Goal: Transaction & Acquisition: Purchase product/service

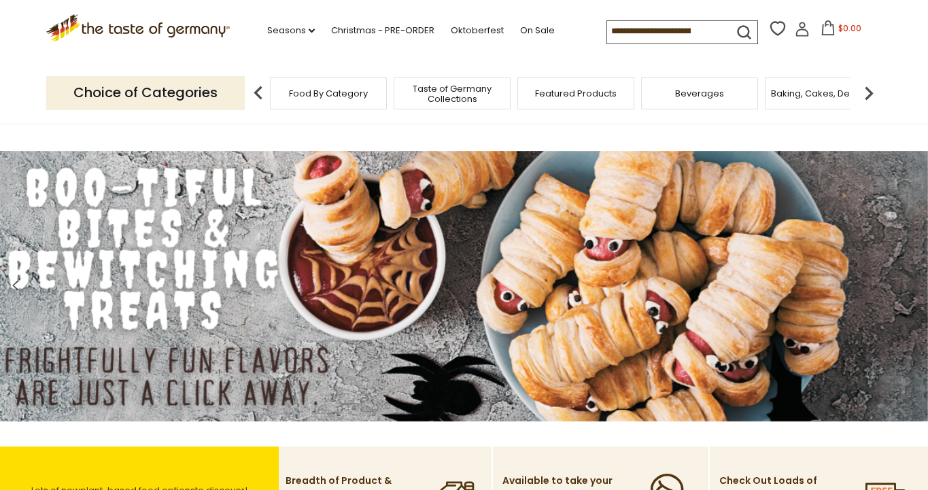
click at [326, 96] on span "Food By Category" at bounding box center [328, 93] width 79 height 10
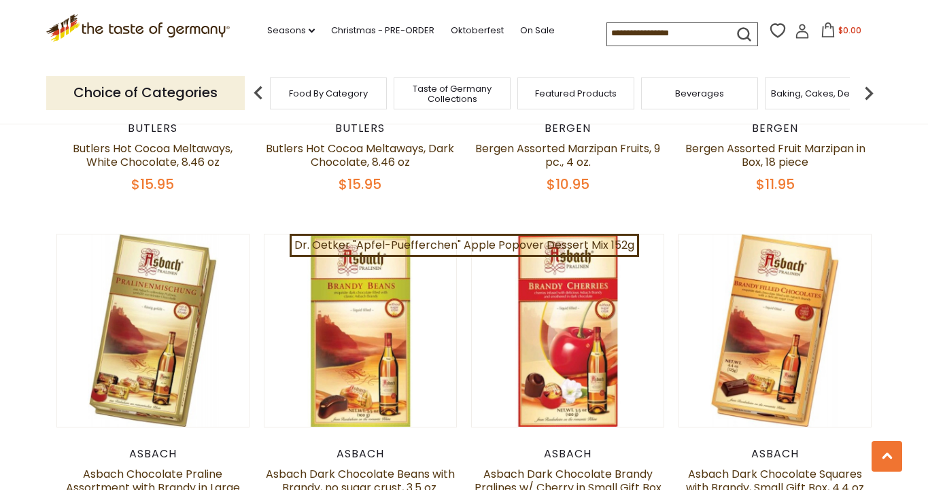
scroll to position [2395, 0]
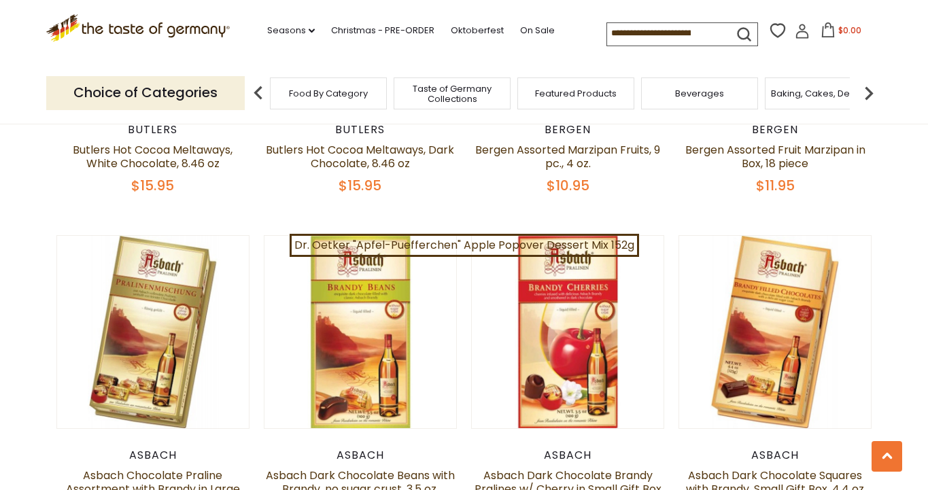
click at [339, 89] on span "Food By Category" at bounding box center [328, 93] width 79 height 10
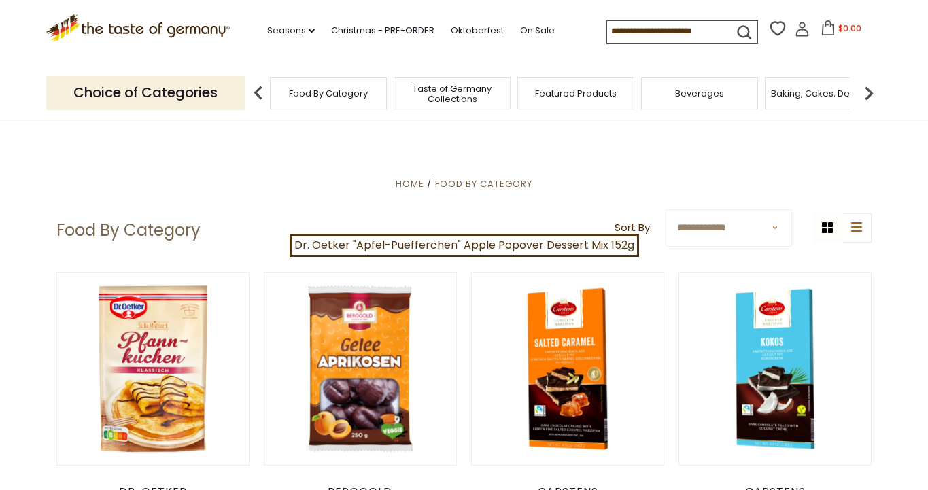
click at [339, 89] on span "Food By Category" at bounding box center [328, 93] width 79 height 10
click at [854, 232] on button "list icon" at bounding box center [856, 228] width 31 height 31
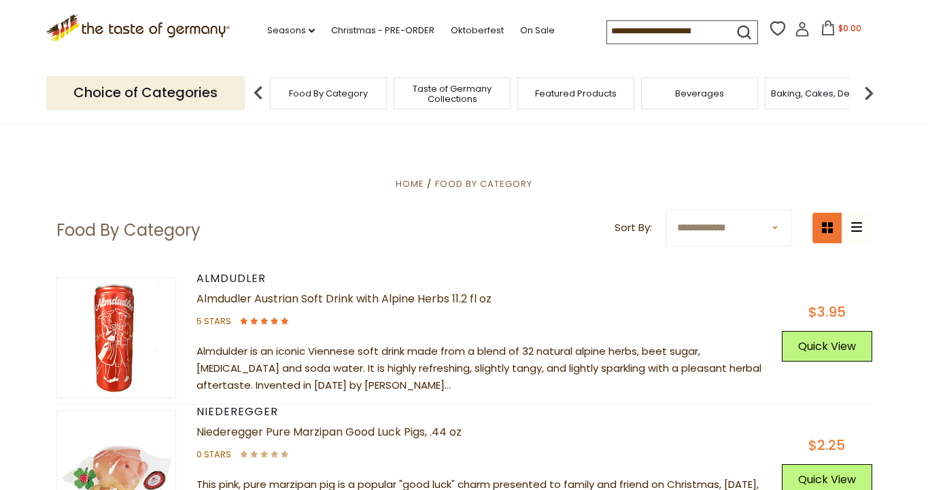
click at [823, 236] on button "grid icon" at bounding box center [827, 228] width 31 height 31
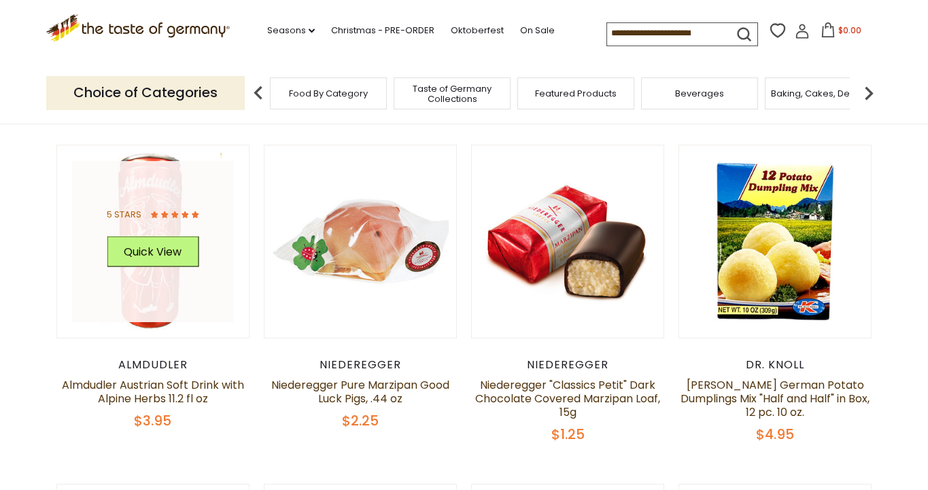
scroll to position [129, 0]
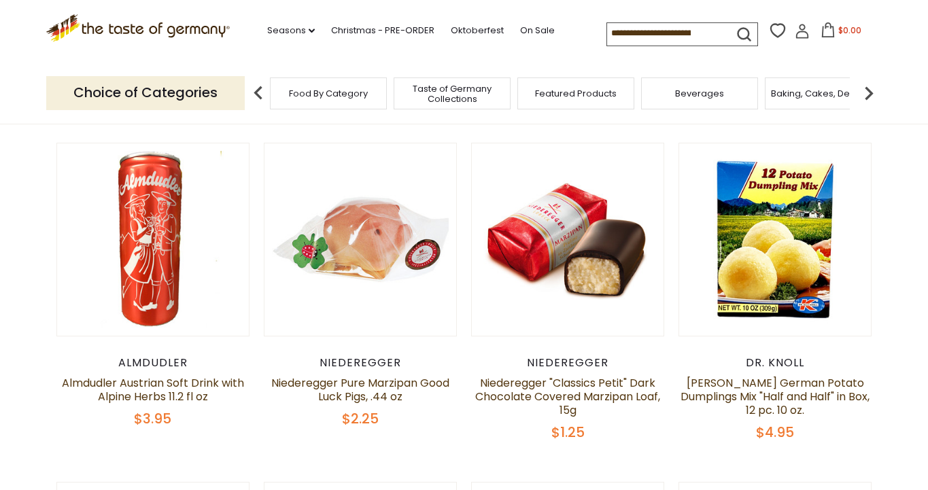
click at [321, 96] on span "Food By Category" at bounding box center [328, 93] width 79 height 10
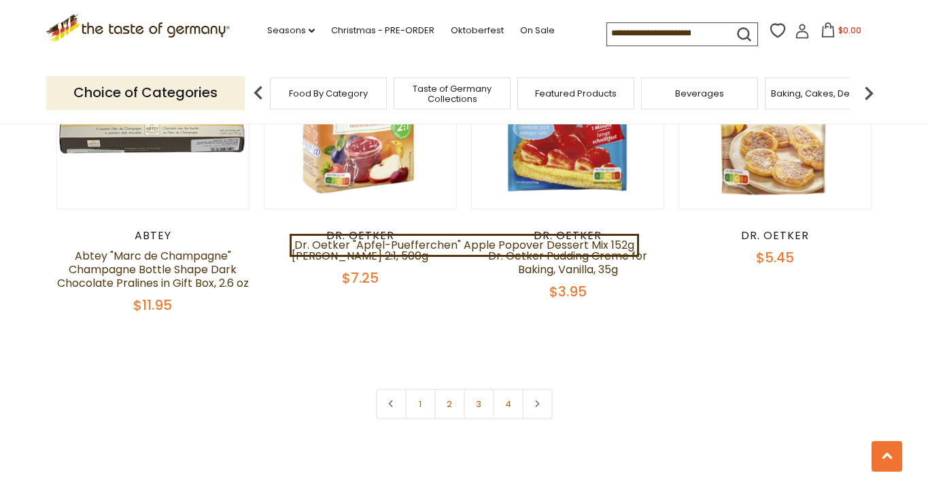
scroll to position [2957, 0]
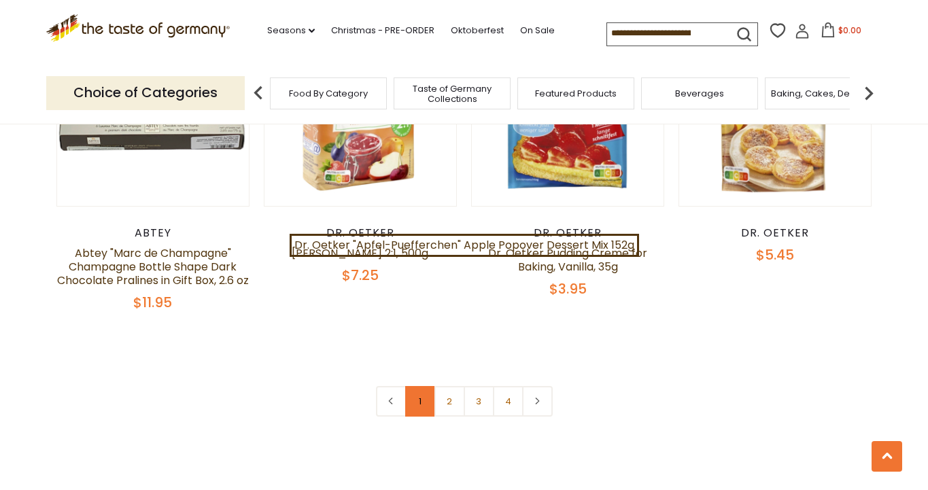
click at [419, 386] on link "1" at bounding box center [420, 401] width 31 height 31
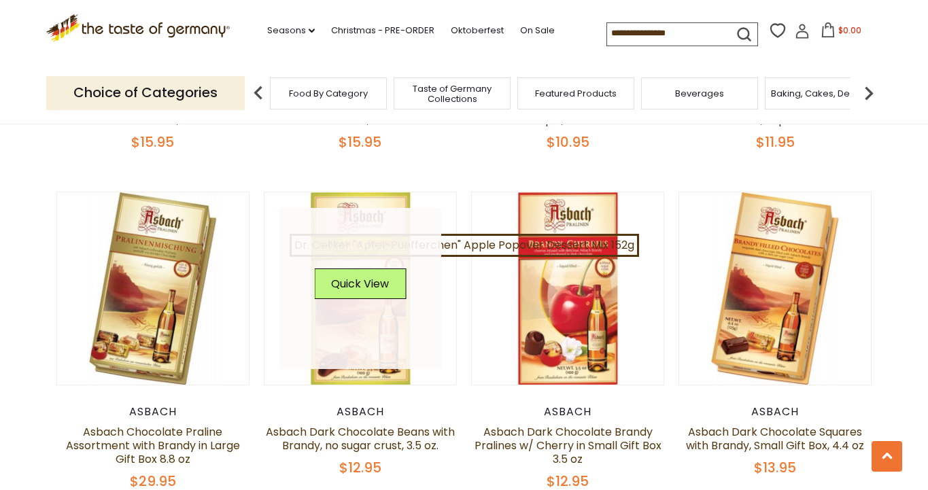
scroll to position [2442, 0]
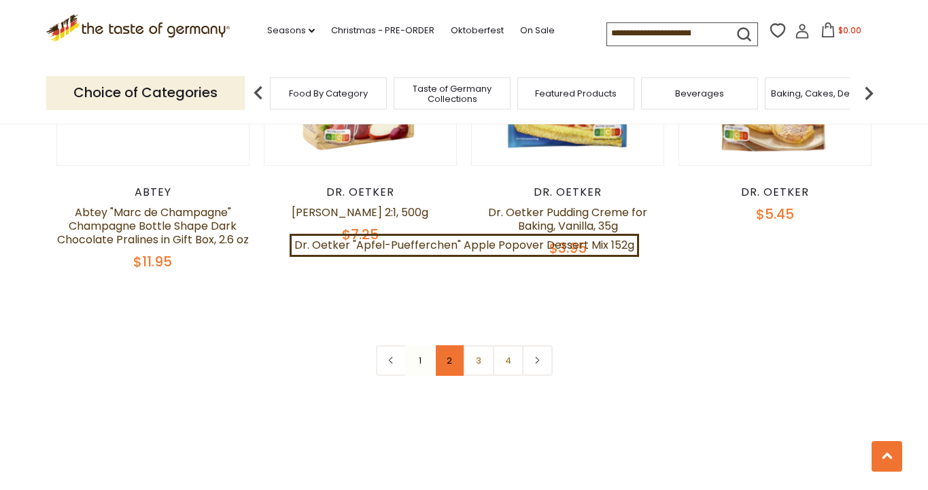
click at [451, 345] on link "2" at bounding box center [449, 360] width 31 height 31
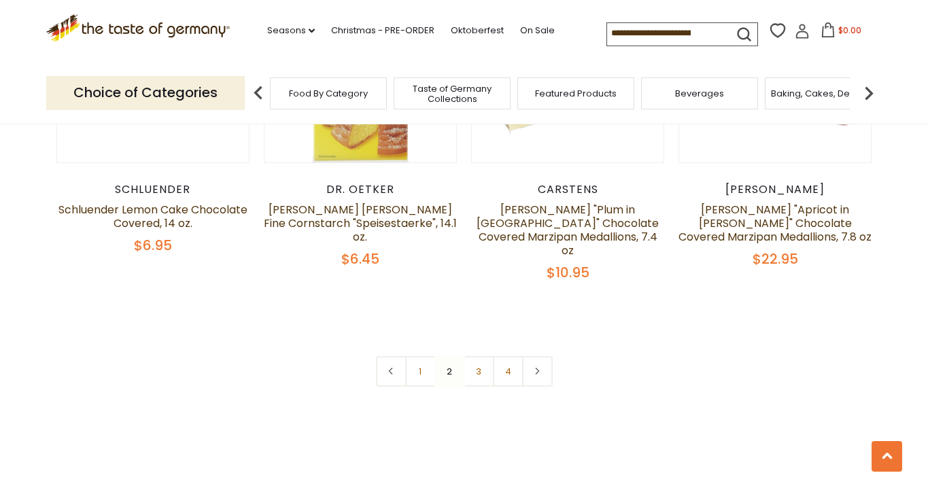
scroll to position [3043, 0]
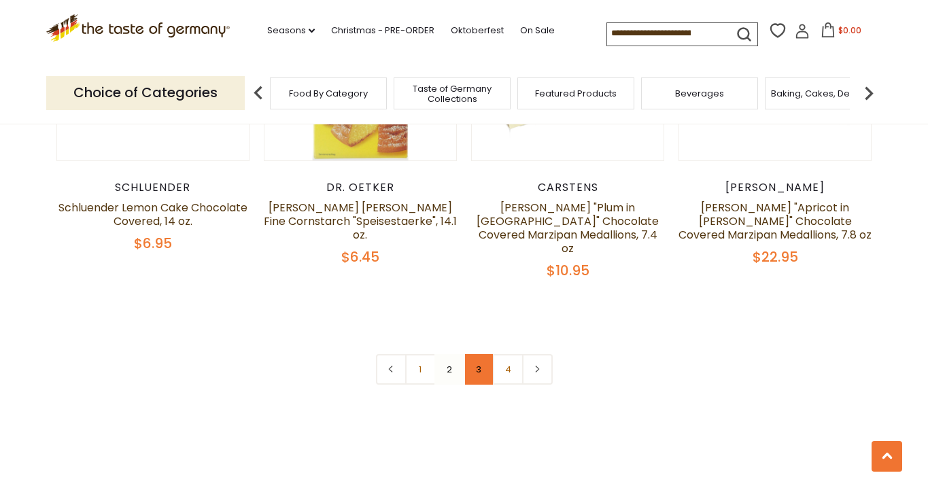
click at [480, 354] on link "3" at bounding box center [478, 369] width 31 height 31
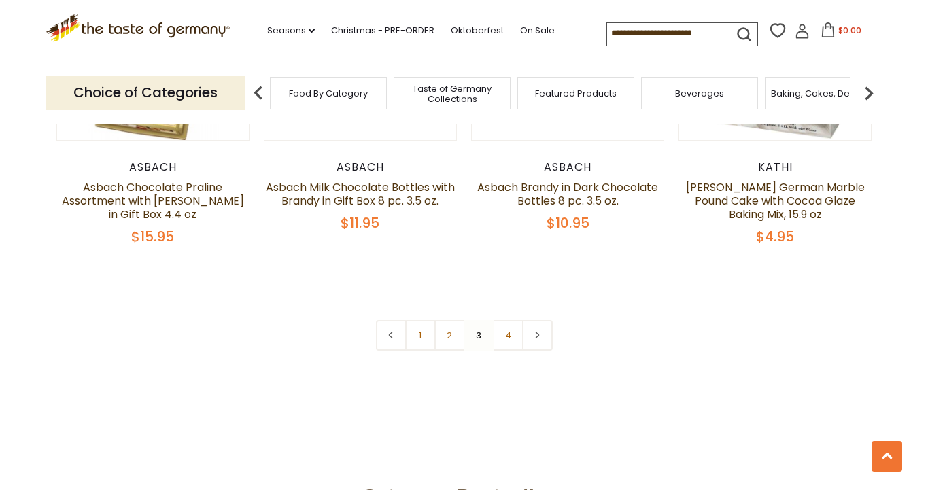
scroll to position [3002, 0]
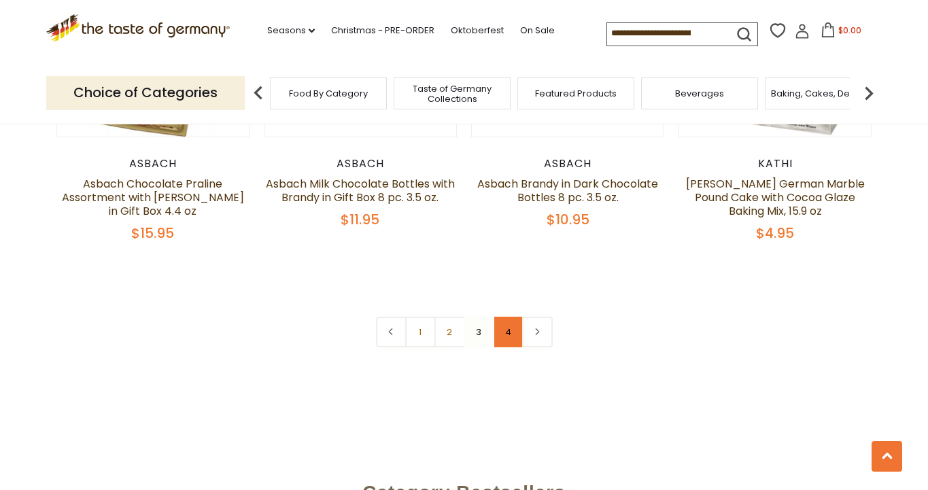
click at [510, 317] on link "4" at bounding box center [508, 332] width 31 height 31
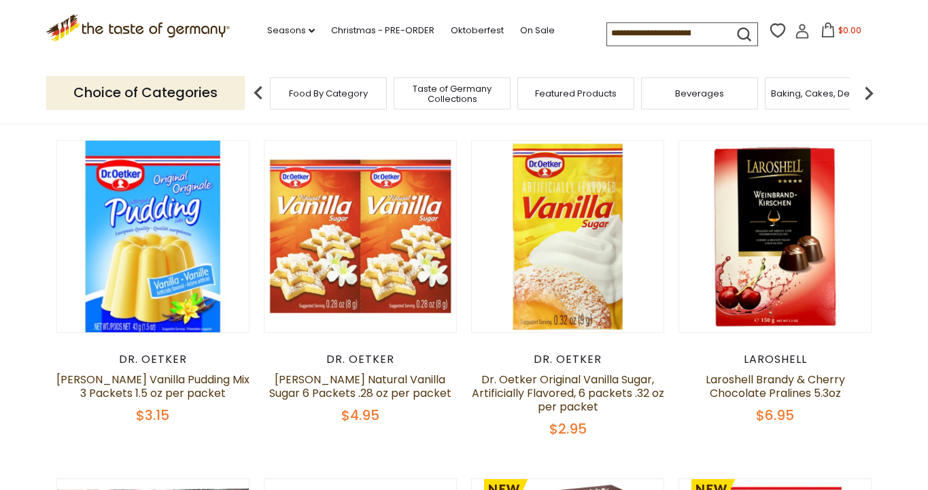
scroll to position [473, 0]
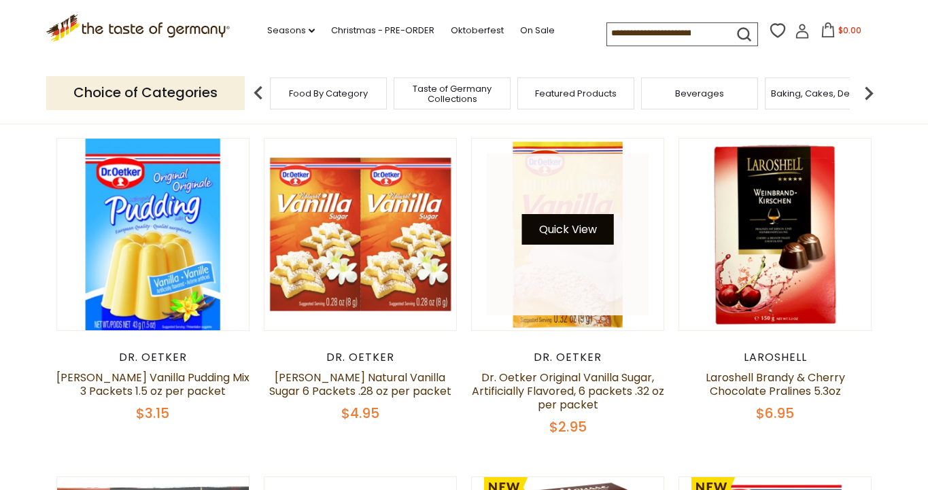
click at [569, 232] on button "Quick View" at bounding box center [568, 229] width 92 height 31
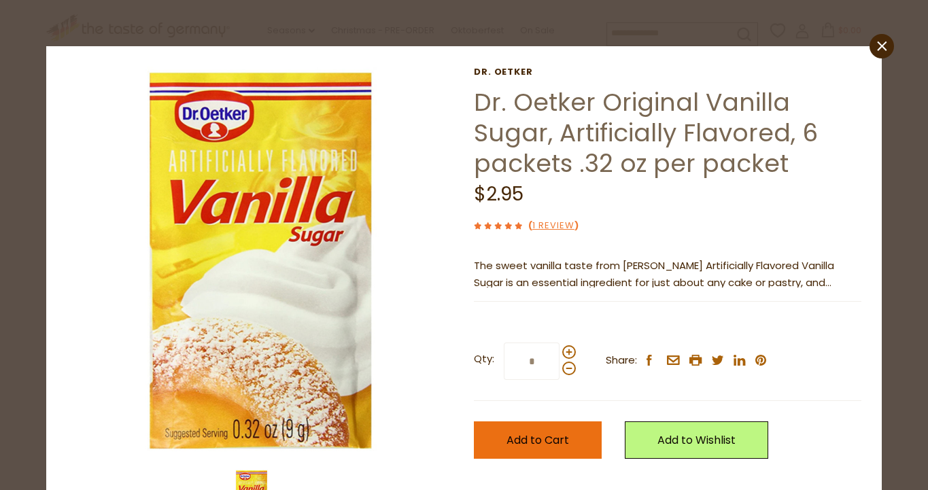
click at [523, 440] on span "Add to Cart" at bounding box center [537, 440] width 63 height 16
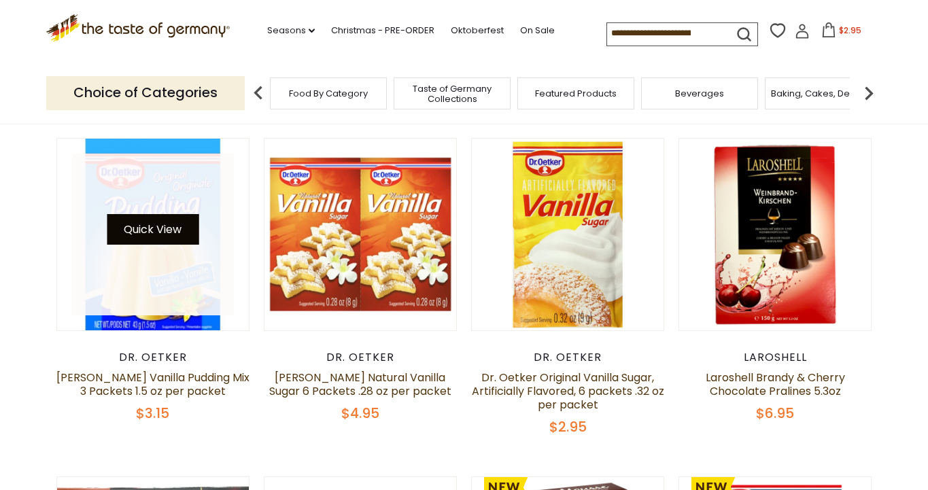
click at [166, 223] on button "Quick View" at bounding box center [153, 229] width 92 height 31
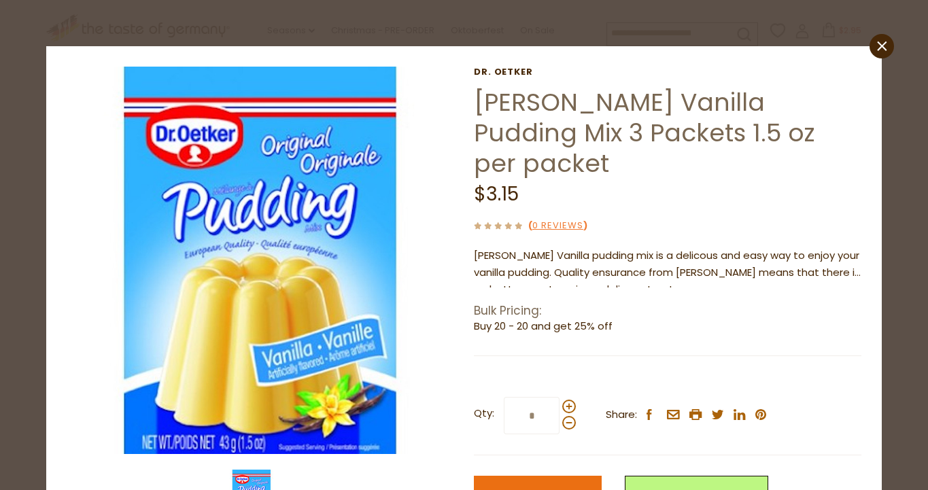
click at [557, 487] on span "Add to Cart" at bounding box center [537, 495] width 63 height 16
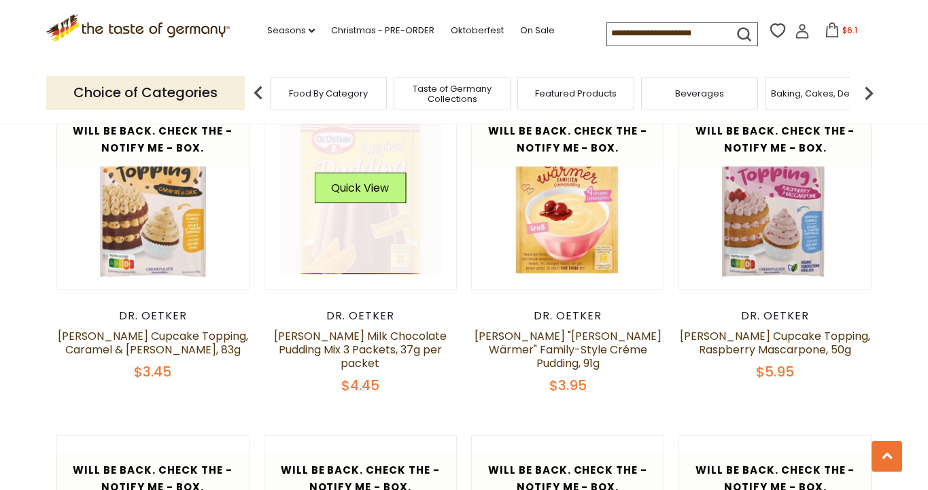
scroll to position [1175, 0]
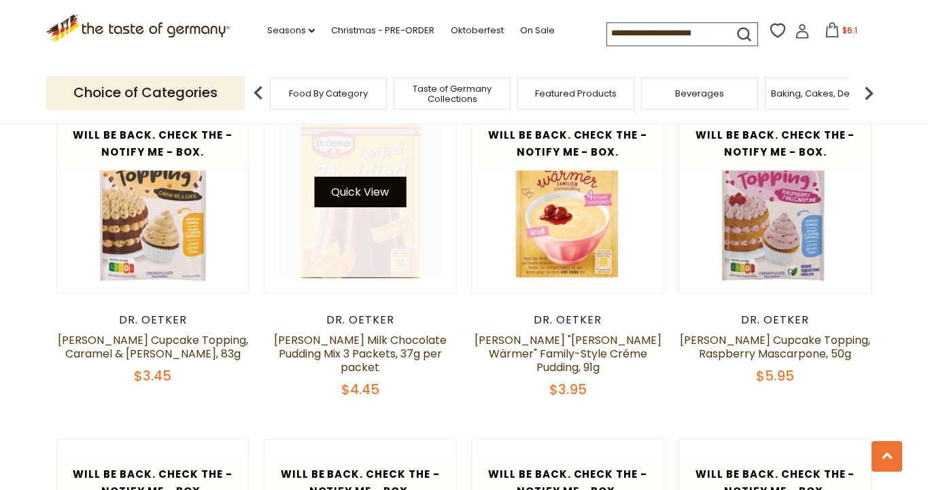
click at [369, 192] on button "Quick View" at bounding box center [360, 192] width 92 height 31
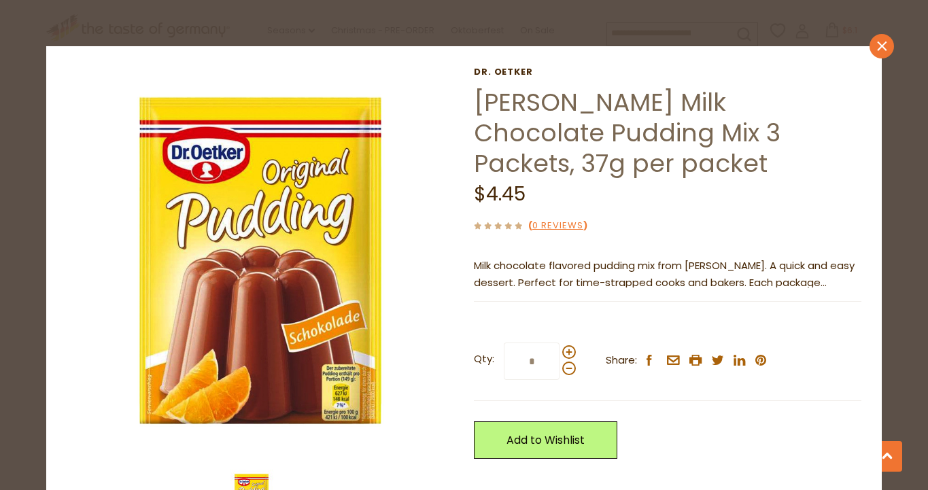
click at [883, 46] on icon "close" at bounding box center [881, 46] width 10 height 10
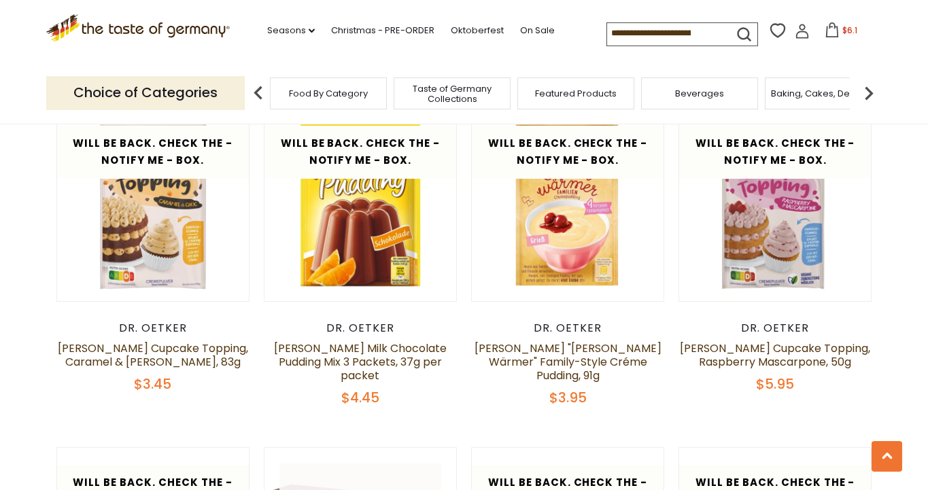
scroll to position [1142, 0]
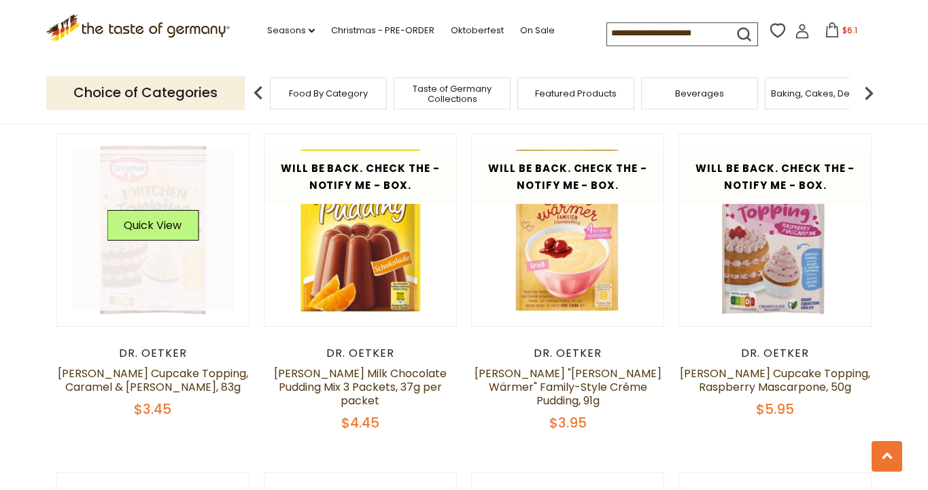
click at [162, 272] on link at bounding box center [153, 230] width 162 height 162
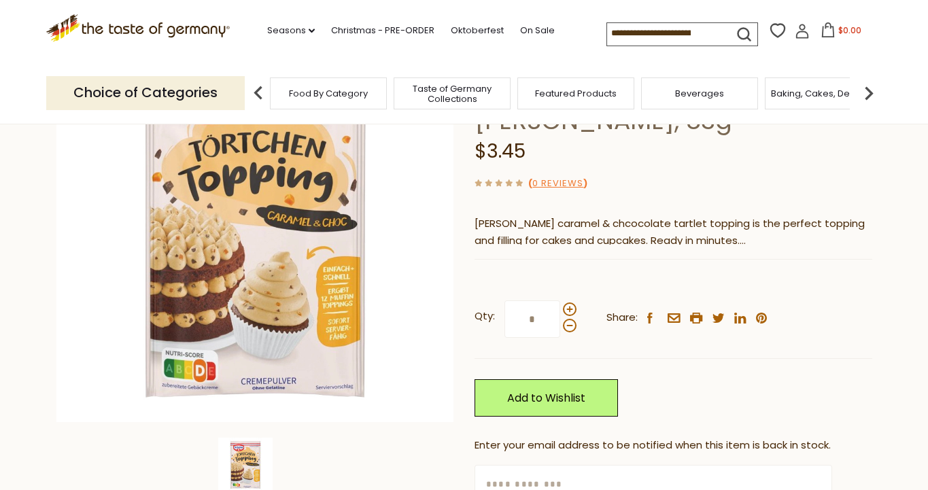
scroll to position [175, 0]
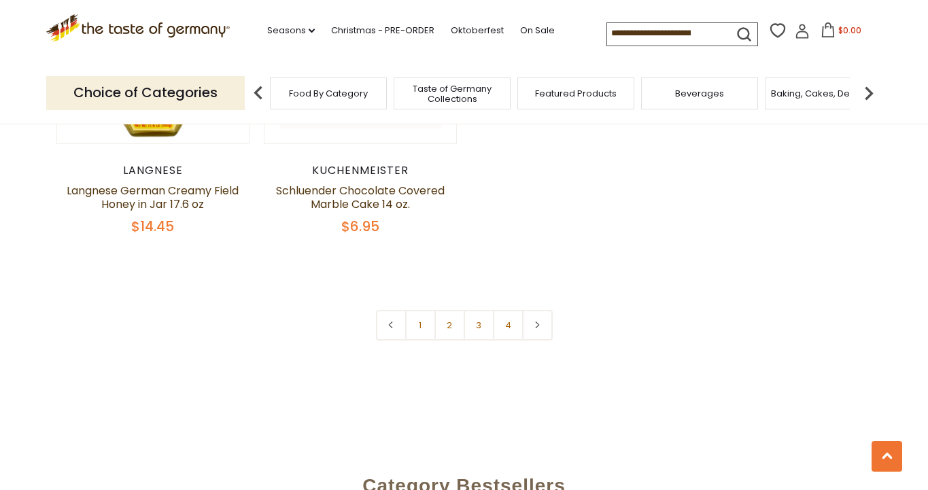
scroll to position [2006, 0]
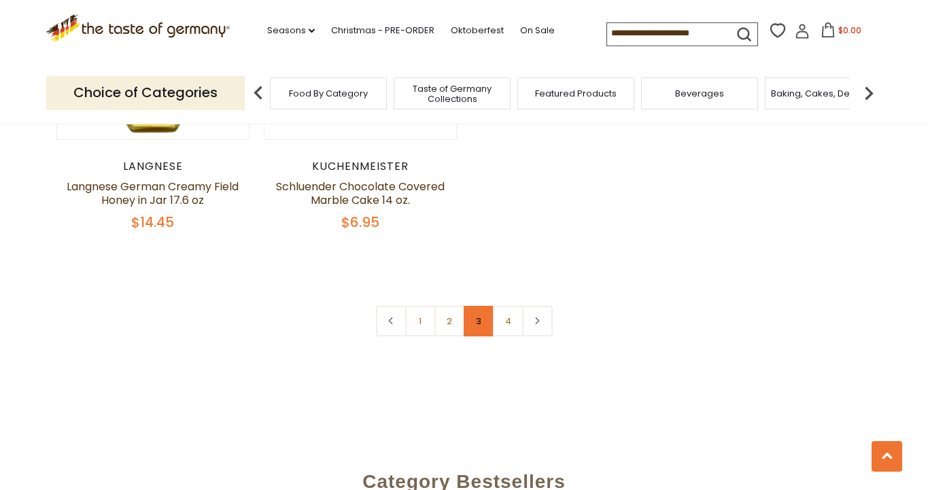
click at [484, 308] on link "3" at bounding box center [478, 321] width 31 height 31
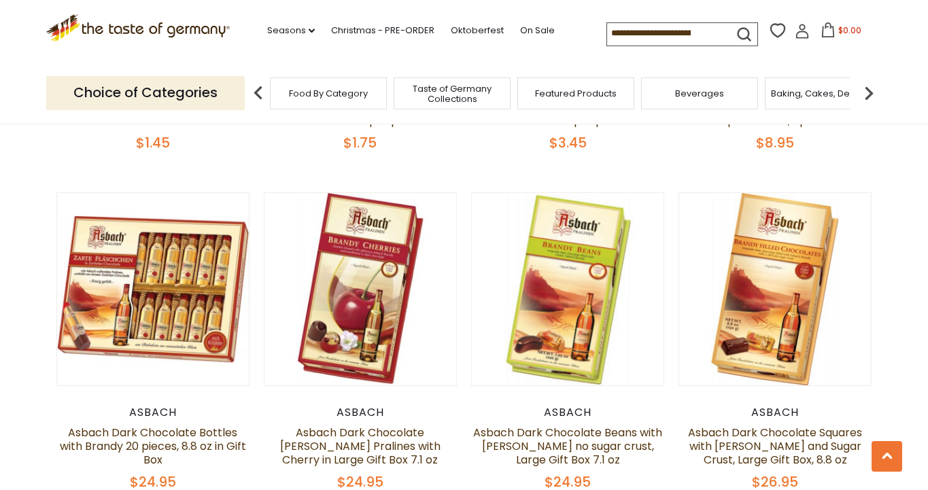
scroll to position [2415, 0]
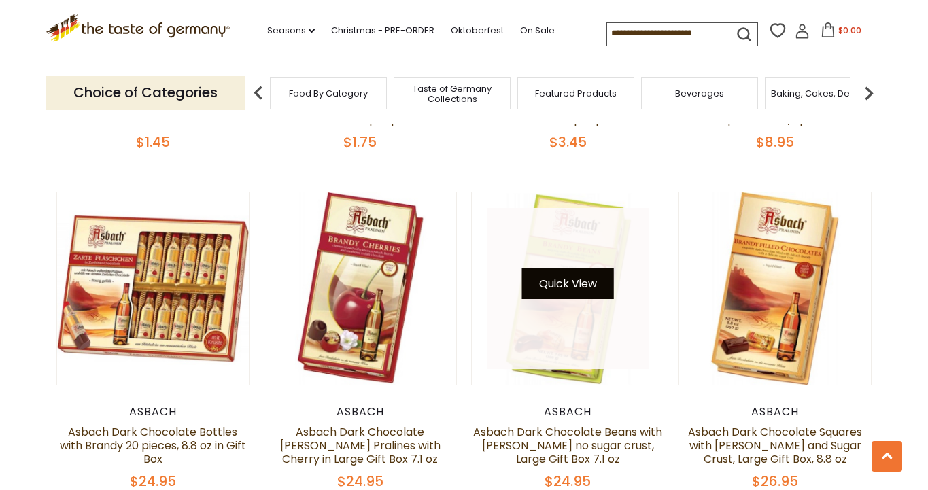
click at [571, 268] on button "Quick View" at bounding box center [568, 283] width 92 height 31
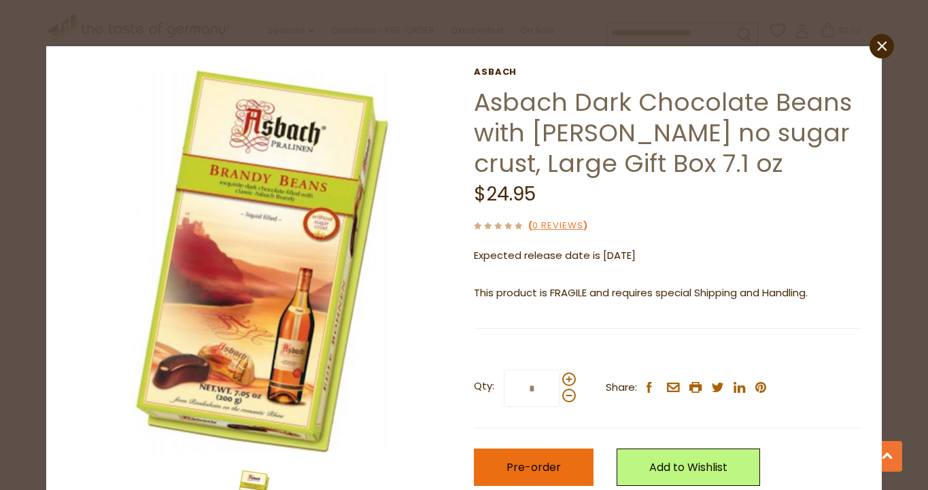
click at [529, 459] on span "Pre-order" at bounding box center [533, 467] width 54 height 16
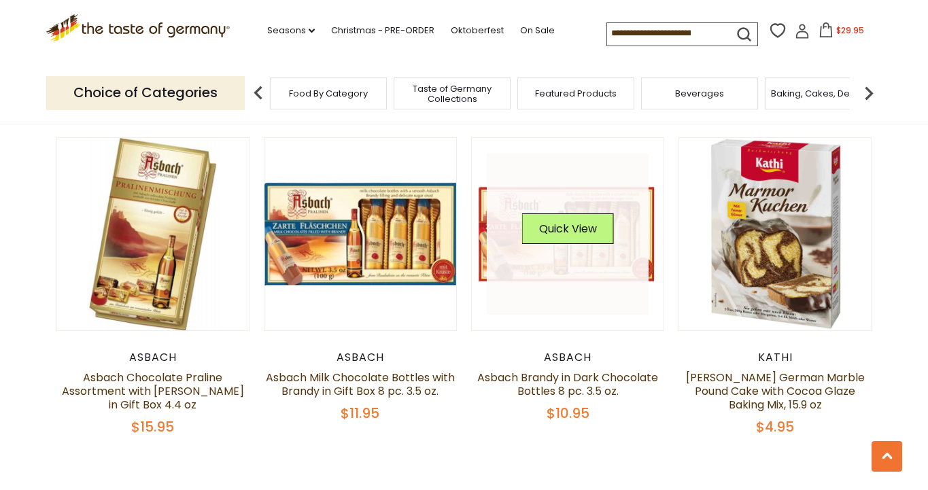
scroll to position [2809, 0]
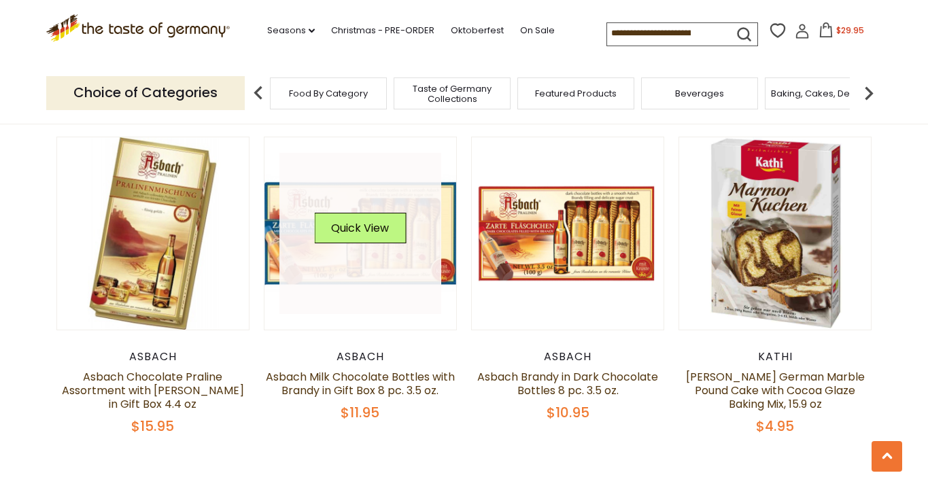
click at [360, 228] on link at bounding box center [360, 234] width 162 height 162
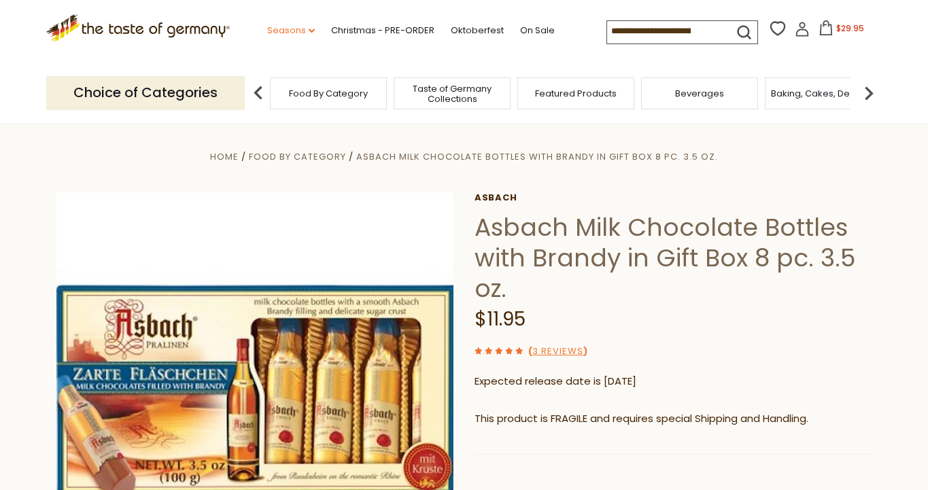
click at [267, 29] on link "Seasons dropdown_arrow" at bounding box center [291, 30] width 48 height 15
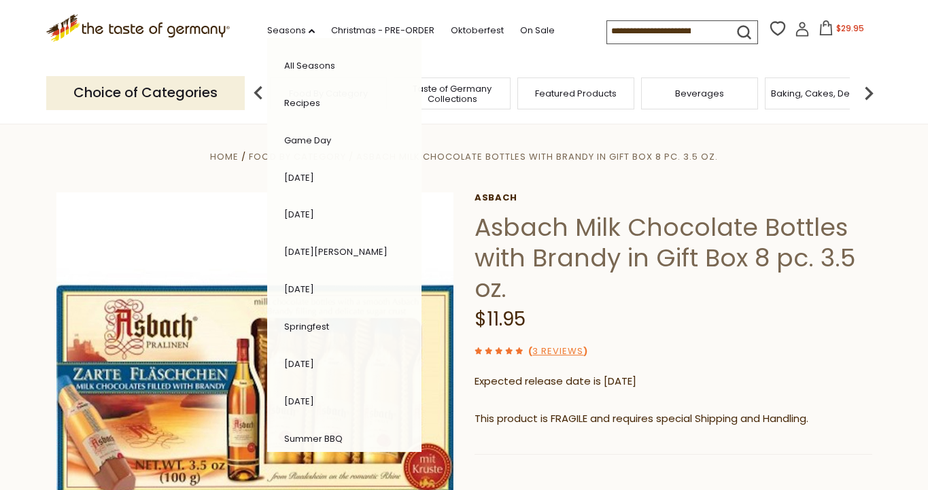
click at [501, 113] on div "Choice of Categories Food By Category Taste of Germany Collections Featured Pro…" at bounding box center [464, 93] width 836 height 60
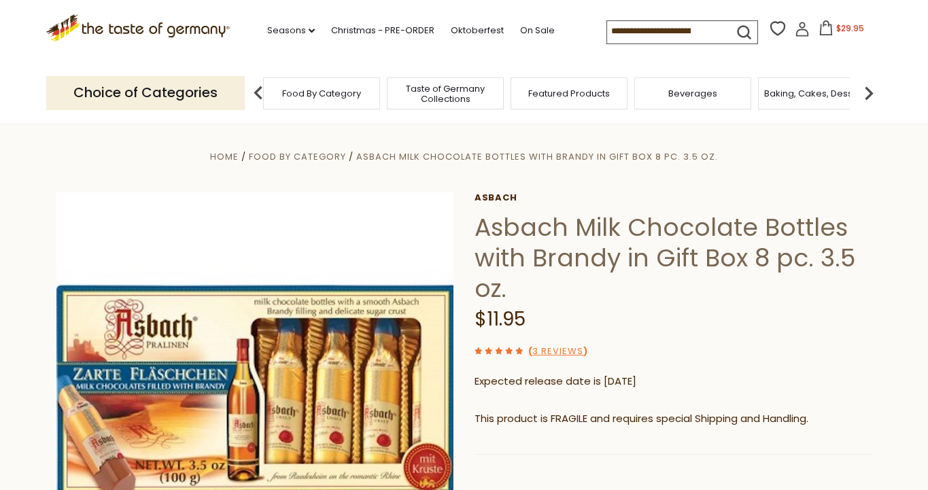
click at [820, 98] on div "Baking, Cakes, Desserts" at bounding box center [816, 93] width 117 height 32
click at [866, 96] on img at bounding box center [868, 93] width 27 height 27
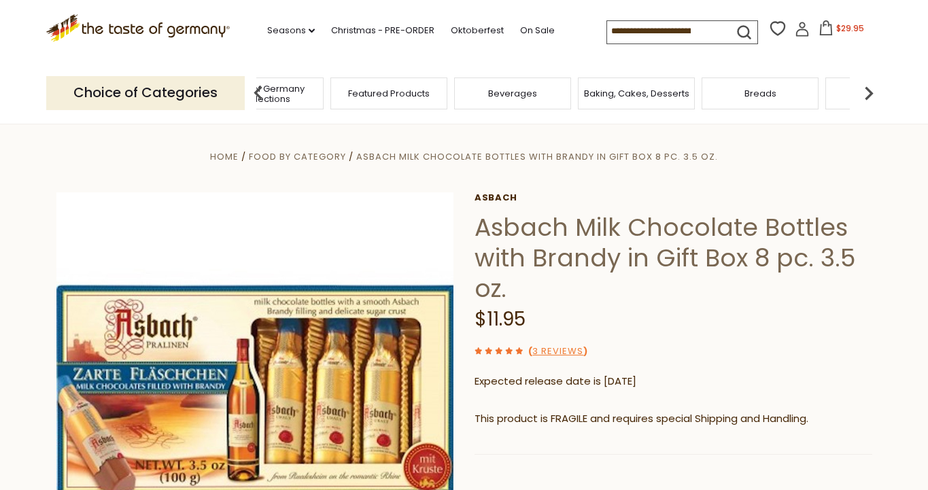
click at [864, 92] on img at bounding box center [868, 93] width 27 height 27
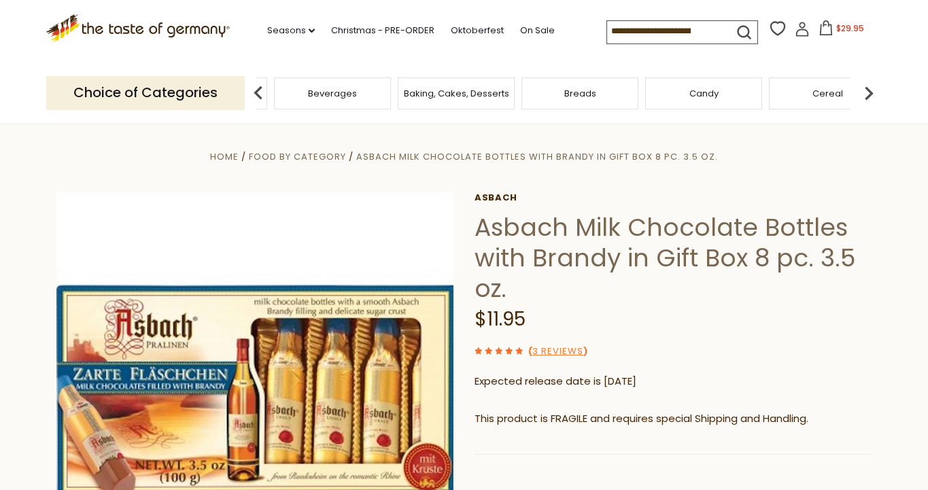
click at [864, 92] on img at bounding box center [868, 93] width 27 height 27
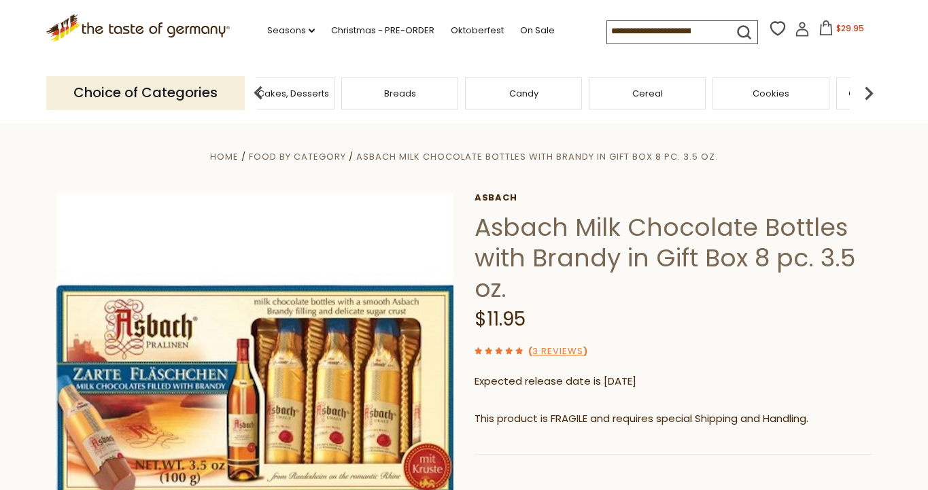
click at [864, 92] on img at bounding box center [868, 93] width 27 height 27
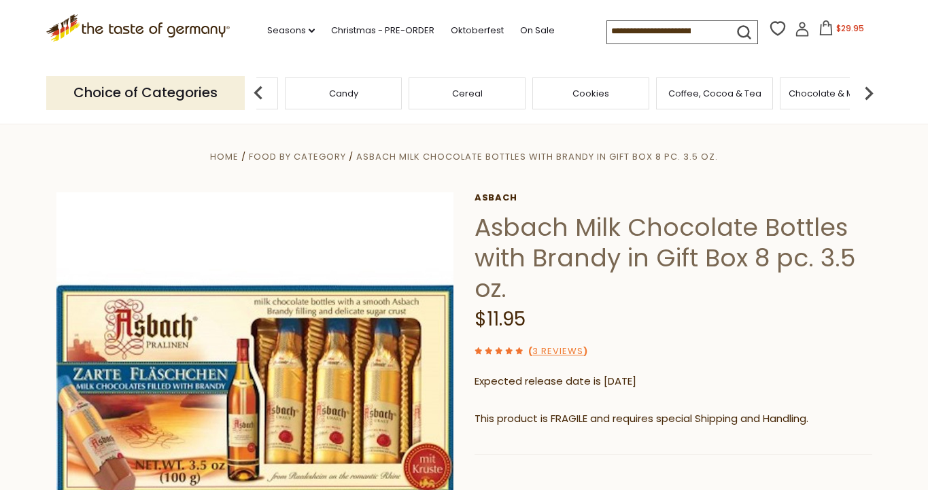
click at [714, 97] on div "Coffee, Cocoa & Tea" at bounding box center [714, 93] width 117 height 32
click at [703, 89] on span "Coffee, Cocoa & Tea" at bounding box center [714, 93] width 93 height 10
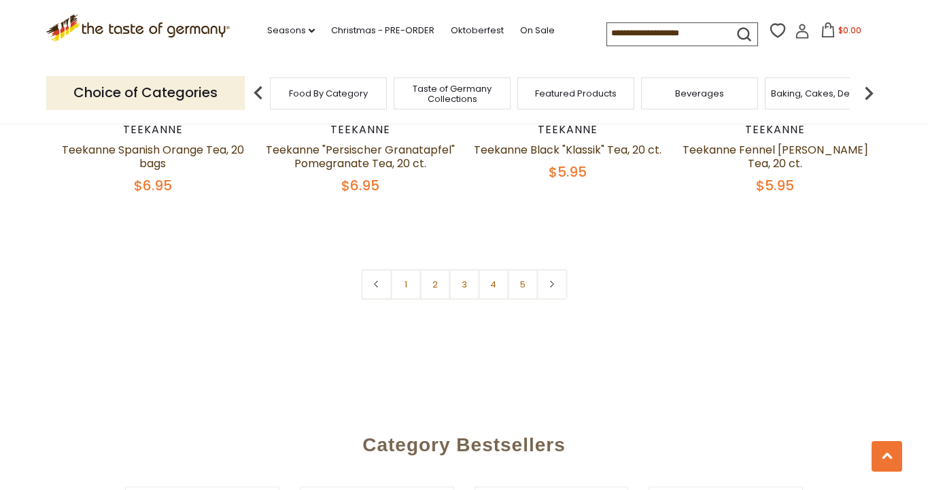
scroll to position [3271, 0]
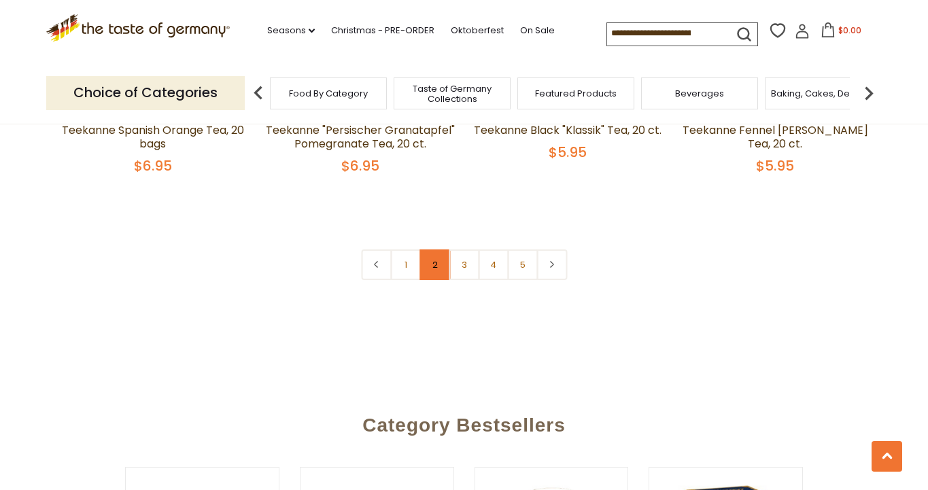
click at [432, 251] on link "2" at bounding box center [434, 264] width 31 height 31
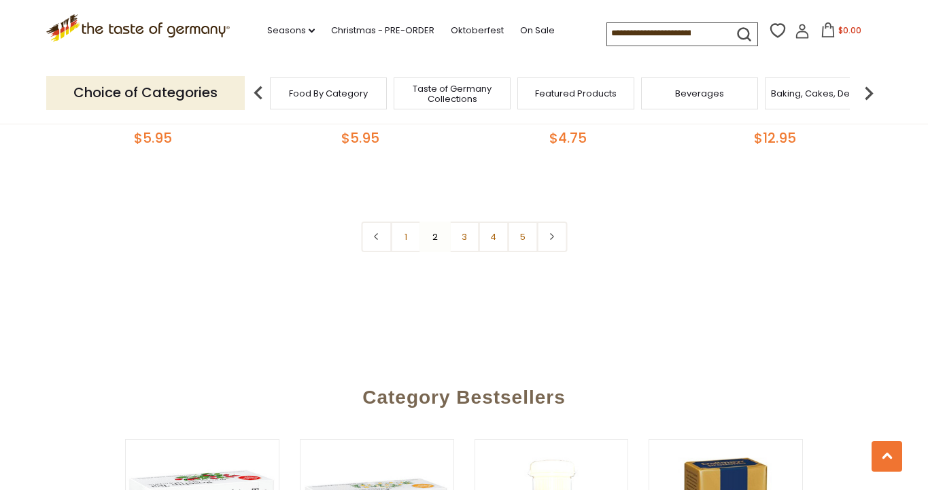
scroll to position [3200, 0]
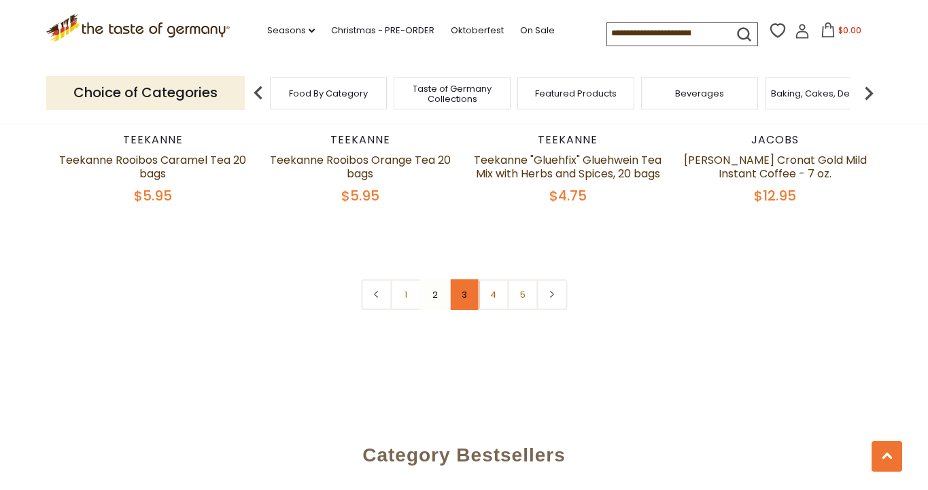
click at [467, 310] on link "3" at bounding box center [463, 294] width 31 height 31
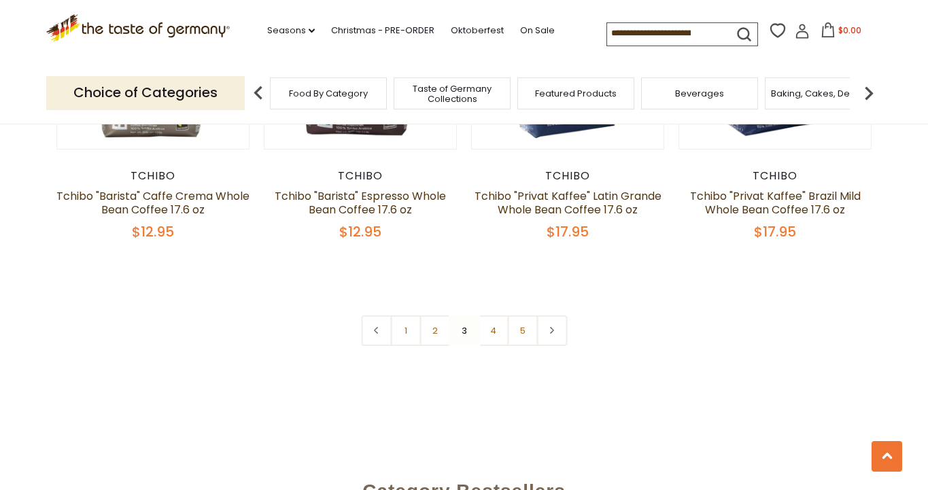
scroll to position [3165, 0]
click at [515, 334] on link "5" at bounding box center [522, 330] width 31 height 31
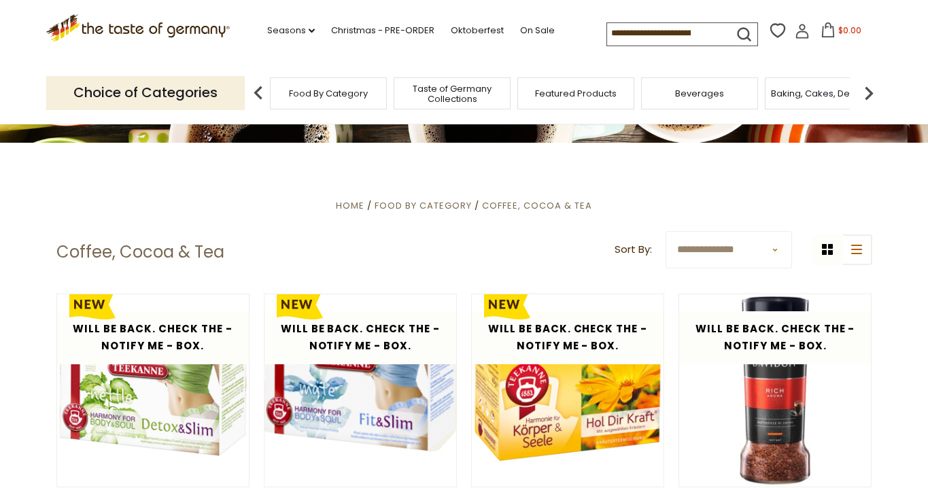
scroll to position [215, 0]
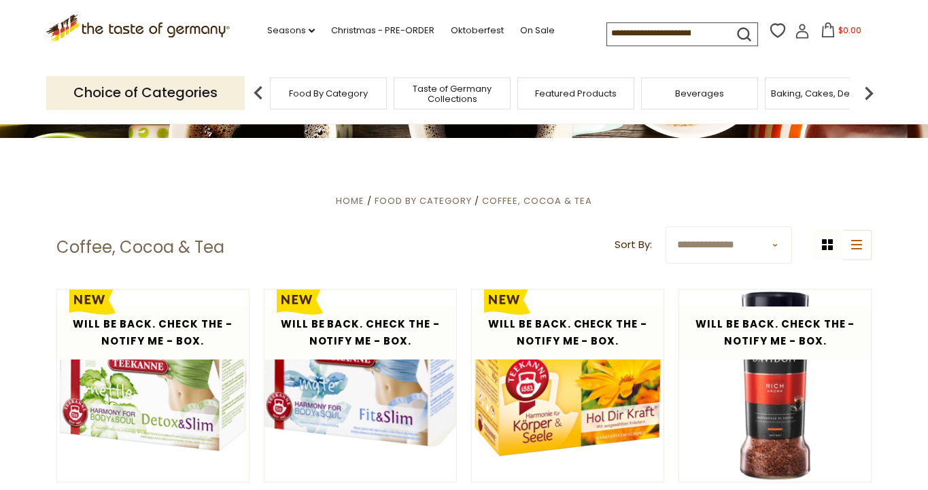
click at [870, 82] on img at bounding box center [868, 93] width 27 height 27
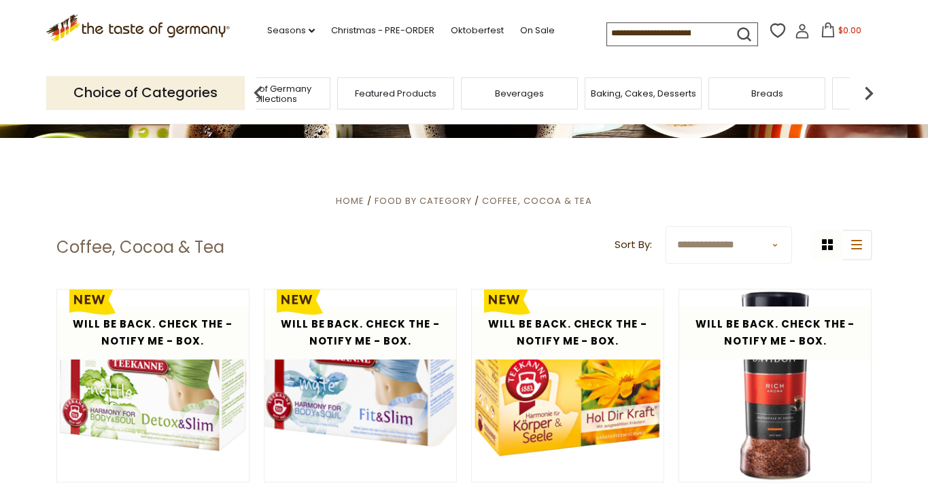
click at [866, 82] on img at bounding box center [868, 93] width 27 height 27
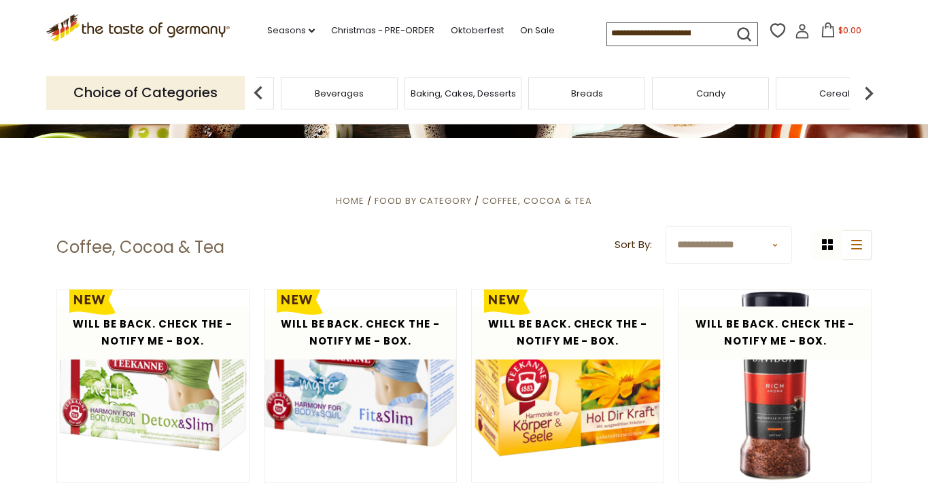
click at [866, 82] on img at bounding box center [868, 93] width 27 height 27
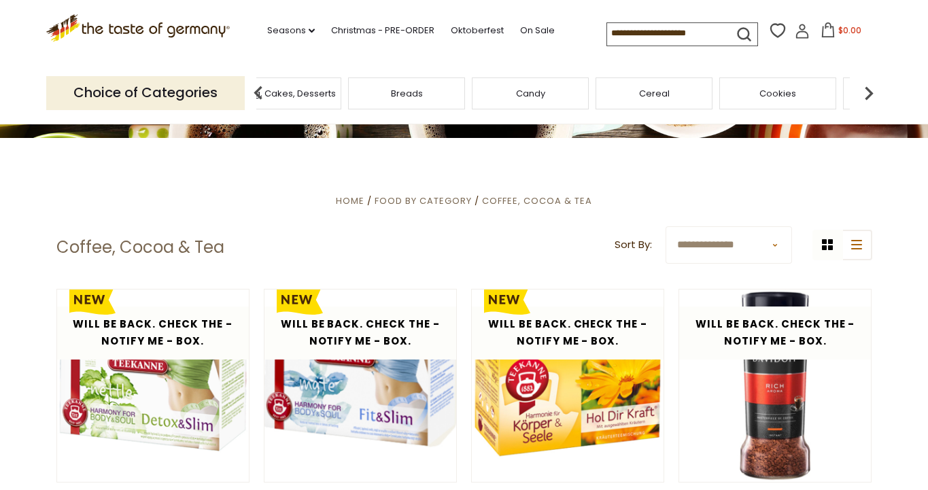
click at [862, 82] on img at bounding box center [868, 93] width 27 height 27
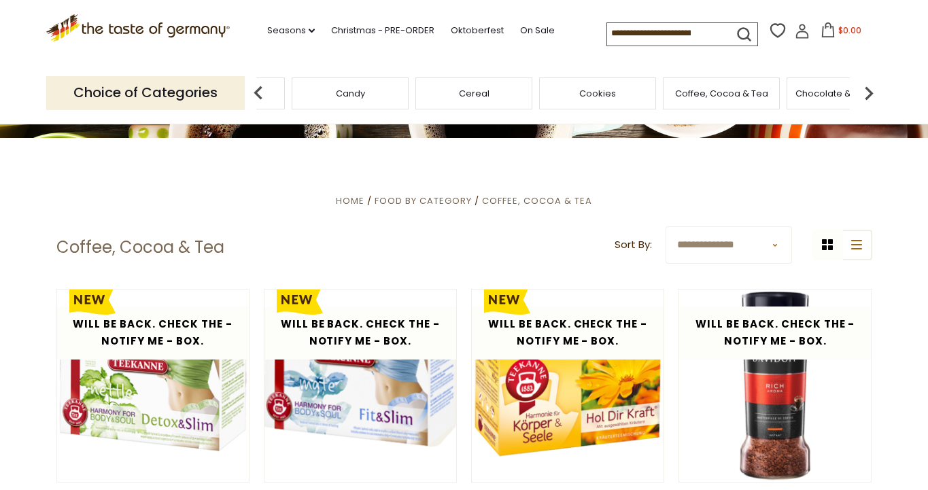
click at [862, 82] on img at bounding box center [868, 93] width 27 height 27
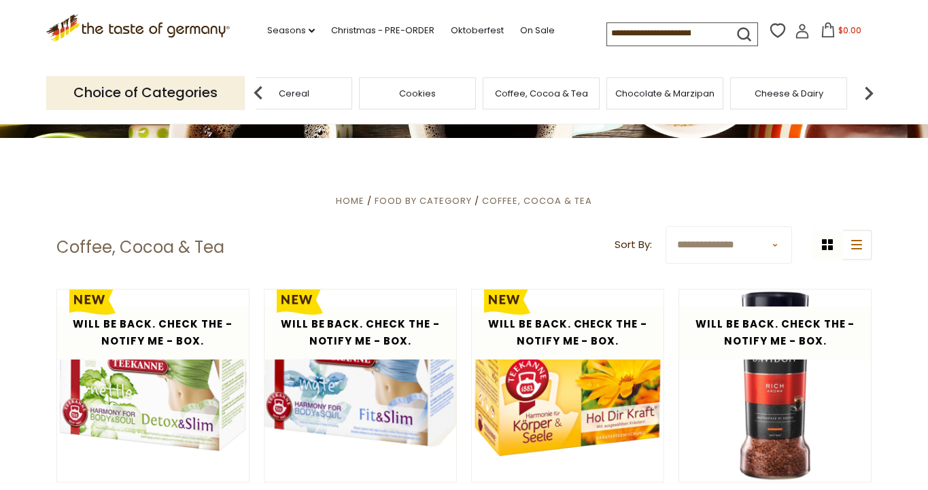
click at [862, 82] on img at bounding box center [868, 93] width 27 height 27
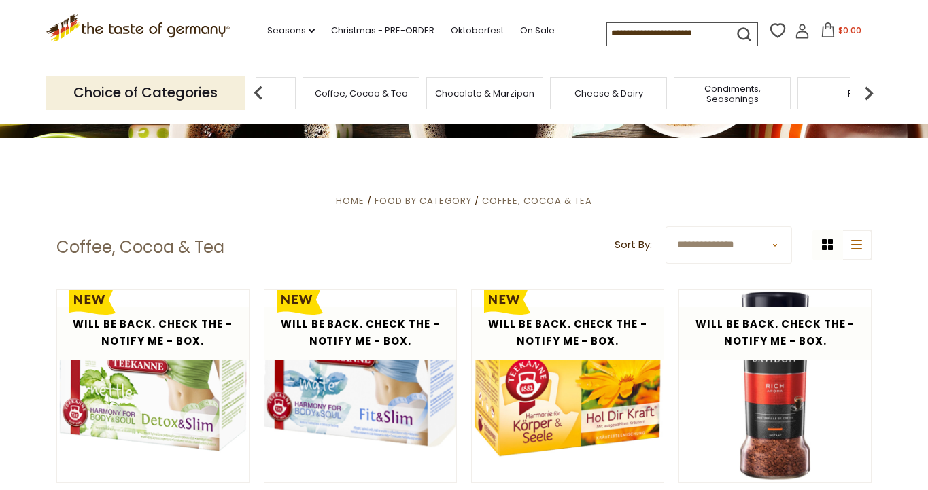
click at [860, 82] on img at bounding box center [868, 93] width 27 height 27
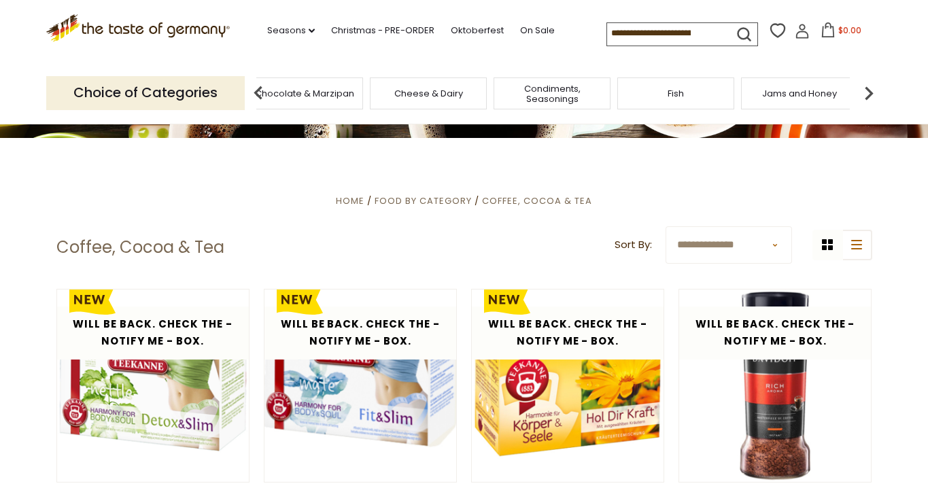
click at [868, 88] on img at bounding box center [868, 93] width 27 height 27
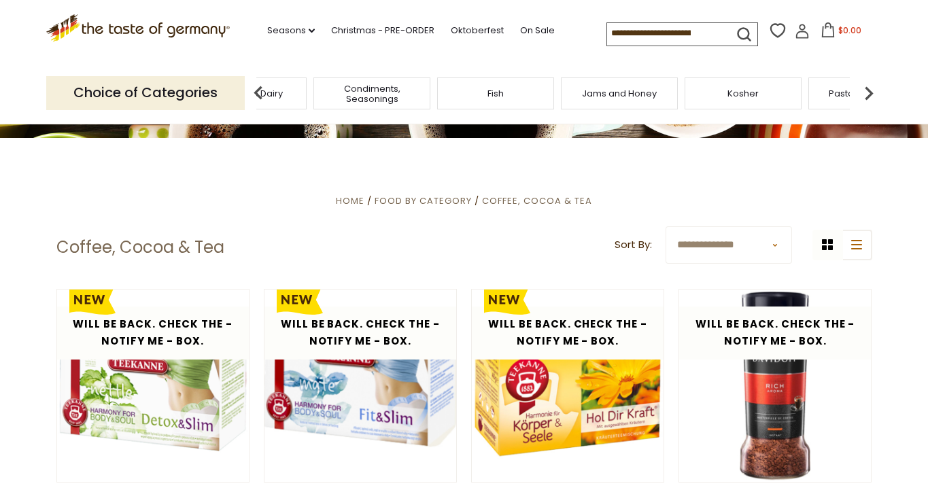
click at [379, 99] on span "Condiments, Seasonings" at bounding box center [371, 94] width 109 height 20
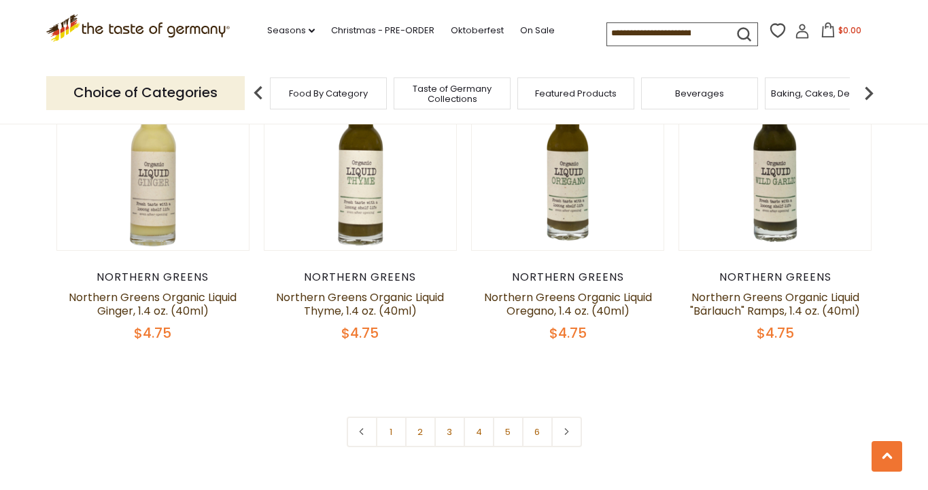
scroll to position [3131, 0]
click at [425, 416] on link "2" at bounding box center [420, 431] width 31 height 31
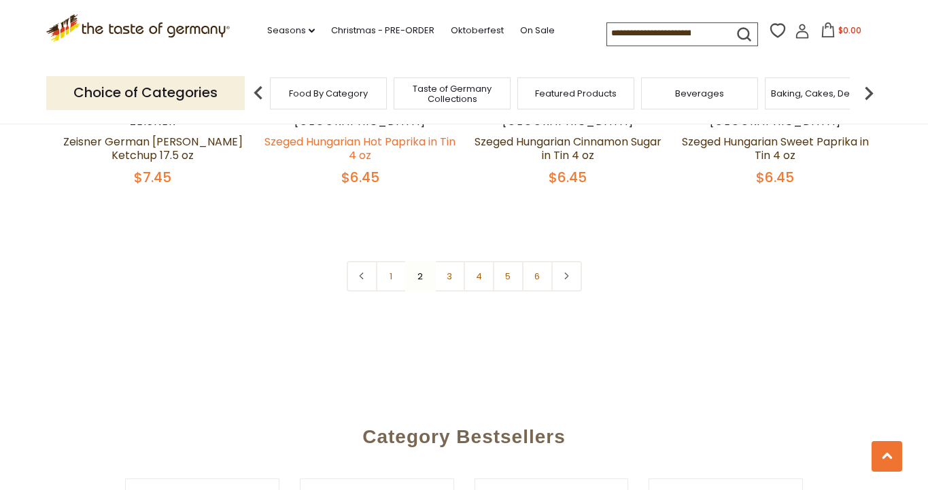
scroll to position [3311, 0]
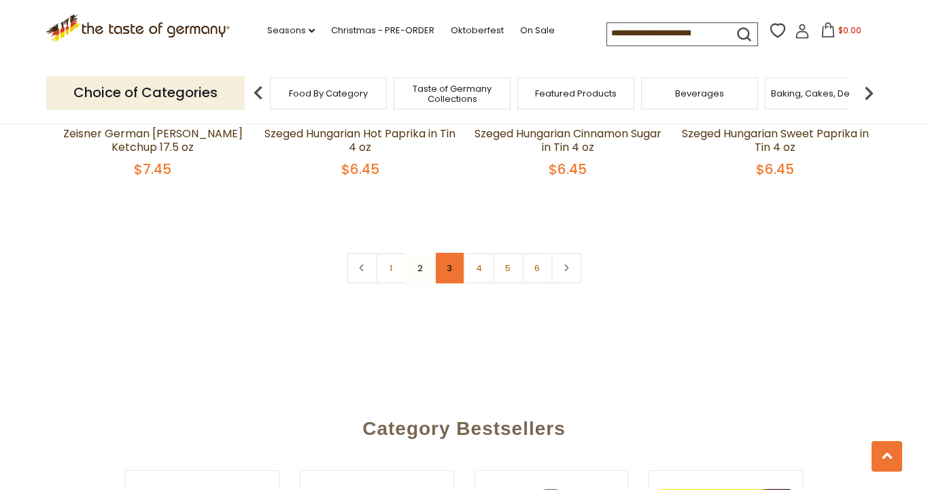
click at [447, 253] on link "3" at bounding box center [449, 268] width 31 height 31
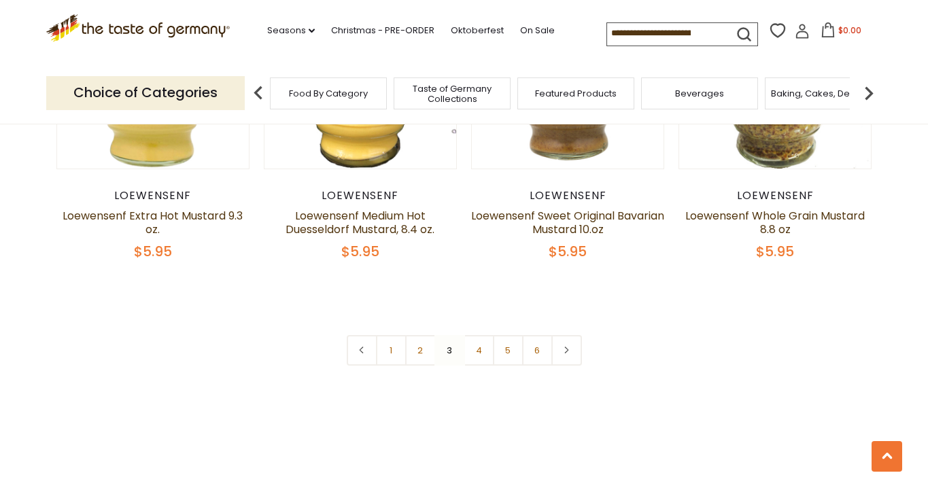
scroll to position [3173, 0]
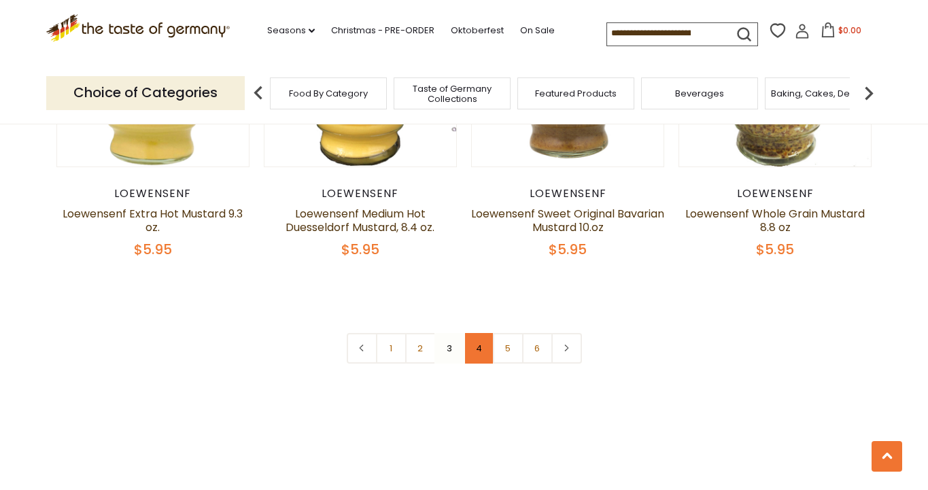
click at [478, 336] on link "4" at bounding box center [478, 348] width 31 height 31
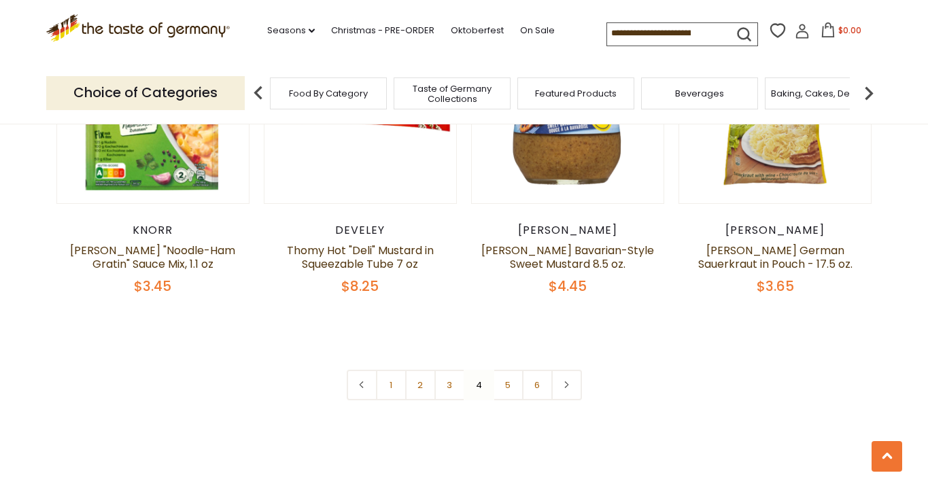
scroll to position [3163, 0]
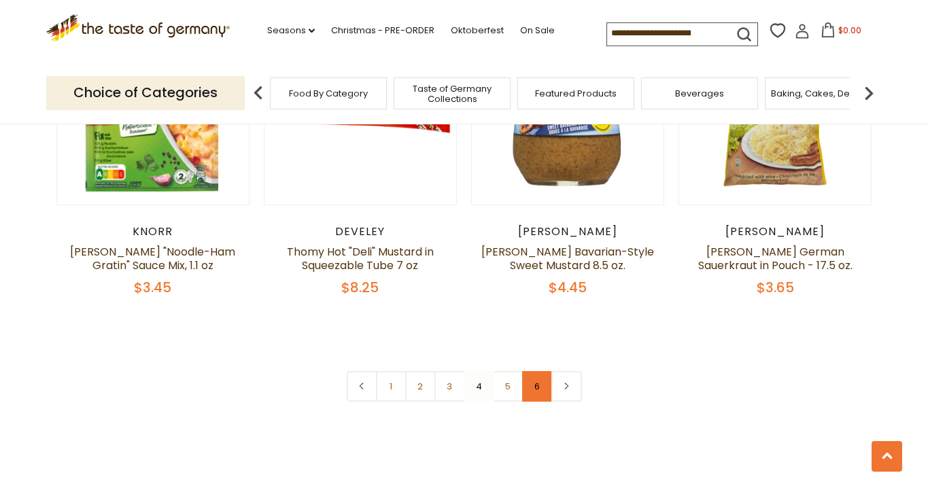
click at [540, 371] on link "6" at bounding box center [537, 386] width 31 height 31
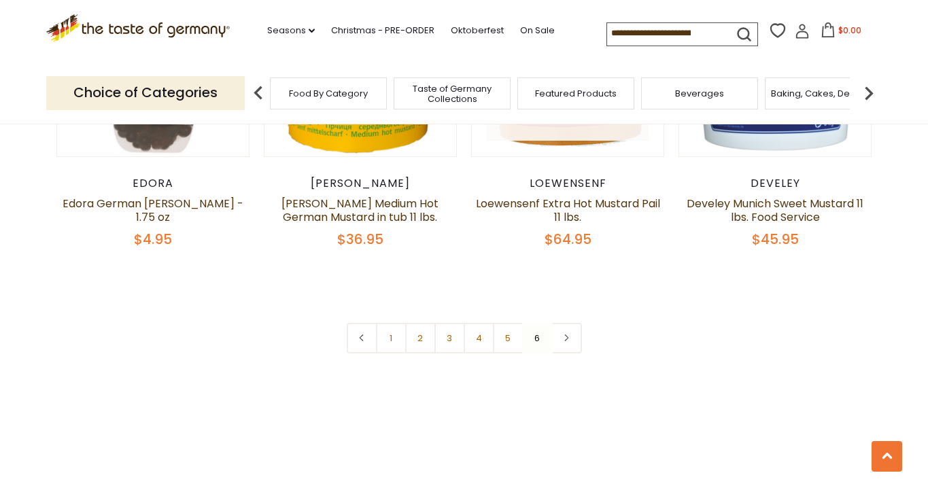
scroll to position [868, 0]
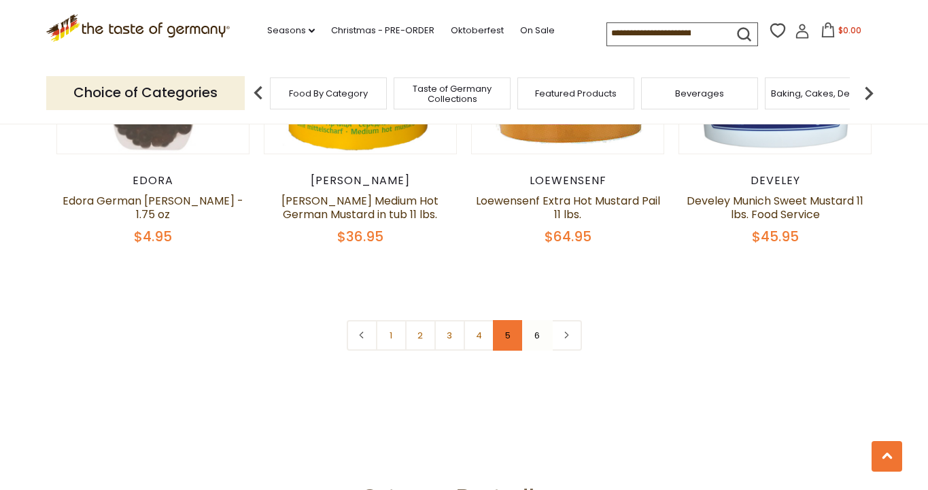
click at [512, 336] on link "5" at bounding box center [508, 335] width 31 height 31
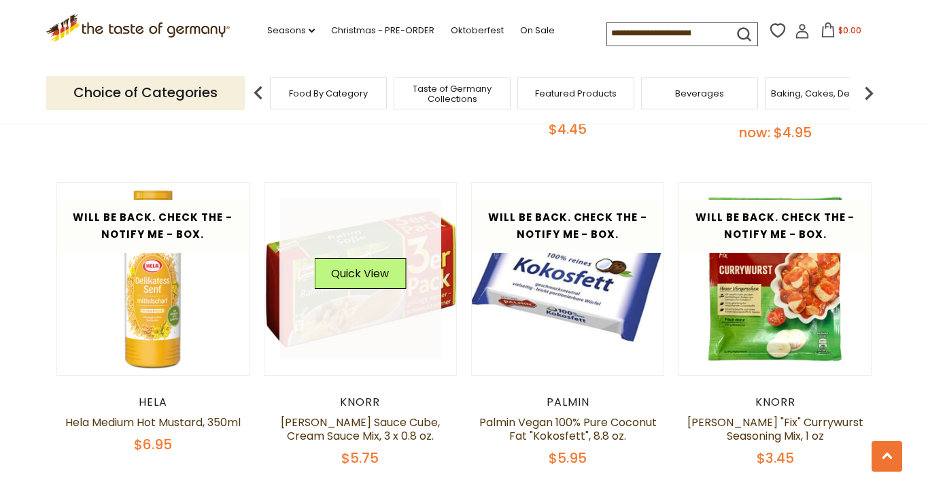
scroll to position [1992, 0]
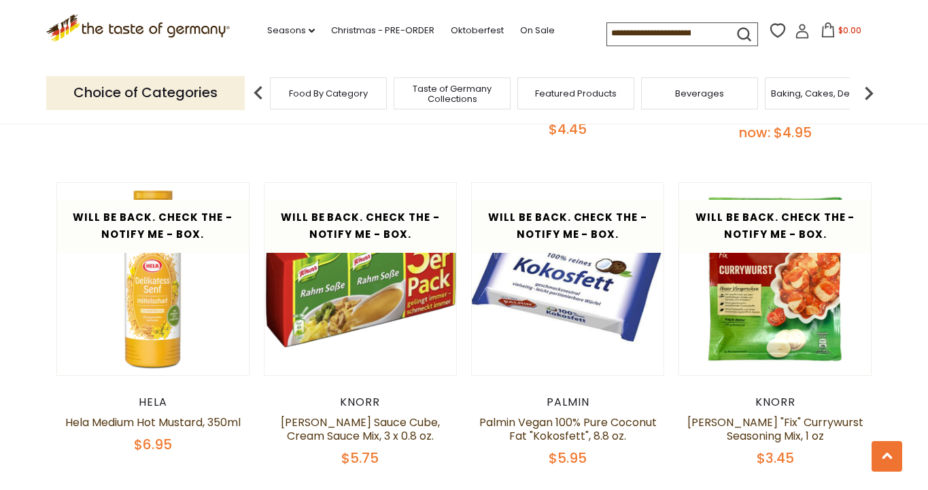
click at [866, 86] on img at bounding box center [868, 93] width 27 height 27
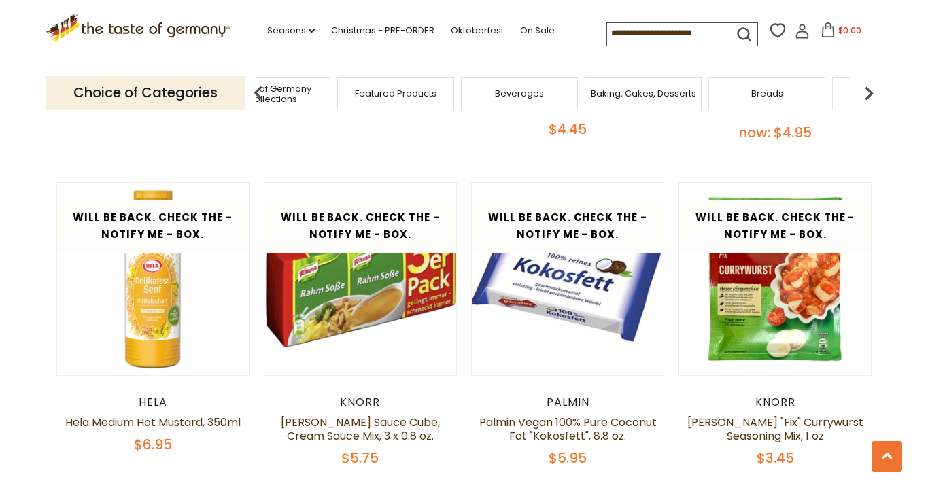
click at [865, 86] on img at bounding box center [868, 93] width 27 height 27
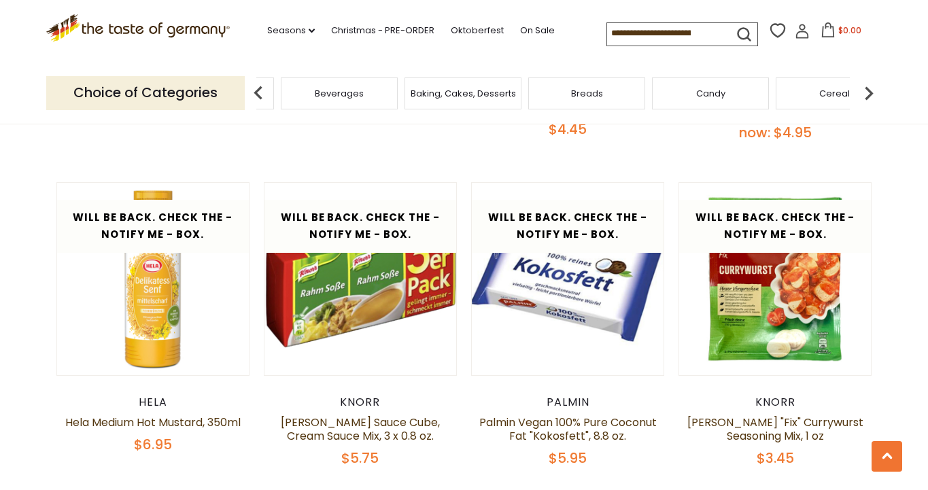
click at [865, 86] on img at bounding box center [868, 93] width 27 height 27
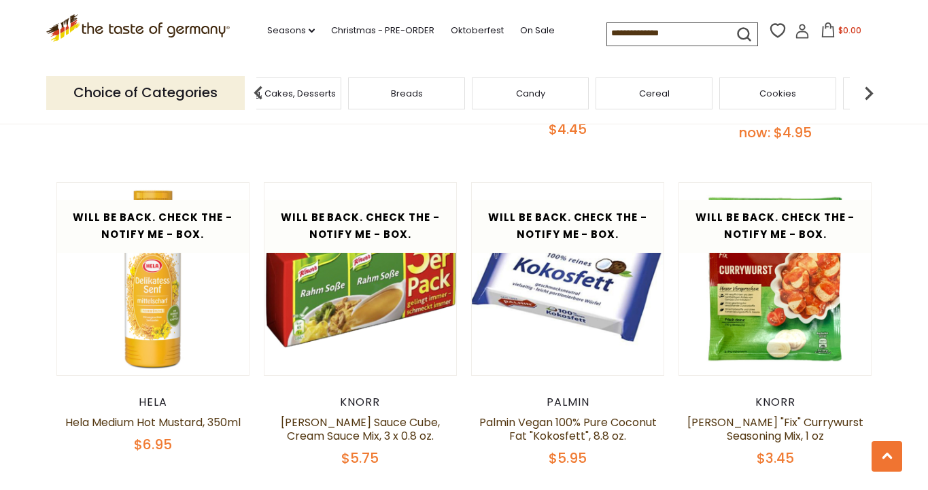
click at [865, 86] on img at bounding box center [868, 93] width 27 height 27
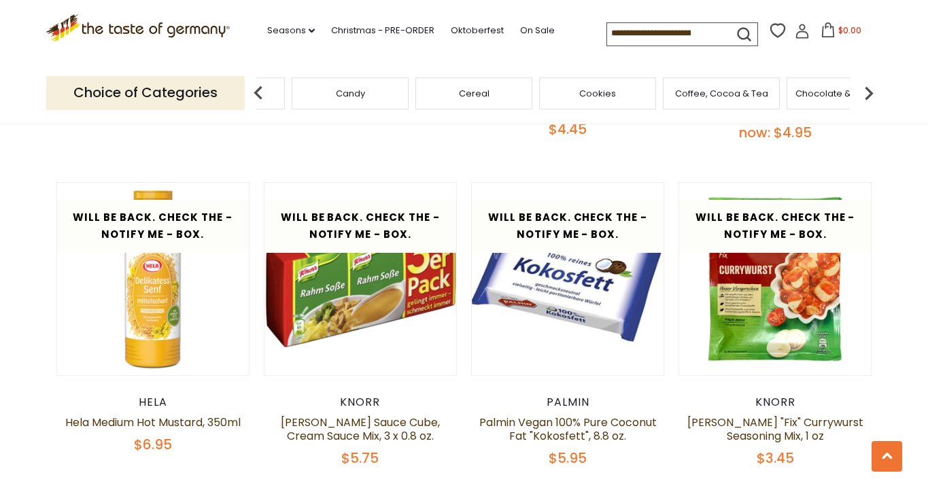
click at [865, 86] on img at bounding box center [868, 93] width 27 height 27
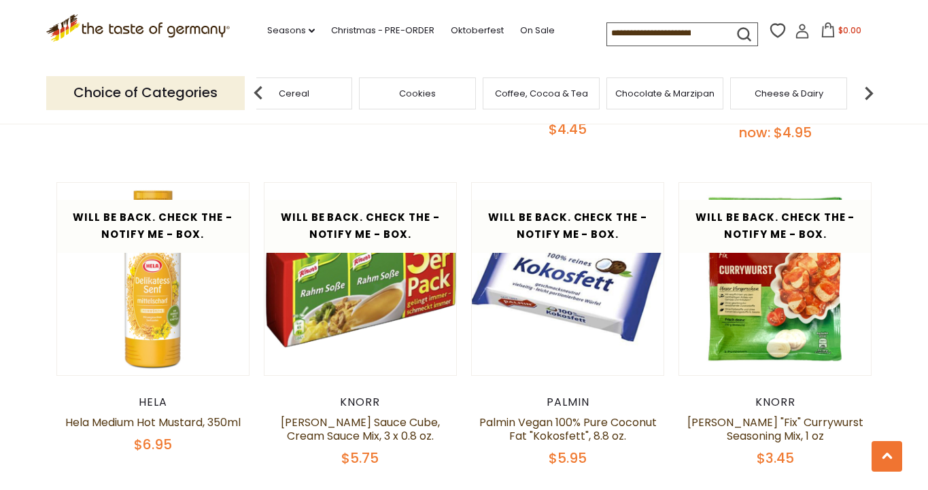
click at [865, 86] on img at bounding box center [868, 93] width 27 height 27
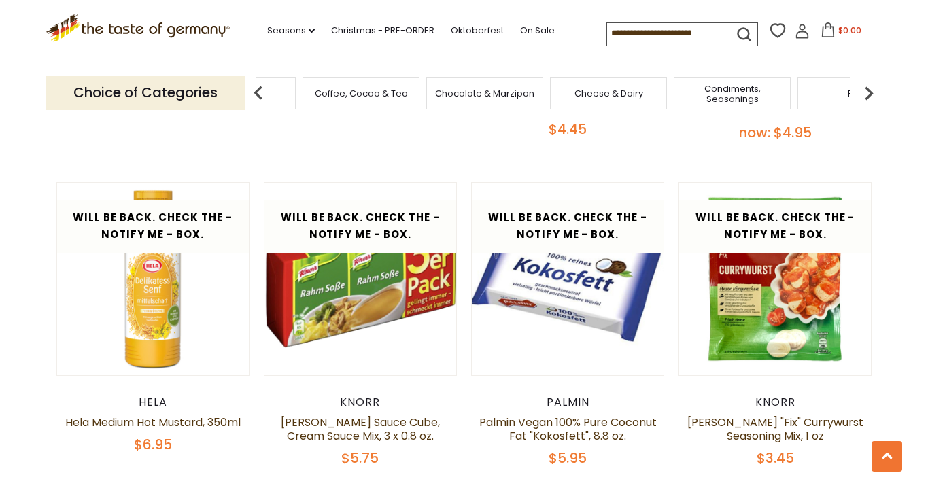
click at [865, 86] on img at bounding box center [868, 93] width 27 height 27
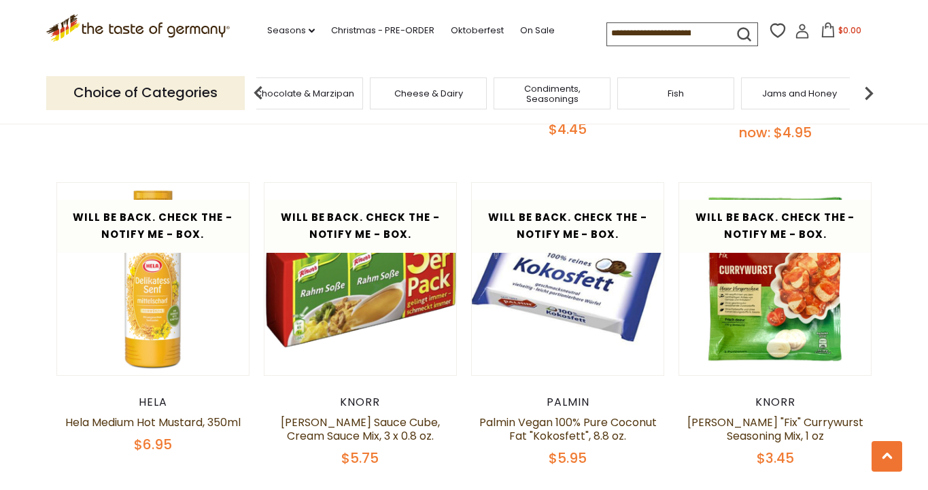
click at [862, 88] on img at bounding box center [868, 93] width 27 height 27
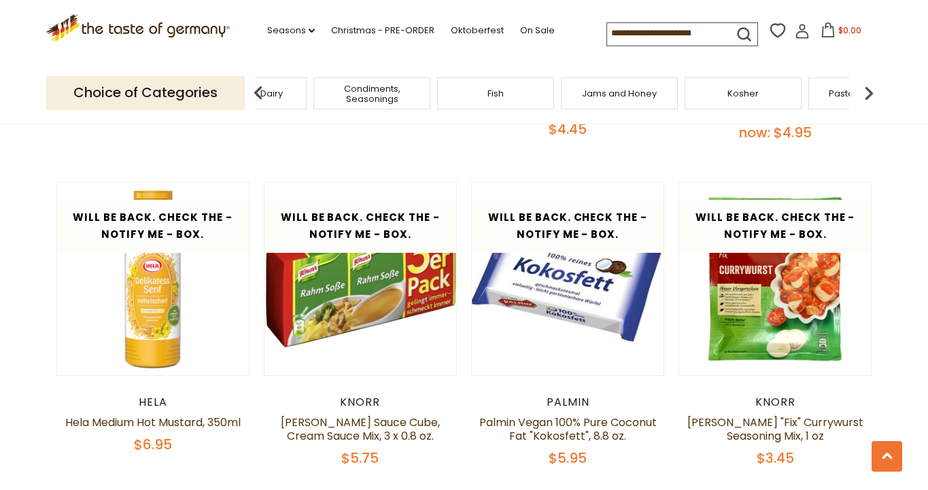
click at [866, 86] on img at bounding box center [868, 93] width 27 height 27
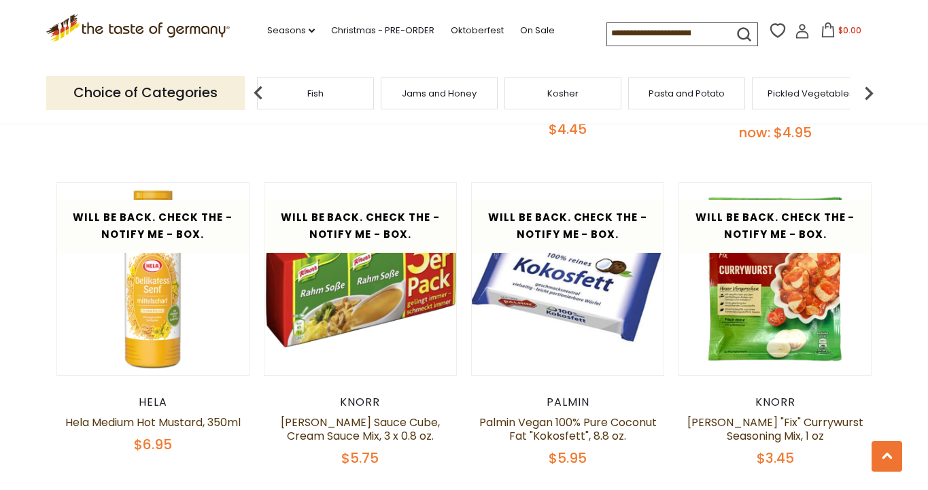
click at [866, 86] on img at bounding box center [868, 93] width 27 height 27
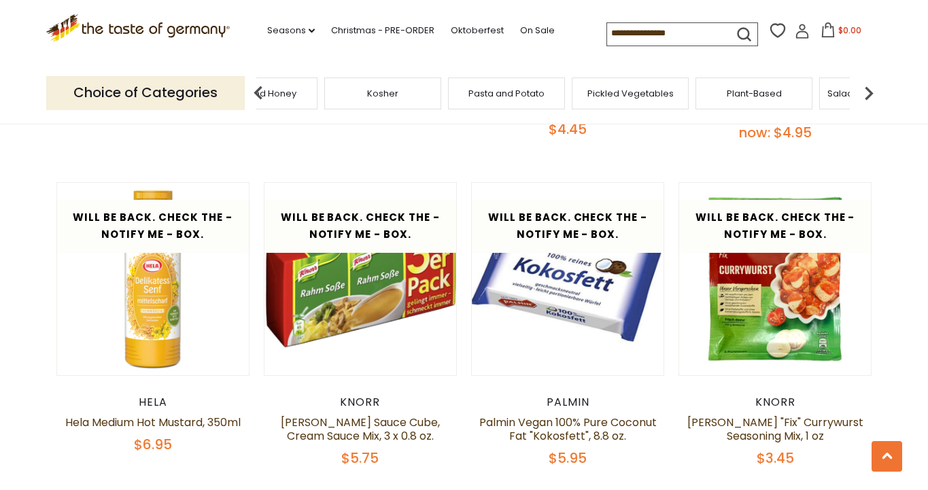
click at [866, 86] on img at bounding box center [868, 93] width 27 height 27
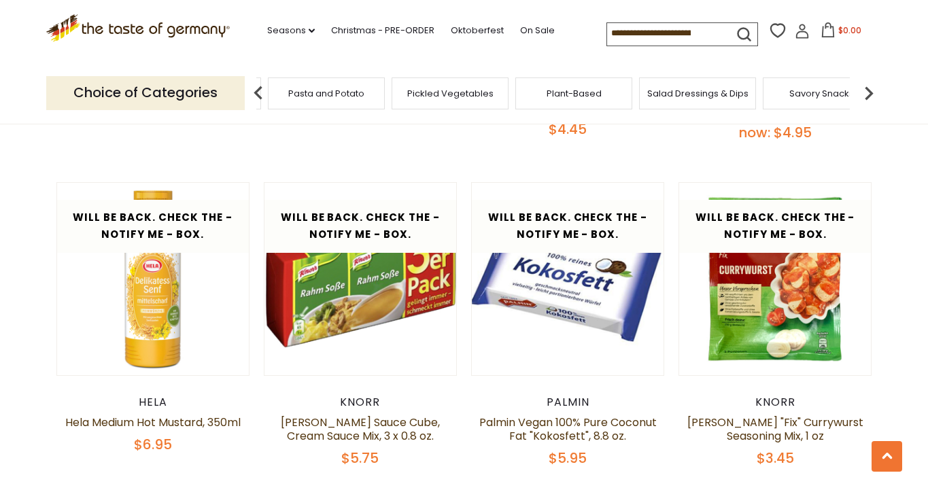
click at [868, 89] on img at bounding box center [868, 93] width 27 height 27
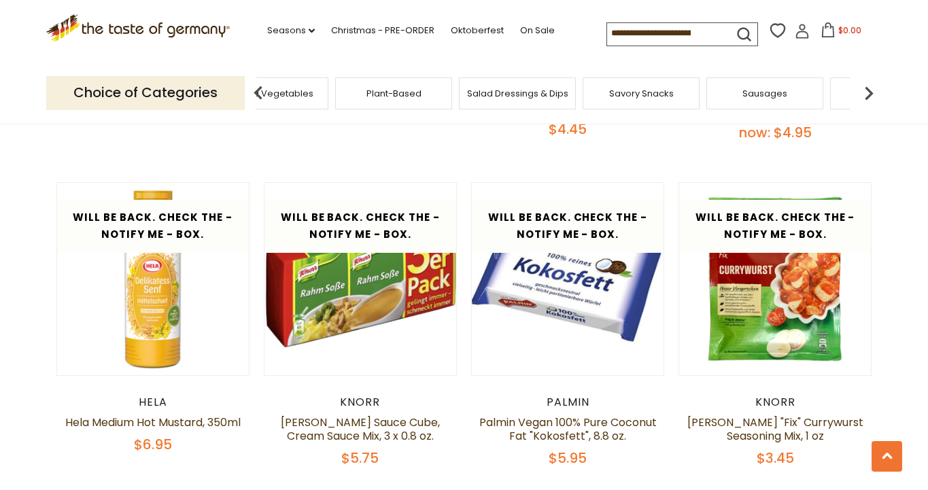
click at [868, 89] on img at bounding box center [868, 93] width 27 height 27
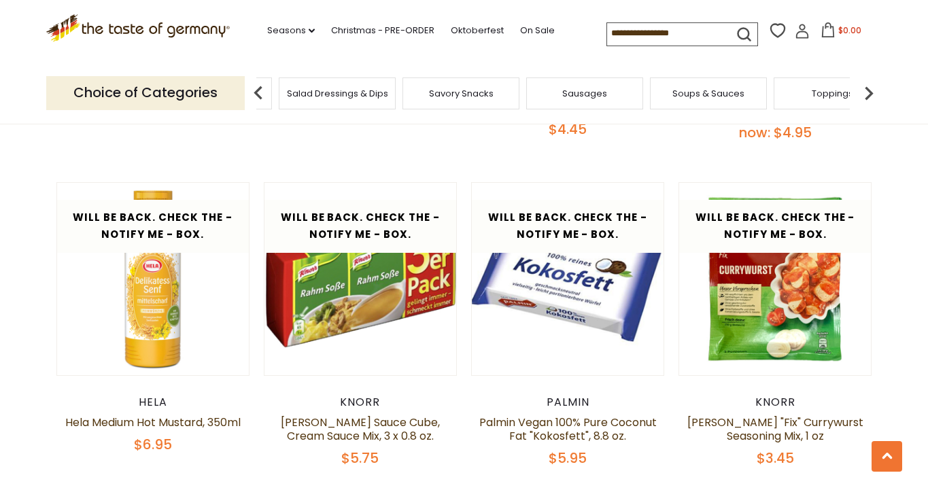
click at [868, 89] on img at bounding box center [868, 93] width 27 height 27
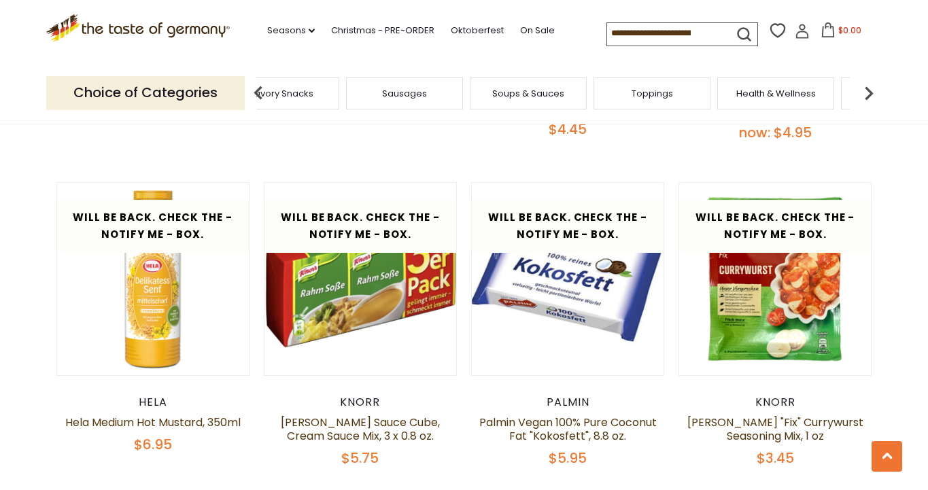
click at [868, 89] on img at bounding box center [868, 93] width 27 height 27
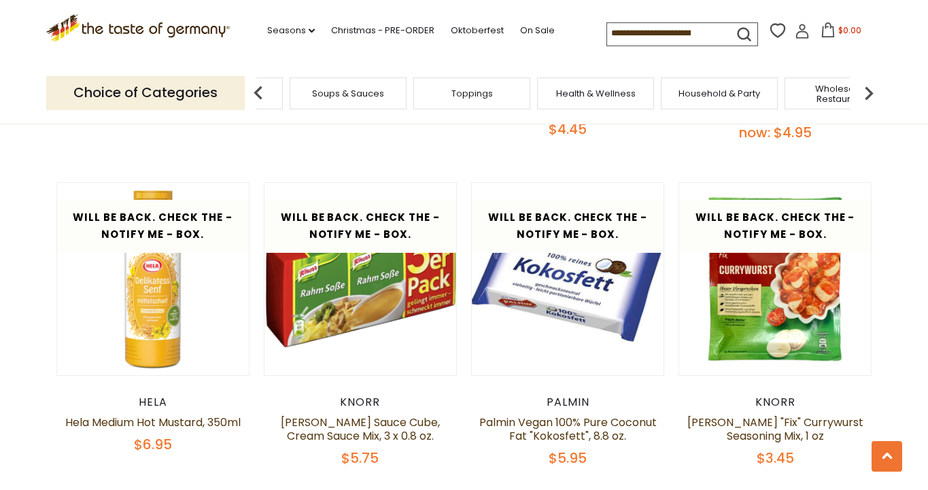
click at [868, 89] on img at bounding box center [868, 93] width 27 height 27
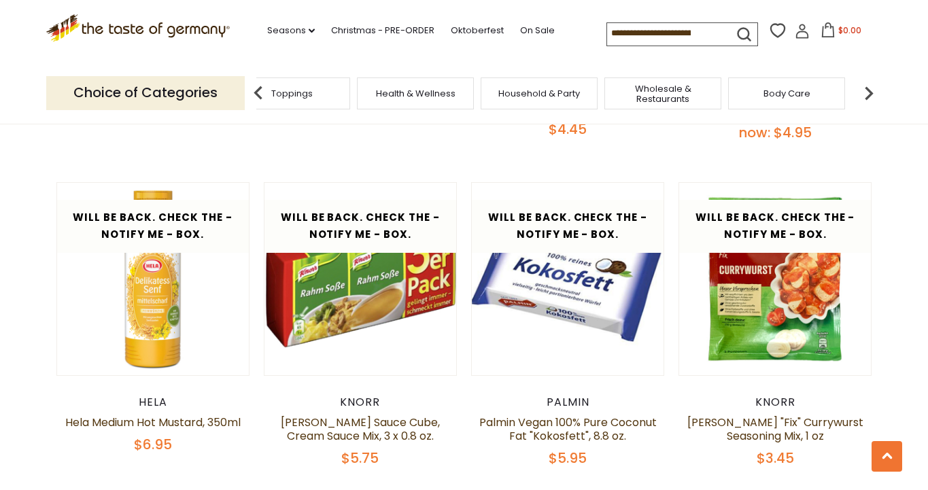
click at [868, 89] on img at bounding box center [868, 93] width 27 height 27
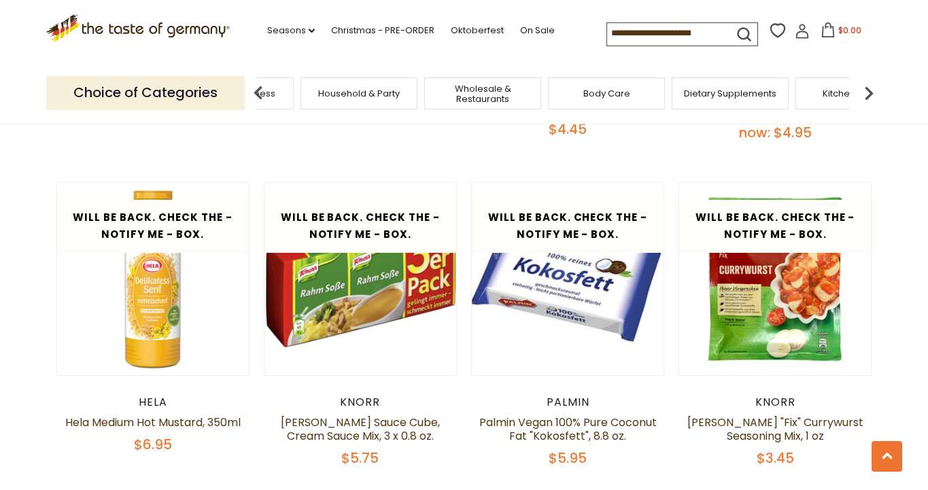
click at [868, 89] on img at bounding box center [868, 93] width 27 height 27
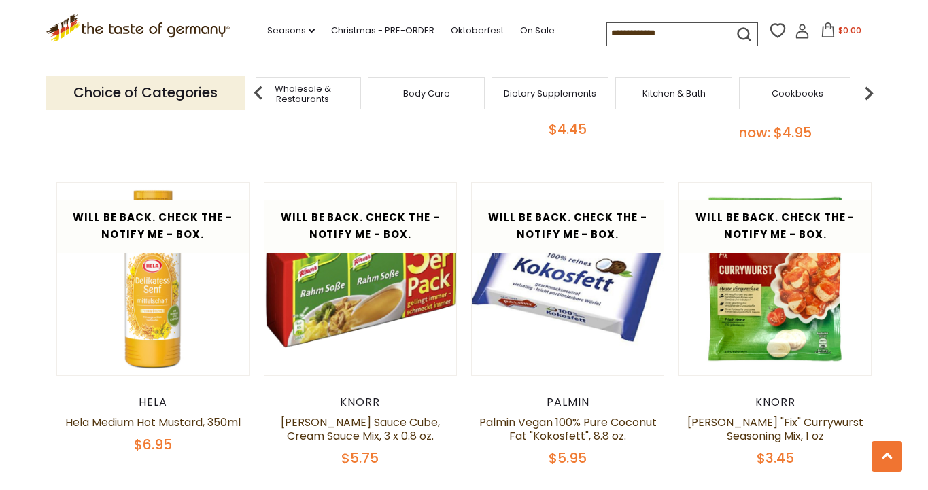
click at [868, 89] on img at bounding box center [868, 93] width 27 height 27
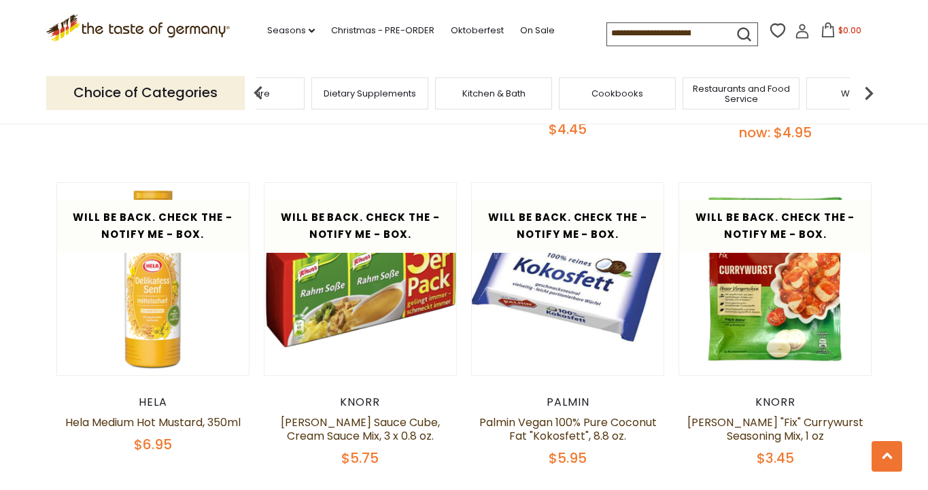
click at [868, 89] on img at bounding box center [868, 93] width 27 height 27
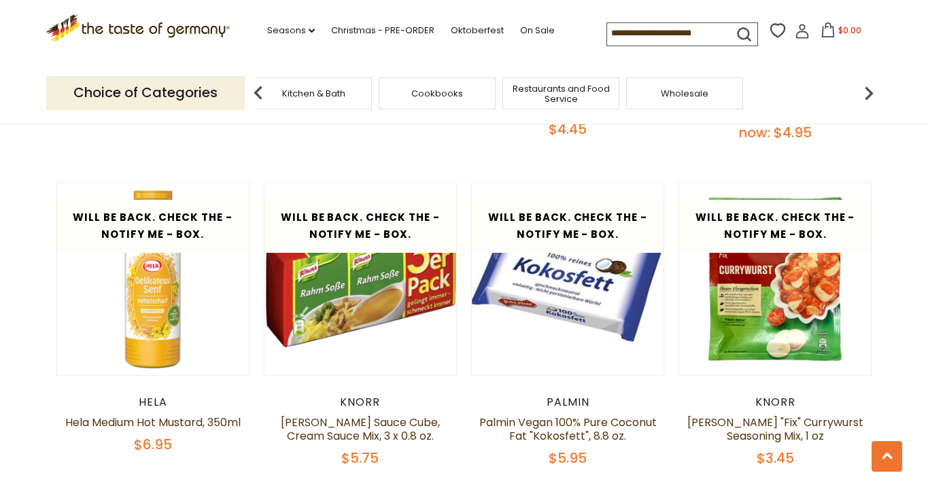
click at [256, 90] on img at bounding box center [258, 93] width 27 height 27
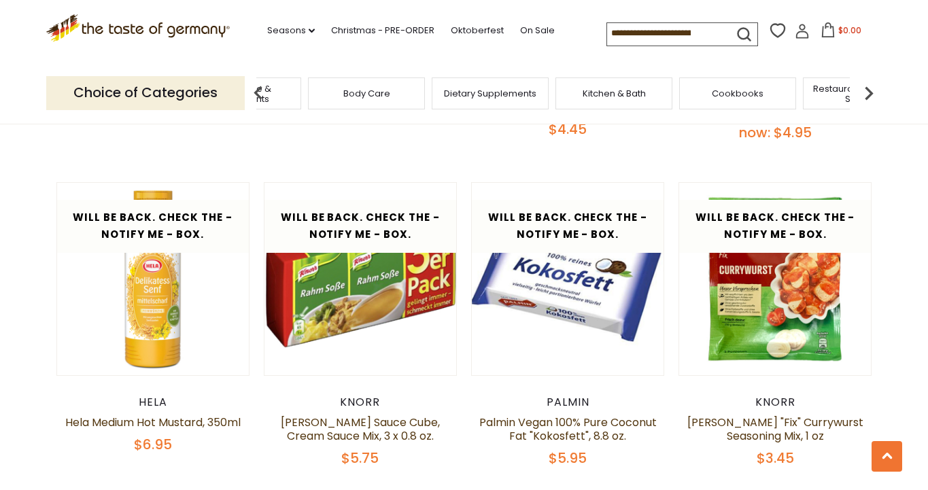
click at [256, 90] on img at bounding box center [258, 93] width 27 height 27
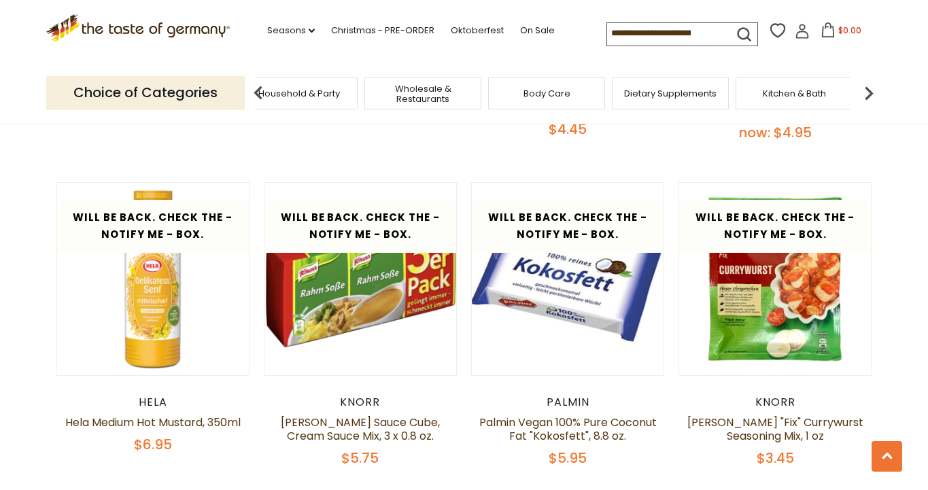
click at [256, 90] on img at bounding box center [258, 93] width 27 height 27
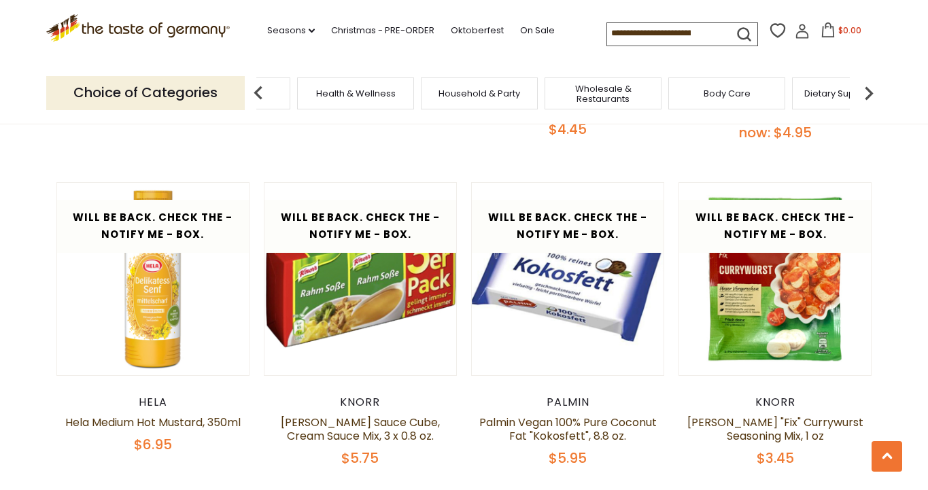
click at [261, 90] on img at bounding box center [258, 93] width 27 height 27
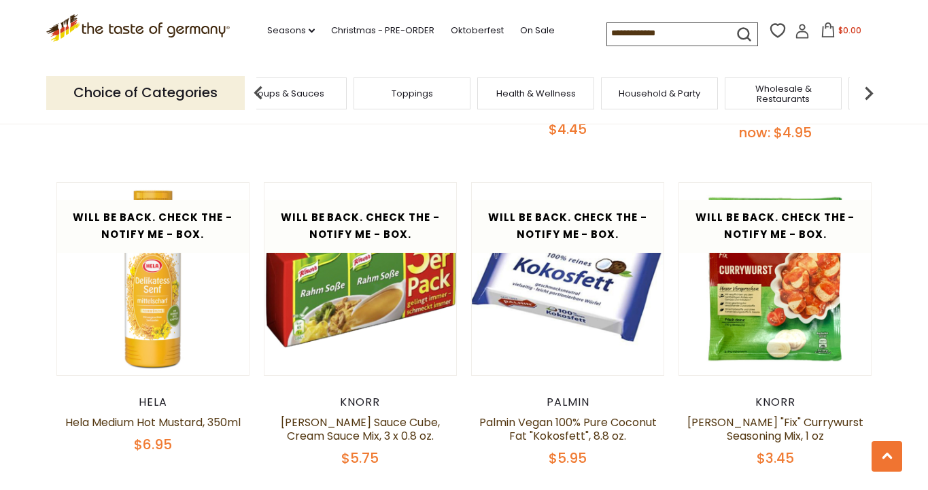
click at [261, 90] on img at bounding box center [258, 93] width 27 height 27
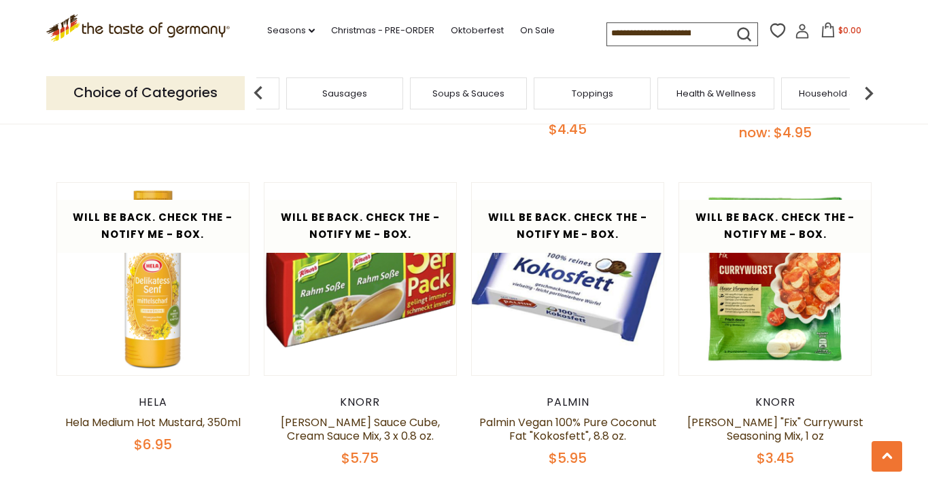
click at [262, 90] on img at bounding box center [258, 93] width 27 height 27
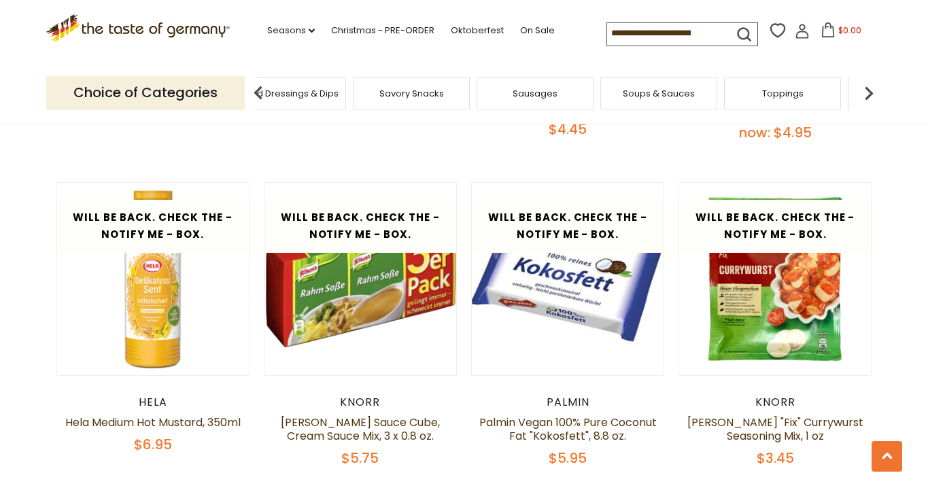
click at [389, 88] on span "Savory Snacks" at bounding box center [411, 93] width 65 height 10
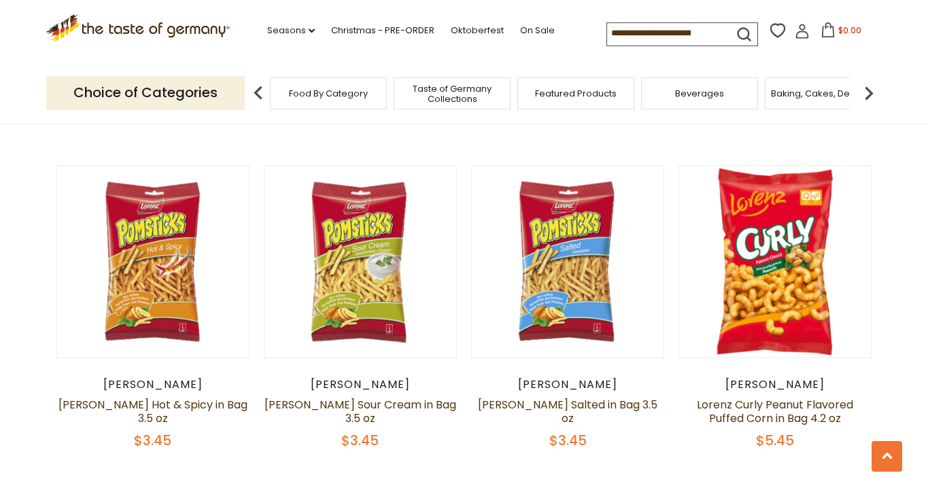
scroll to position [2357, 0]
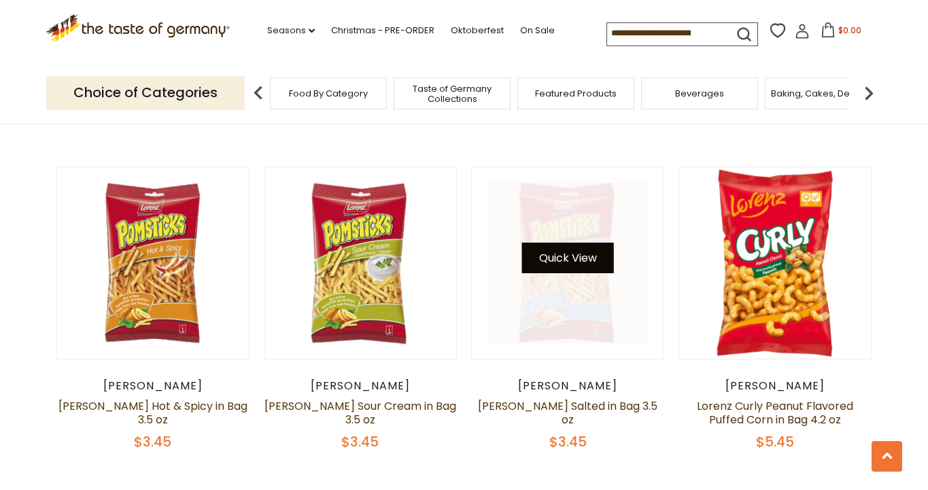
click at [565, 243] on button "Quick View" at bounding box center [568, 258] width 92 height 31
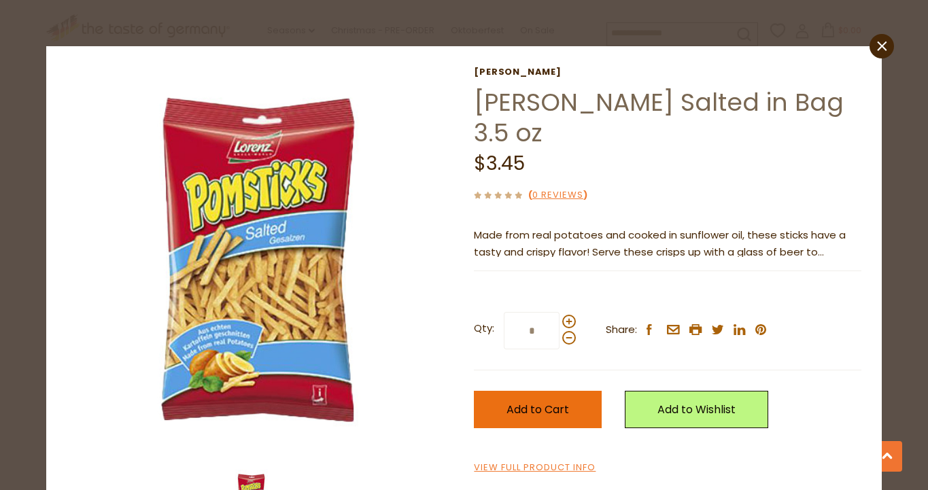
click at [561, 415] on span "Add to Cart" at bounding box center [537, 410] width 63 height 16
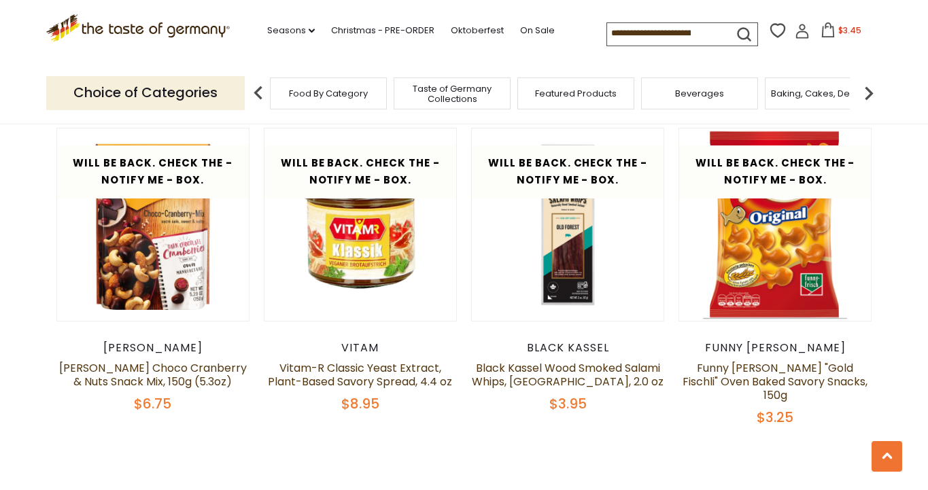
scroll to position [3058, 0]
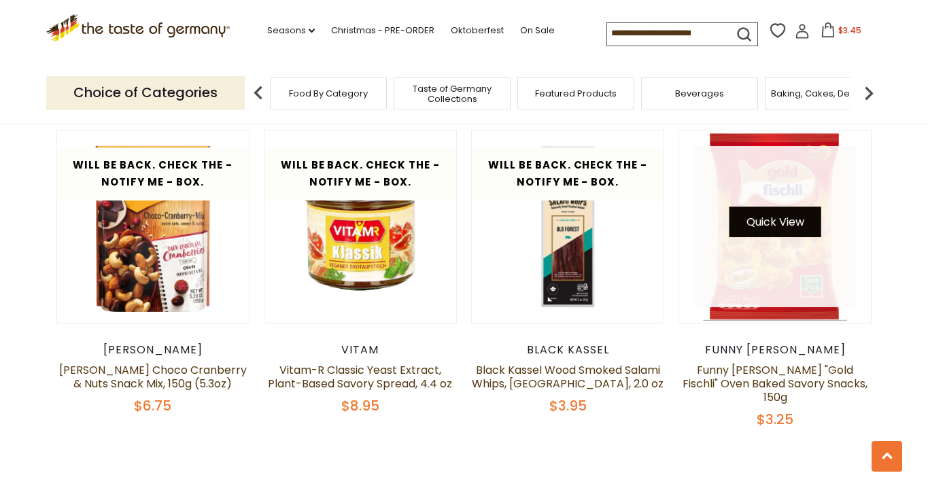
click at [790, 207] on button "Quick View" at bounding box center [775, 222] width 92 height 31
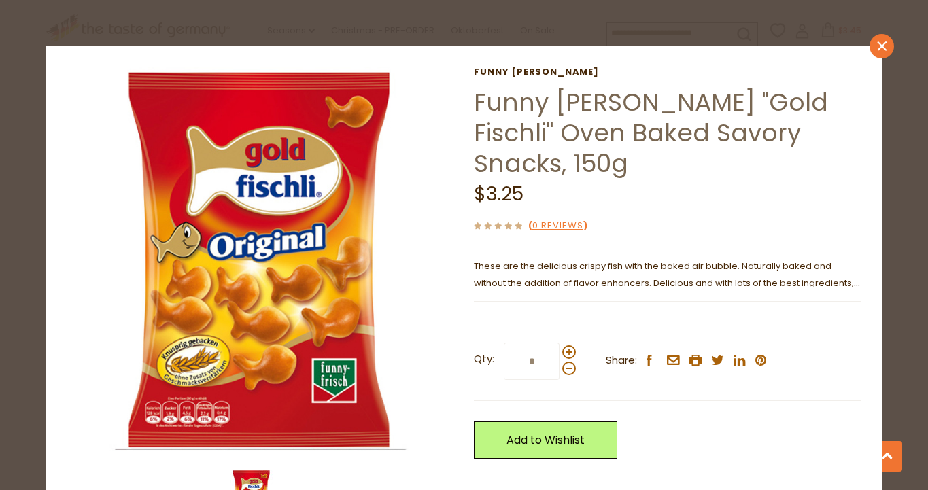
click at [877, 43] on icon "close" at bounding box center [881, 46] width 10 height 10
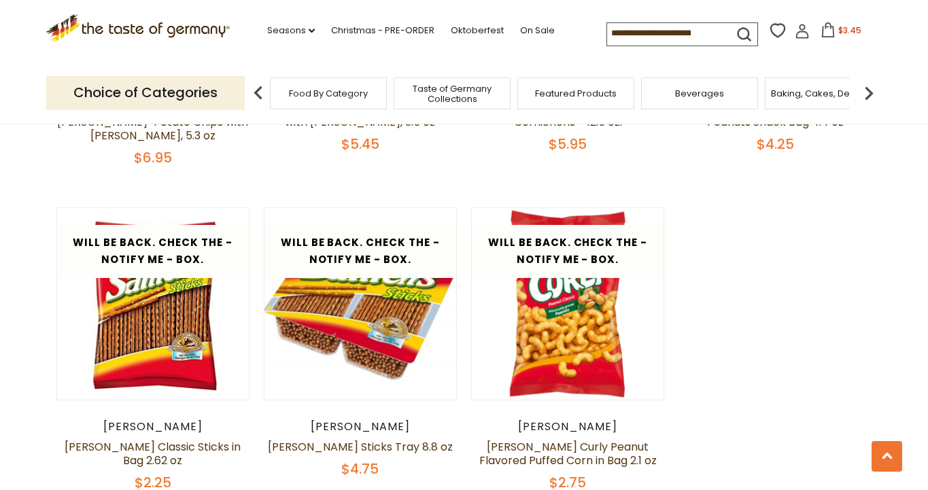
scroll to position [962, 0]
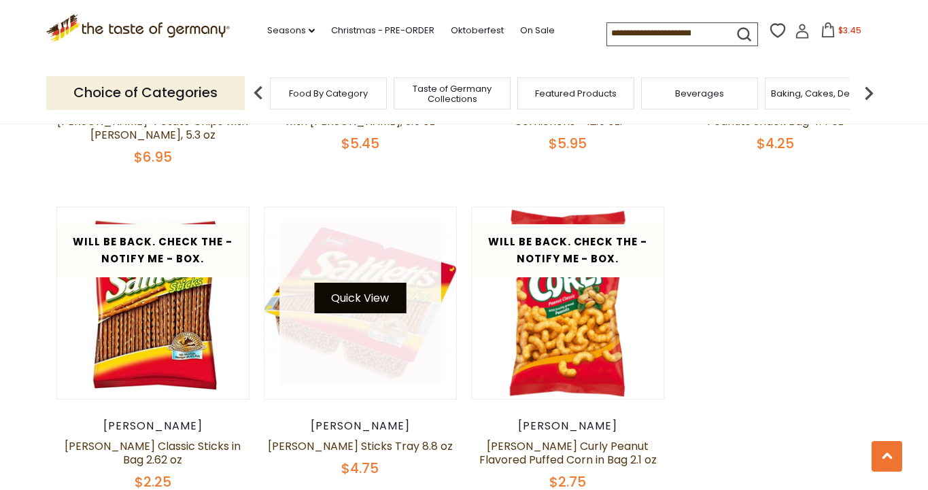
click at [369, 283] on button "Quick View" at bounding box center [360, 298] width 92 height 31
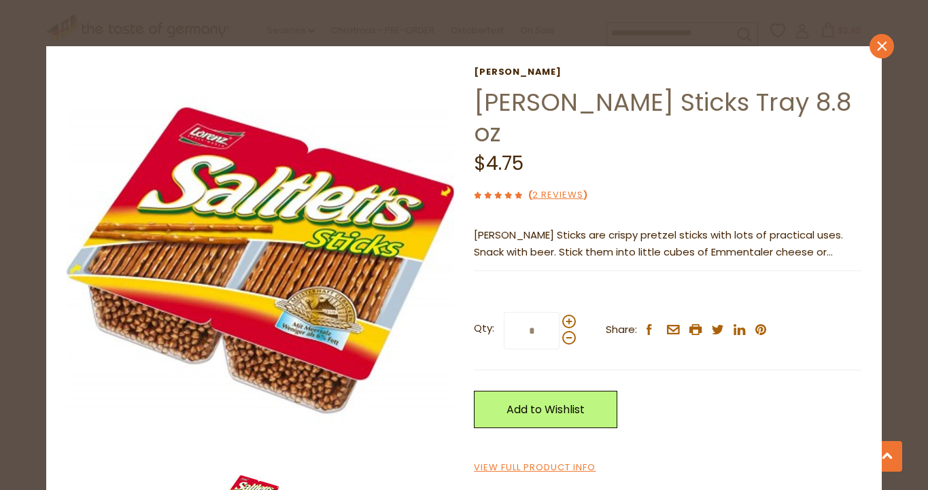
click at [875, 49] on link "close" at bounding box center [881, 46] width 24 height 24
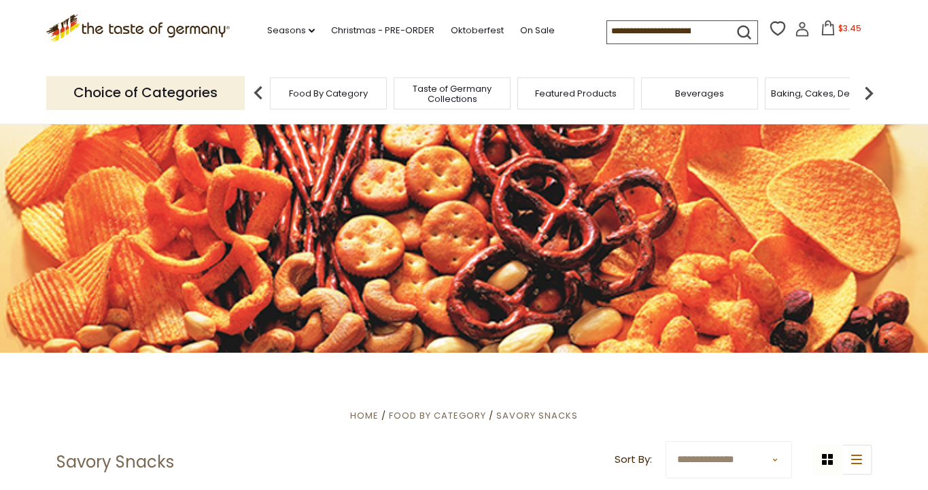
scroll to position [0, 0]
click at [866, 84] on img at bounding box center [868, 93] width 27 height 27
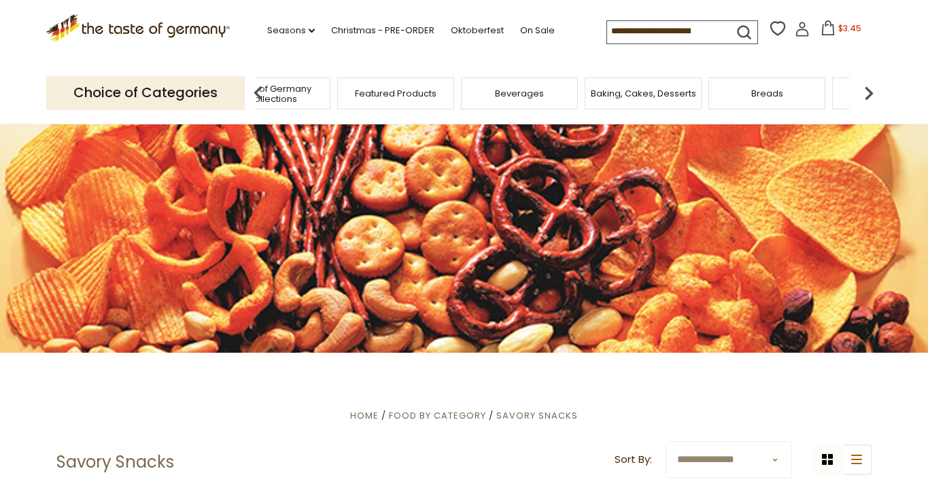
click at [867, 84] on img at bounding box center [868, 93] width 27 height 27
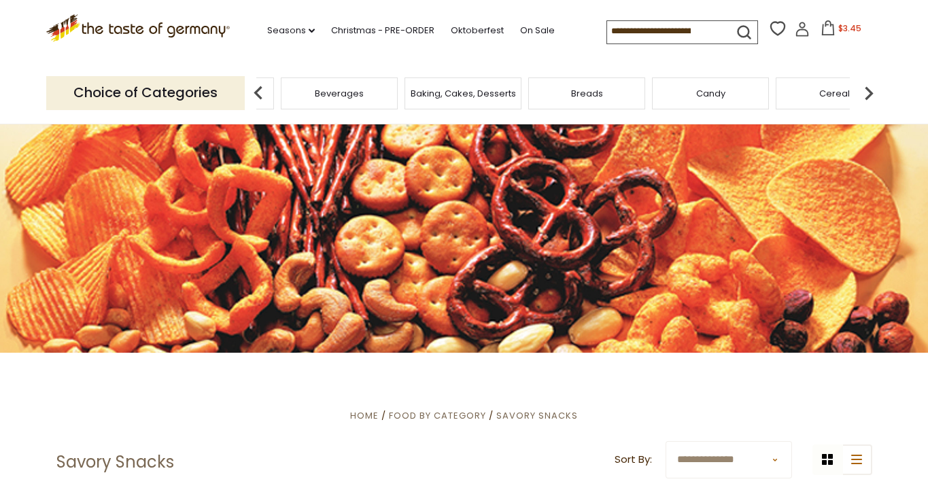
click at [867, 84] on img at bounding box center [868, 93] width 27 height 27
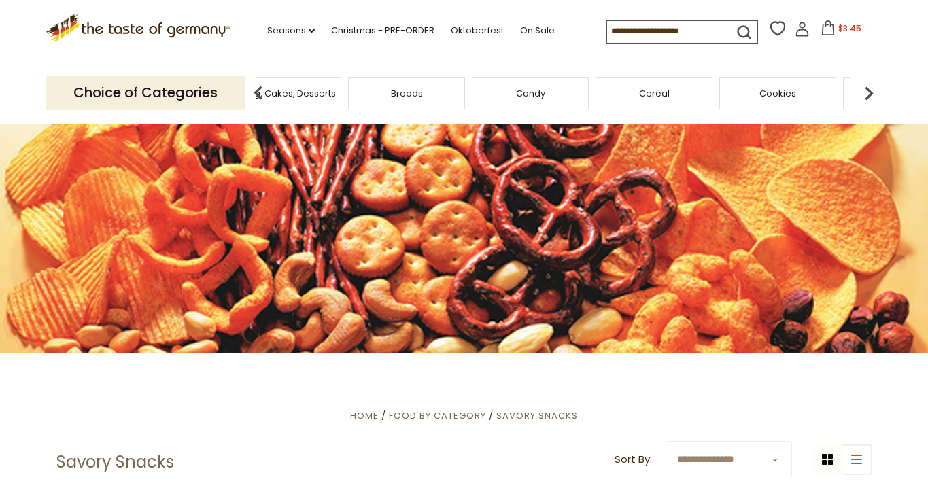
click at [867, 84] on img at bounding box center [868, 93] width 27 height 27
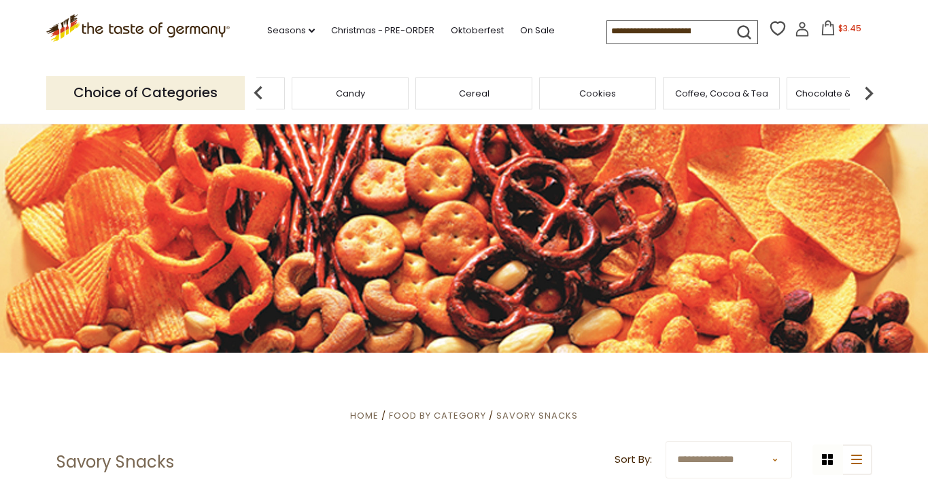
click at [867, 84] on img at bounding box center [868, 93] width 27 height 27
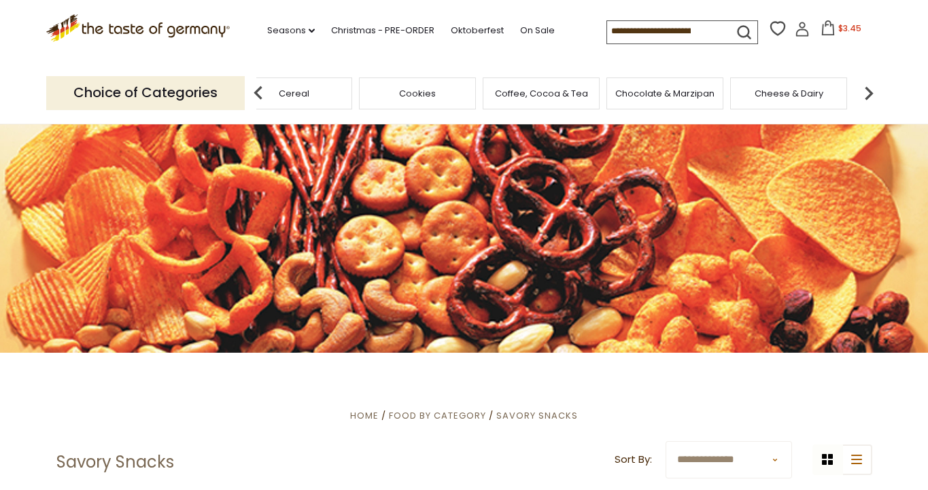
click at [867, 84] on img at bounding box center [868, 93] width 27 height 27
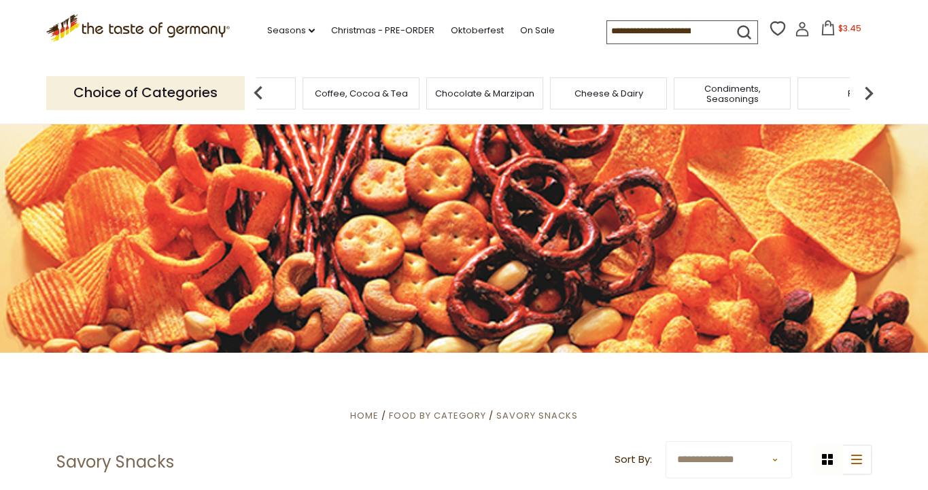
click at [867, 84] on img at bounding box center [868, 93] width 27 height 27
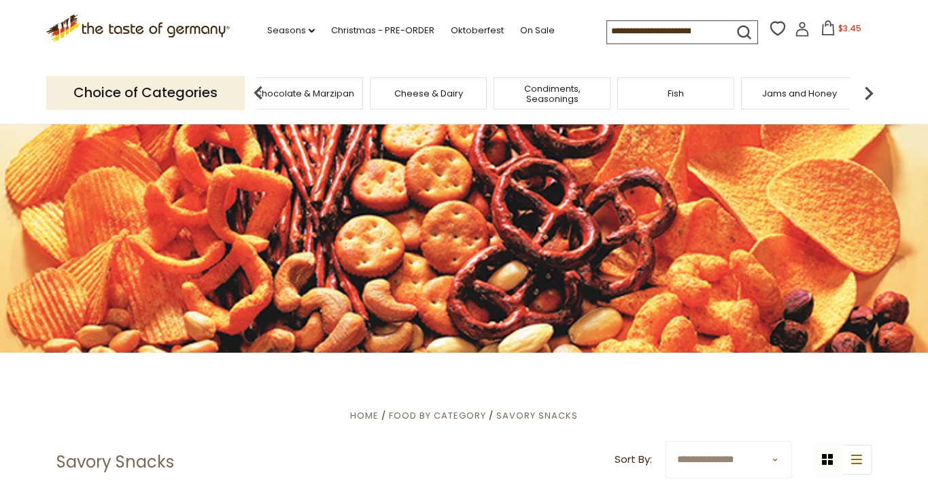
click at [867, 84] on img at bounding box center [868, 93] width 27 height 27
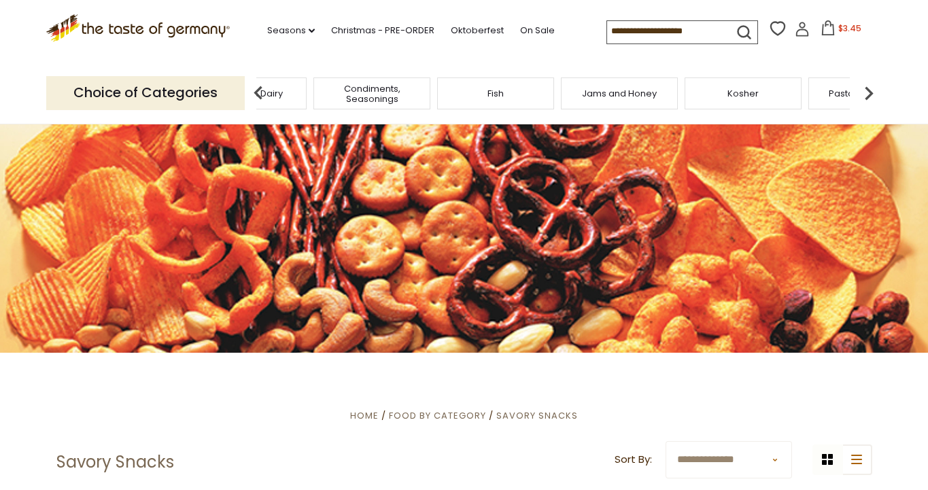
click at [867, 84] on img at bounding box center [868, 93] width 27 height 27
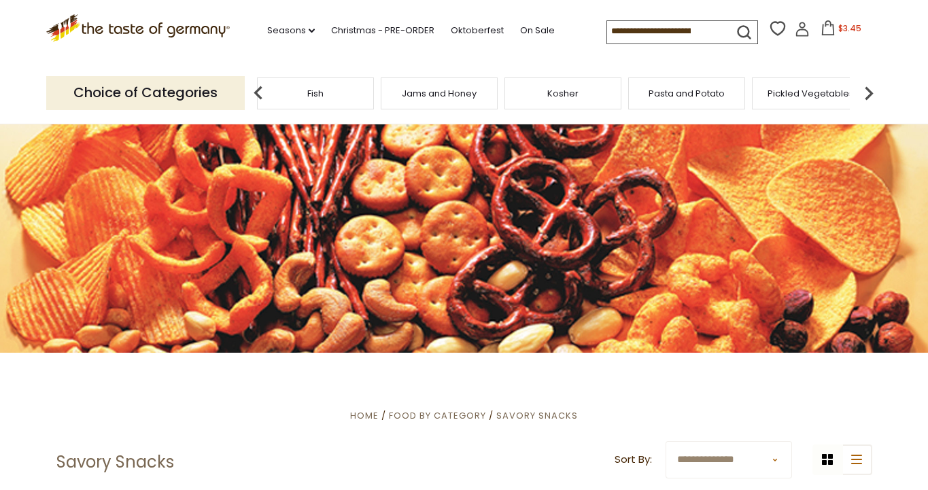
click at [867, 84] on img at bounding box center [868, 93] width 27 height 27
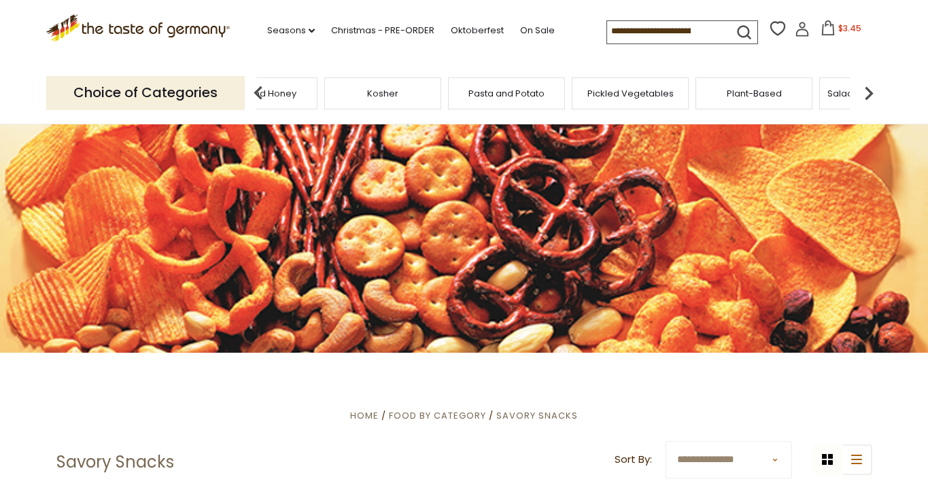
click at [869, 84] on img at bounding box center [868, 93] width 27 height 27
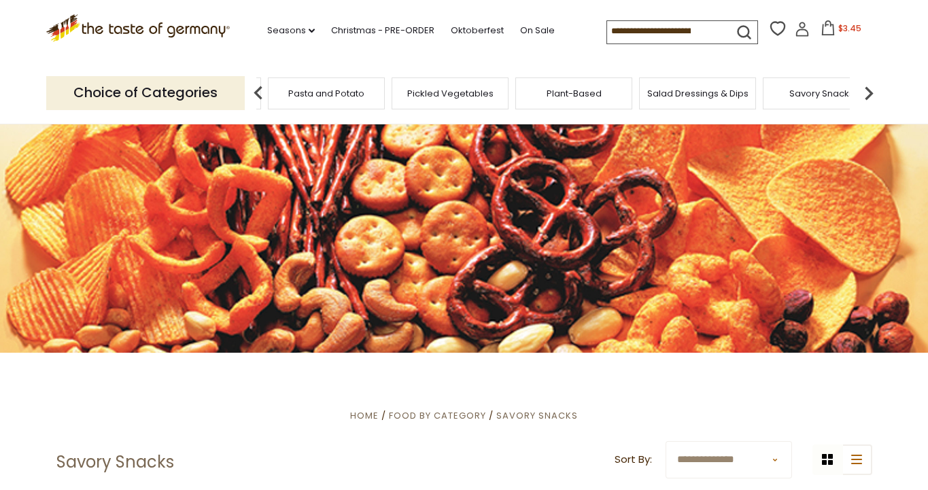
click at [869, 84] on img at bounding box center [868, 93] width 27 height 27
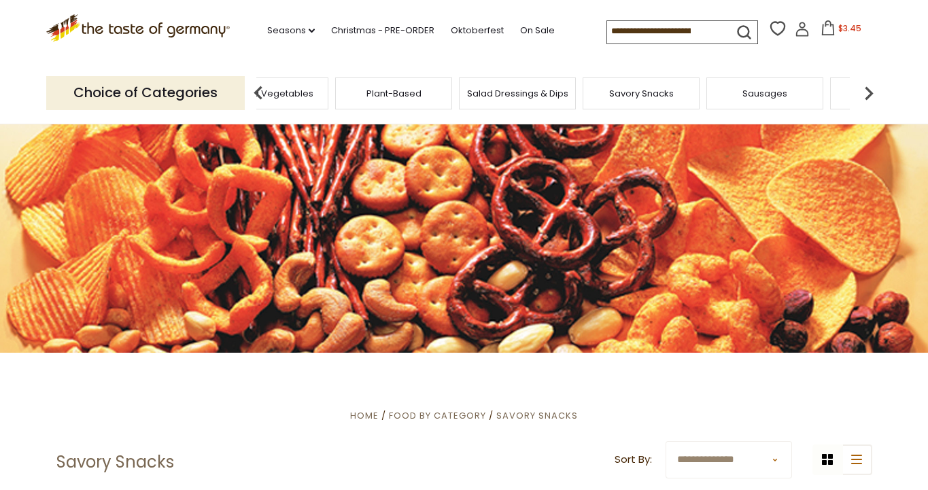
click at [511, 94] on span "Salad Dressings & Dips" at bounding box center [517, 93] width 101 height 10
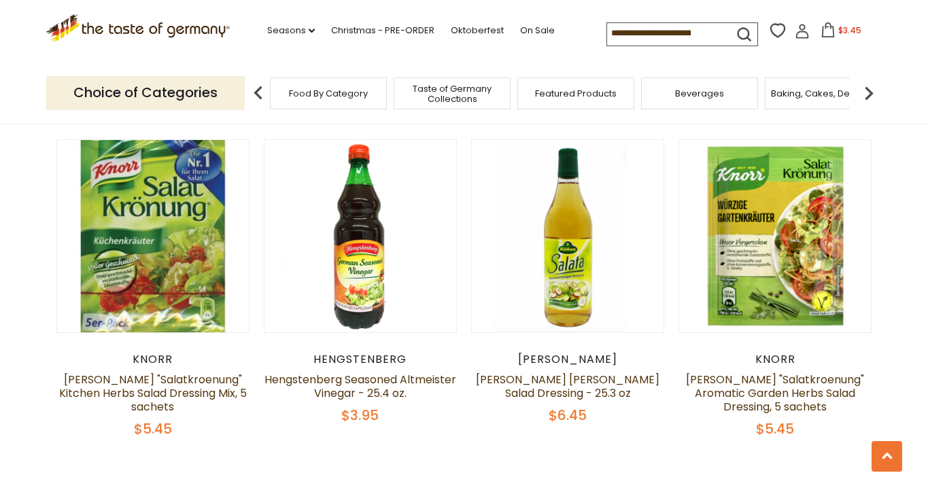
scroll to position [2779, 0]
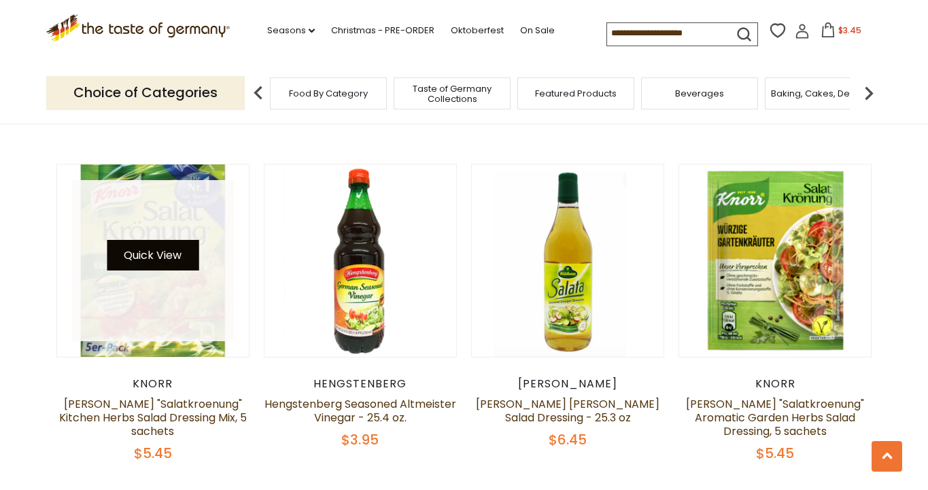
click at [145, 240] on button "Quick View" at bounding box center [153, 255] width 92 height 31
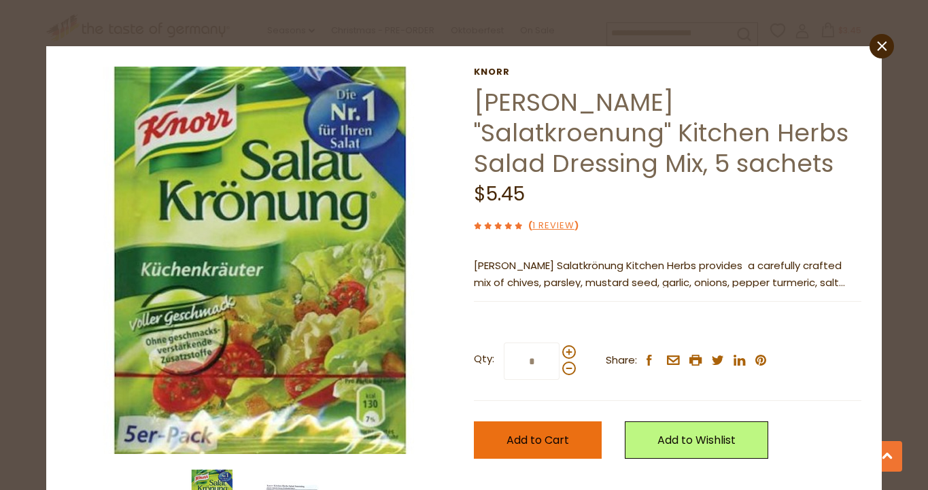
click at [564, 433] on span "Add to Cart" at bounding box center [537, 440] width 63 height 16
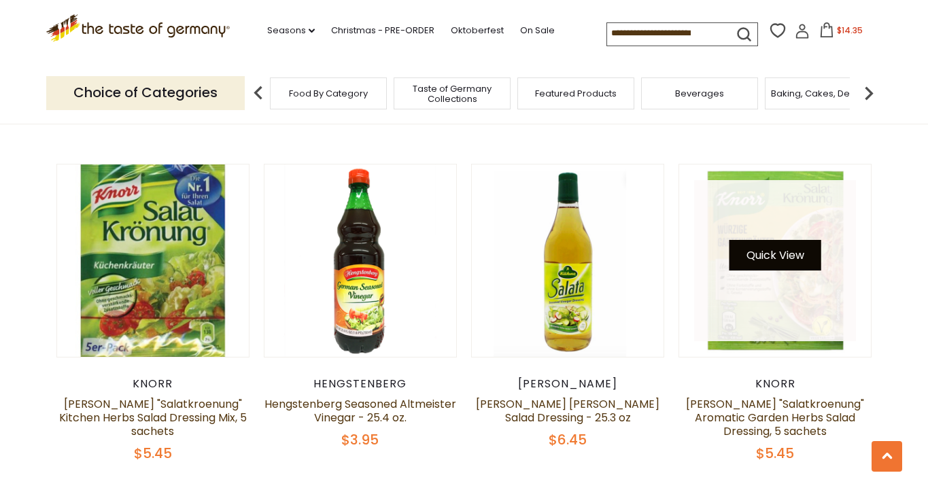
click at [781, 240] on button "Quick View" at bounding box center [775, 255] width 92 height 31
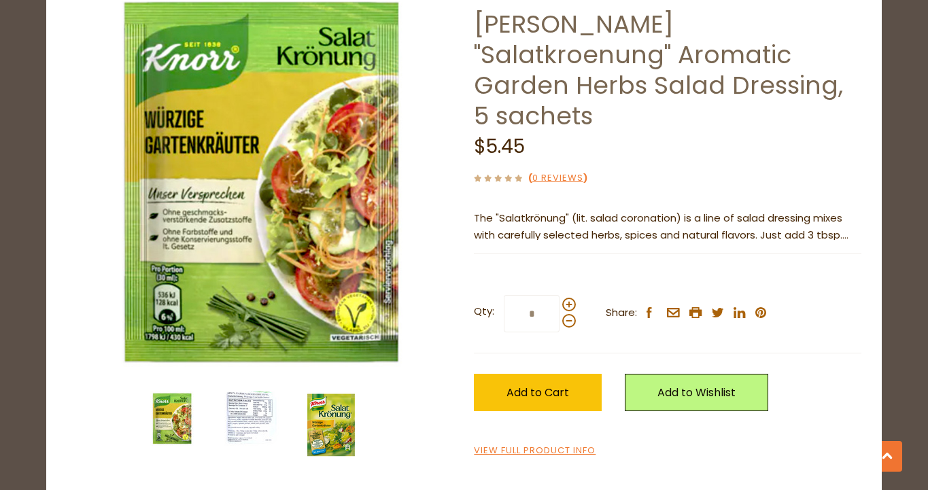
scroll to position [78, 0]
click at [329, 419] on img at bounding box center [331, 424] width 54 height 67
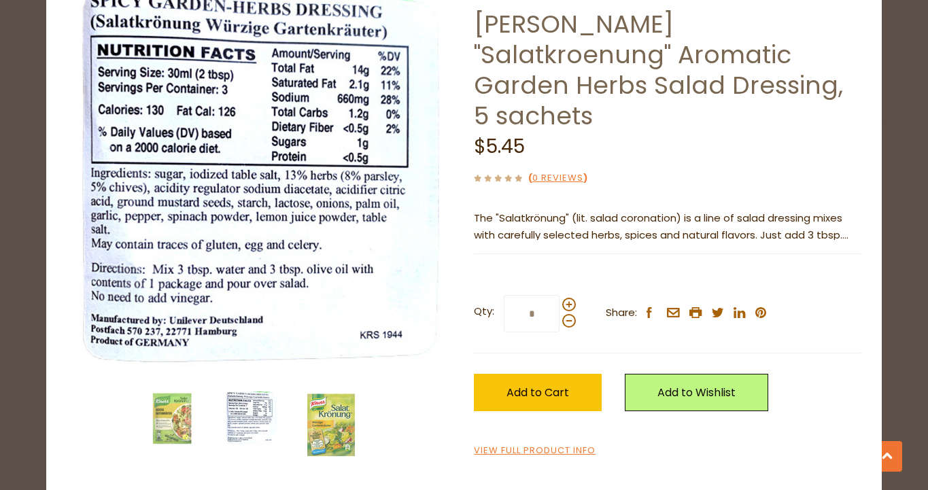
scroll to position [0, 0]
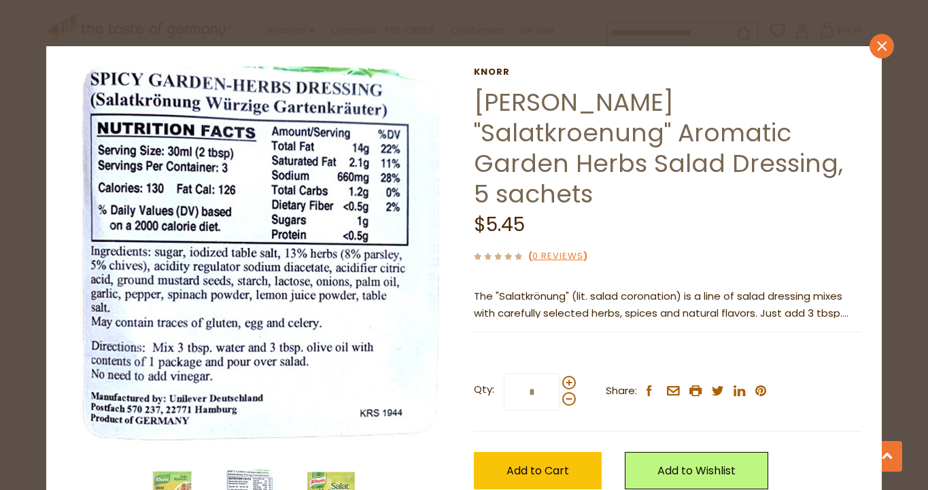
click at [880, 44] on icon at bounding box center [882, 46] width 10 height 10
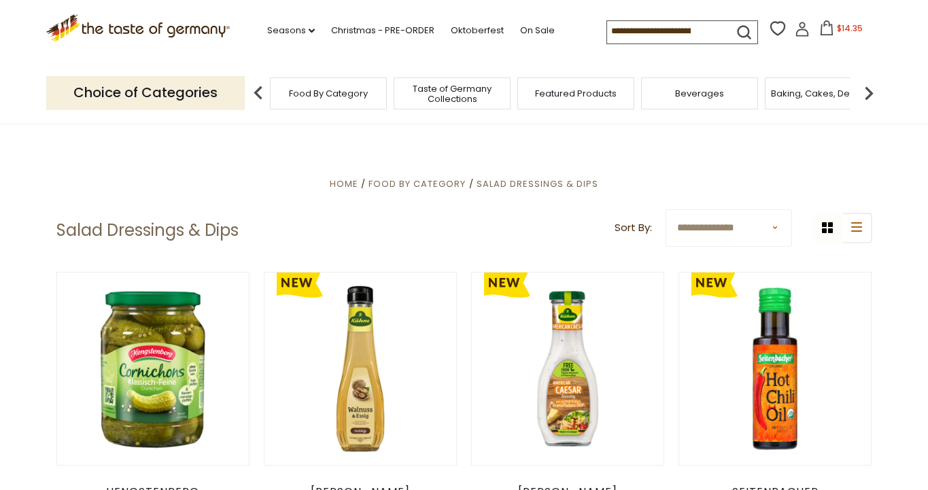
click at [870, 92] on img at bounding box center [868, 93] width 27 height 27
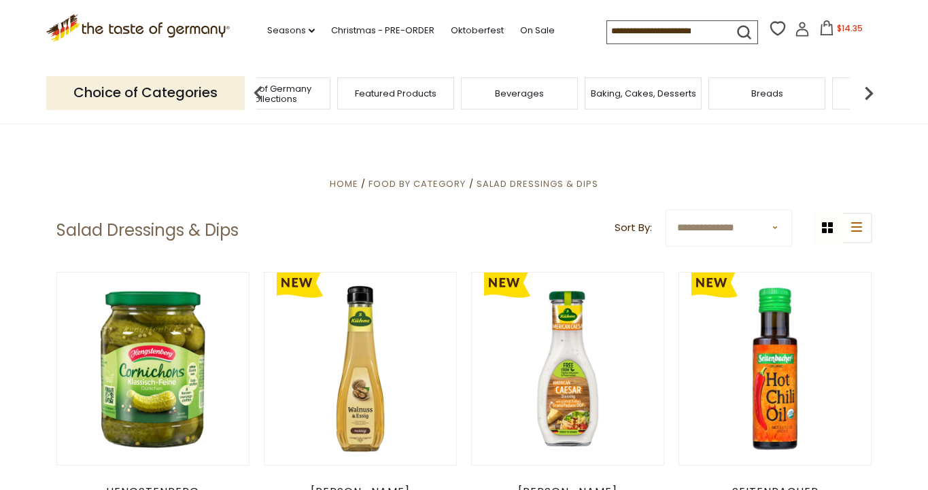
click at [868, 92] on img at bounding box center [868, 93] width 27 height 27
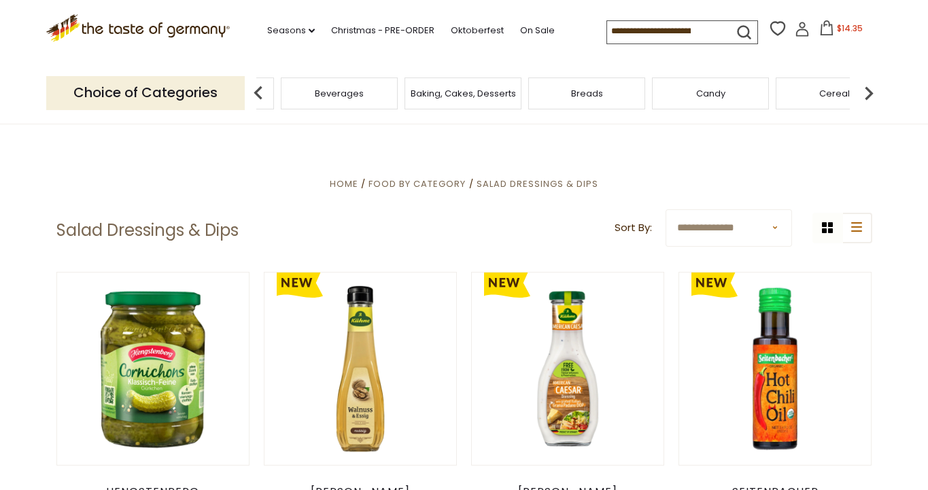
click at [868, 92] on img at bounding box center [868, 93] width 27 height 27
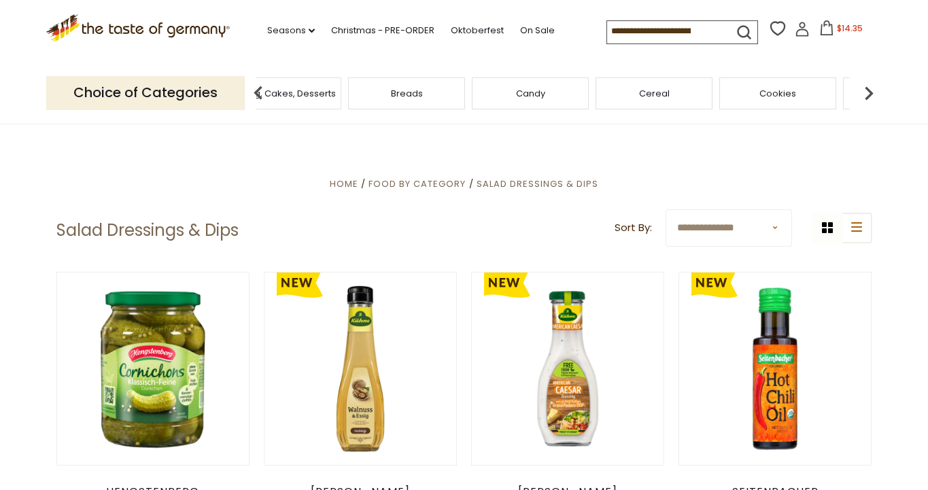
click at [776, 98] on div "Cookies" at bounding box center [777, 93] width 117 height 32
click at [790, 94] on span "Cookies" at bounding box center [777, 93] width 37 height 10
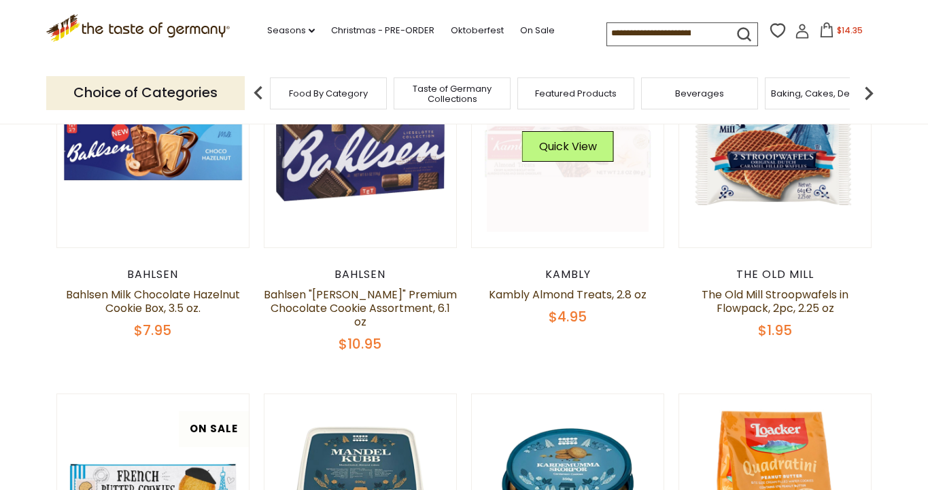
scroll to position [454, 0]
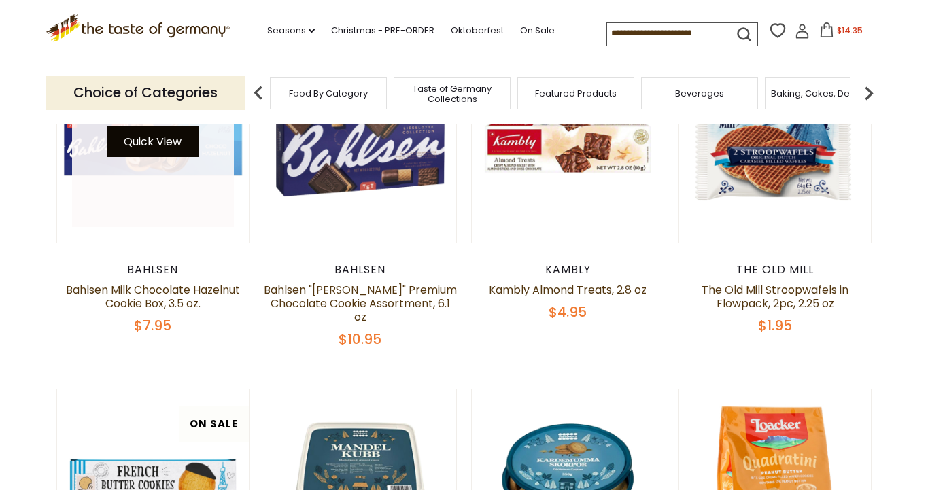
click at [161, 137] on button "Quick View" at bounding box center [153, 141] width 92 height 31
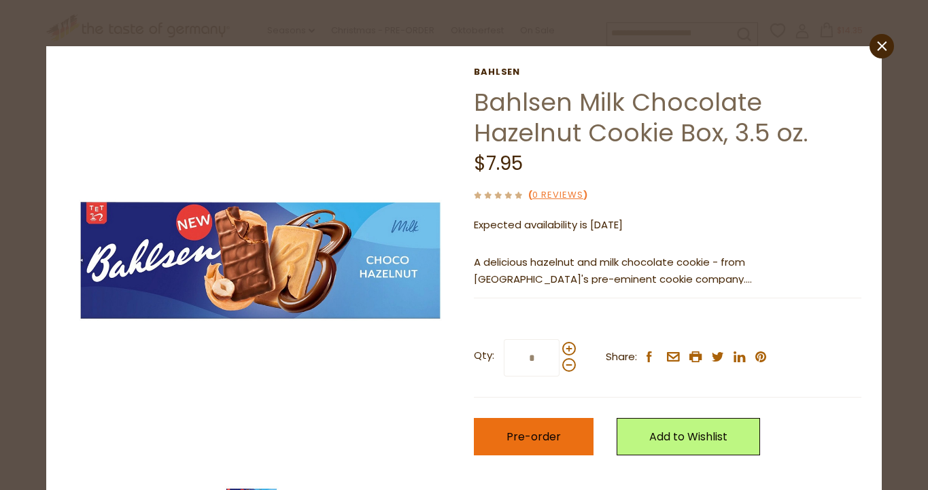
click at [553, 435] on span "Pre-order" at bounding box center [533, 437] width 54 height 16
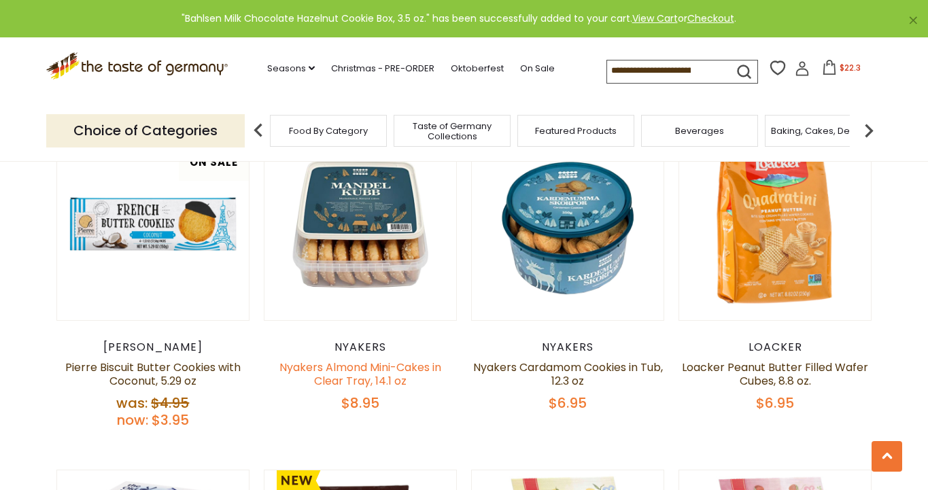
scroll to position [716, 0]
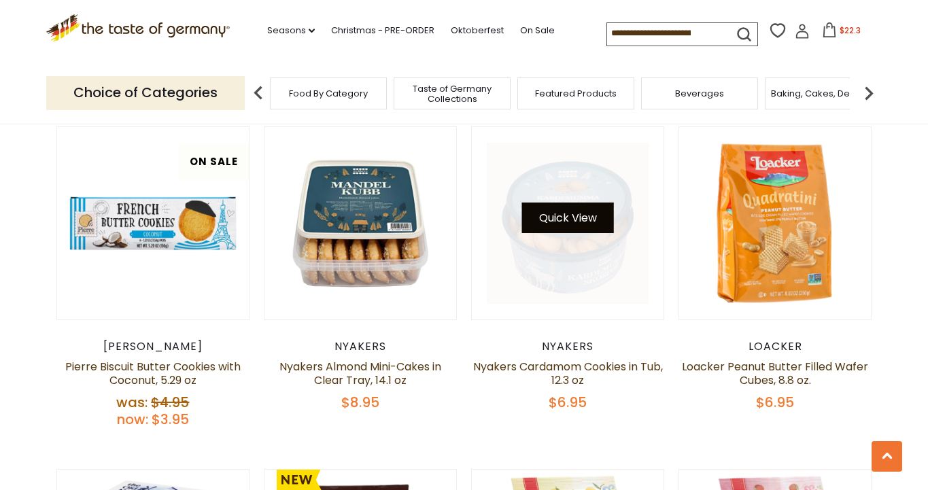
click at [560, 223] on button "Quick View" at bounding box center [568, 218] width 92 height 31
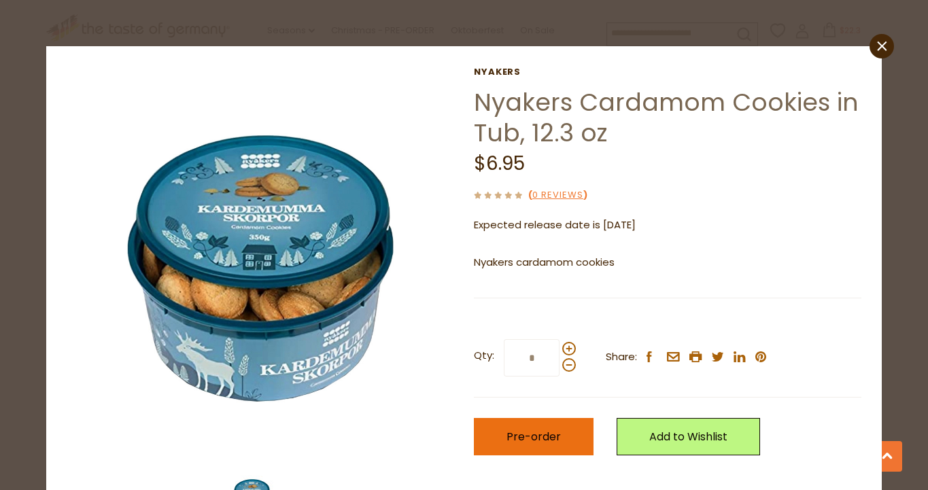
click at [514, 419] on button "Pre-order" at bounding box center [534, 436] width 120 height 37
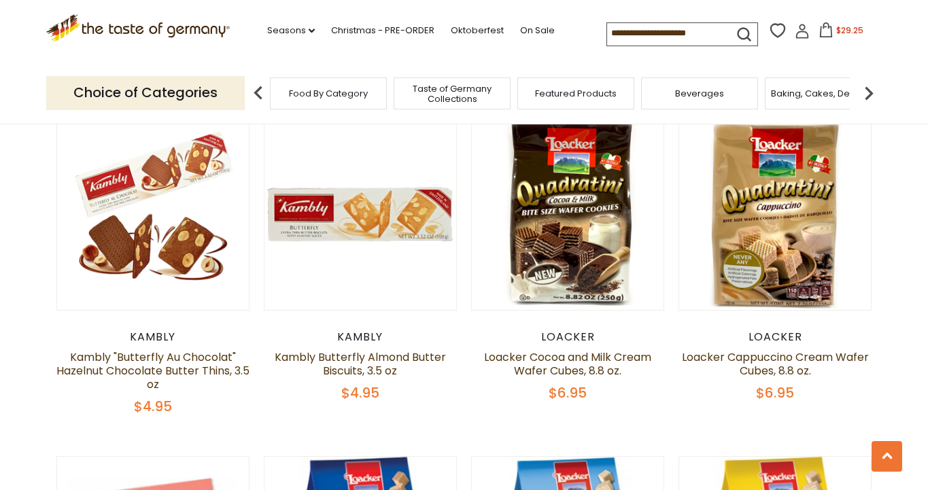
scroll to position [2071, 0]
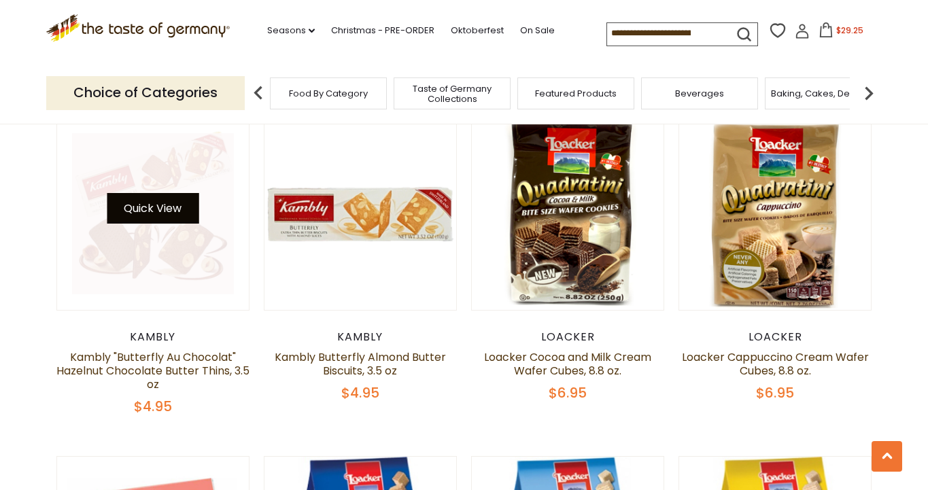
click at [165, 193] on button "Quick View" at bounding box center [153, 208] width 92 height 31
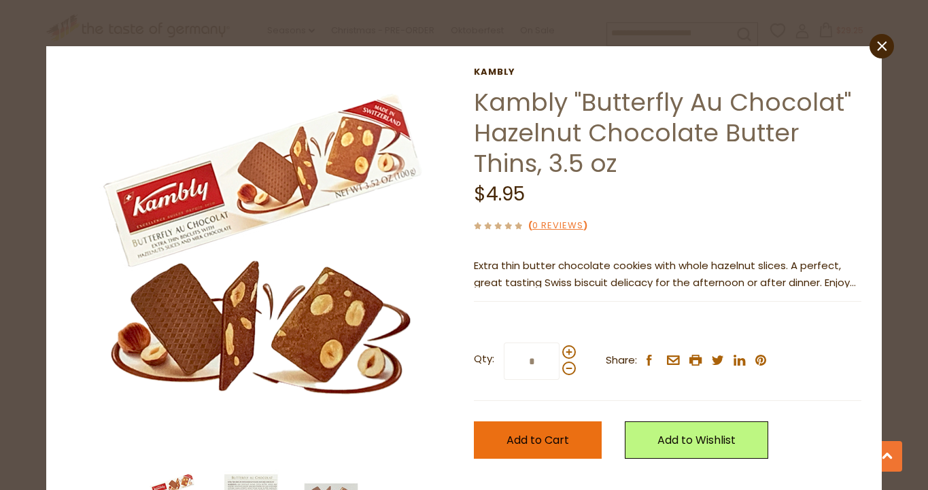
click at [546, 442] on span "Add to Cart" at bounding box center [537, 440] width 63 height 16
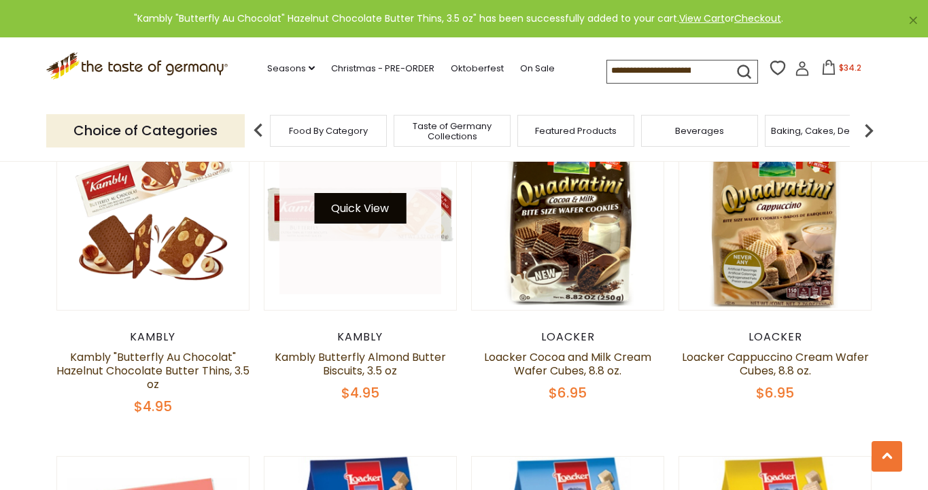
click at [372, 193] on button "Quick View" at bounding box center [360, 208] width 92 height 31
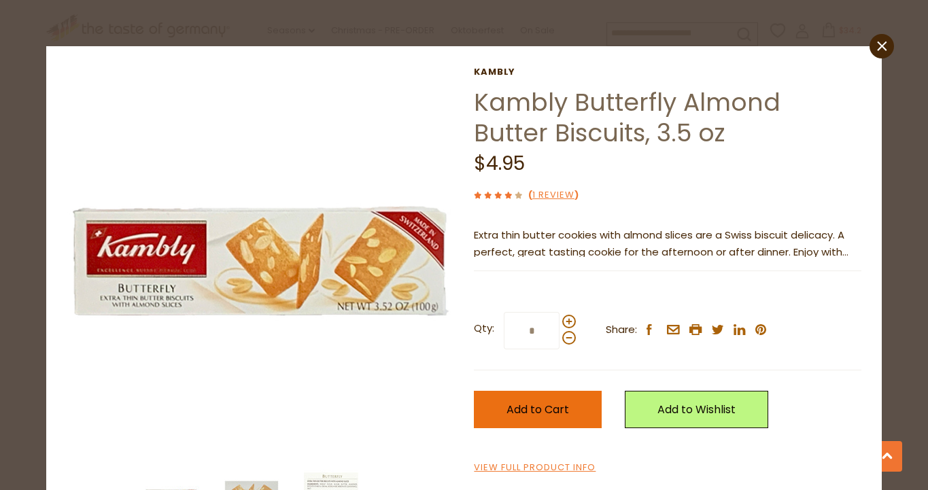
click at [522, 404] on span "Add to Cart" at bounding box center [537, 410] width 63 height 16
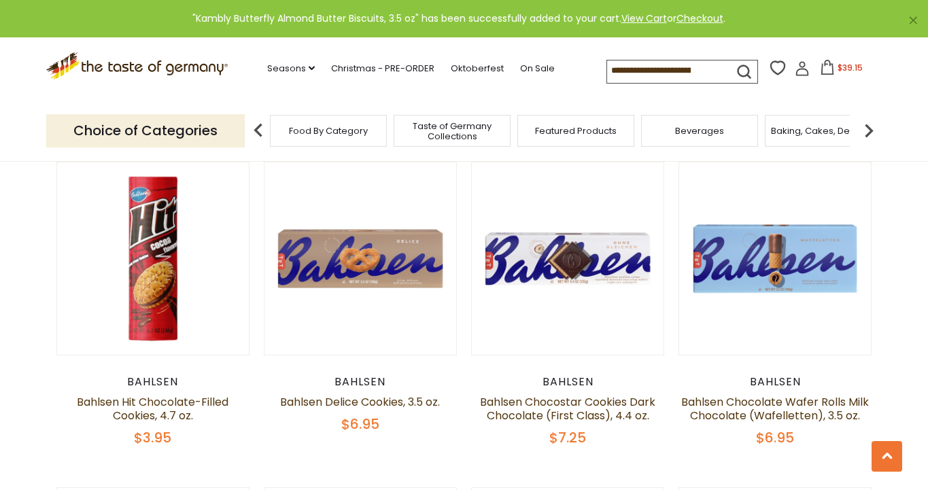
scroll to position [2692, 0]
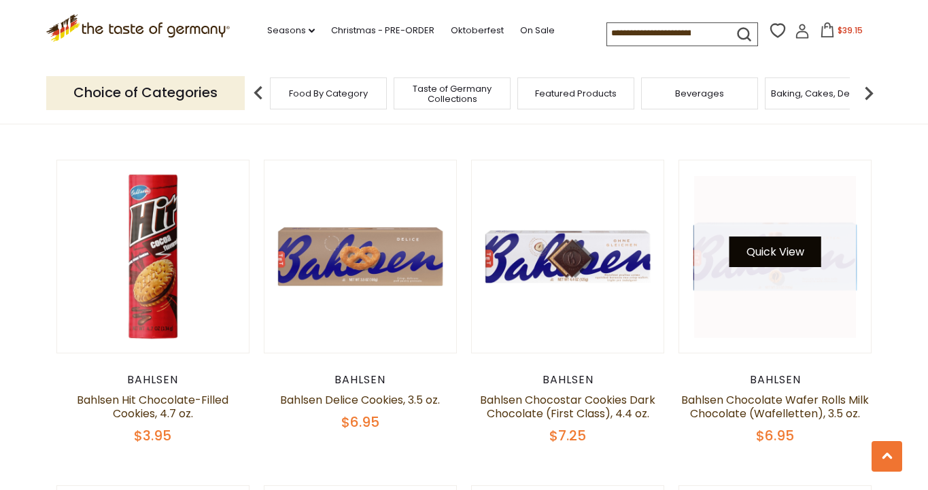
click at [777, 236] on button "Quick View" at bounding box center [775, 251] width 92 height 31
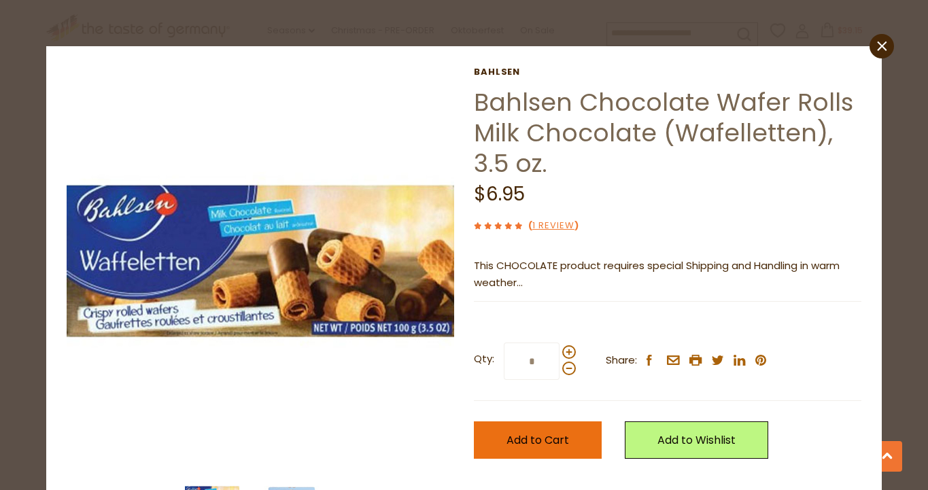
click at [564, 434] on span "Add to Cart" at bounding box center [537, 440] width 63 height 16
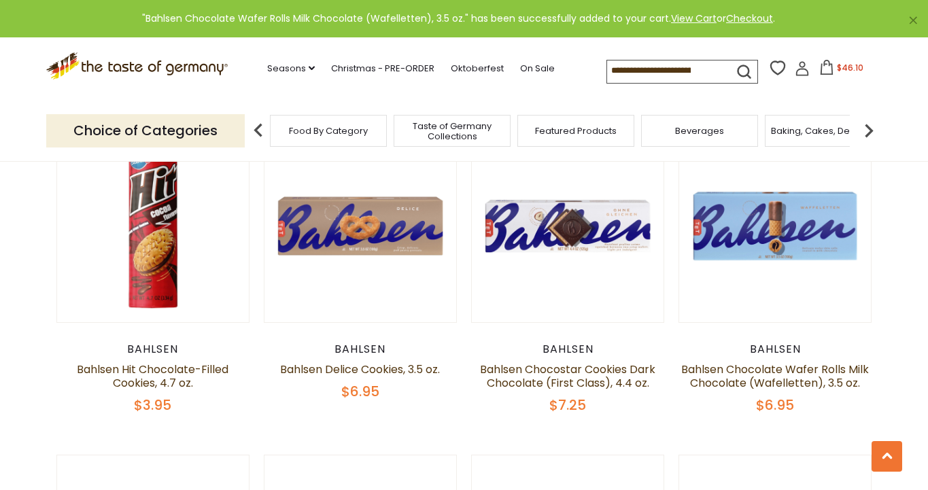
scroll to position [2726, 0]
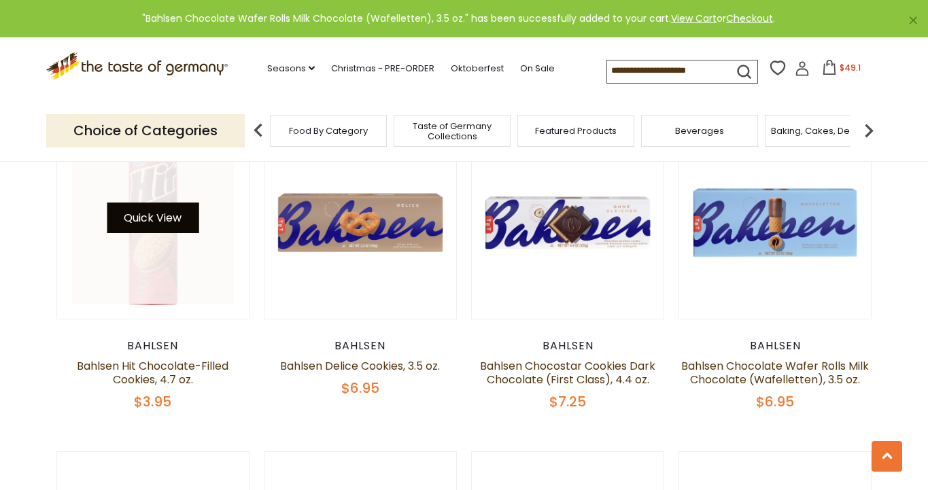
click at [161, 207] on button "Quick View" at bounding box center [153, 218] width 92 height 31
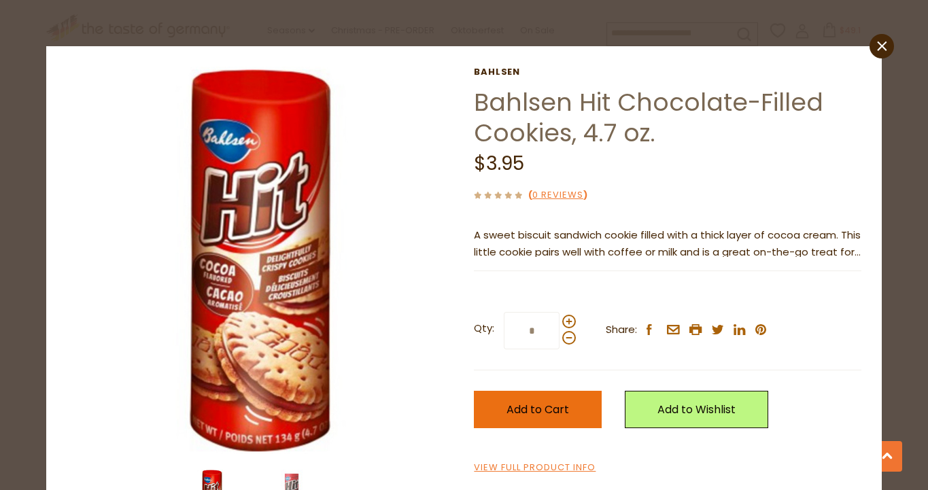
click at [516, 400] on button "Add to Cart" at bounding box center [538, 409] width 128 height 37
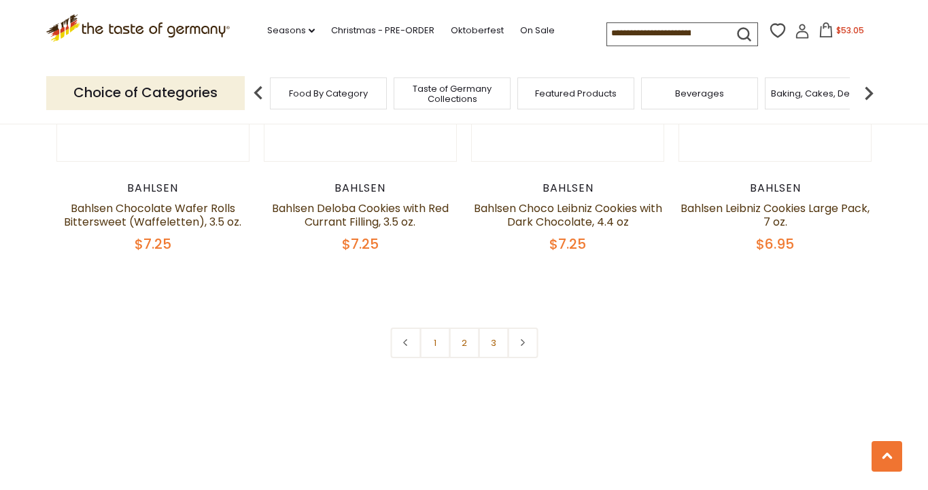
scroll to position [3210, 0]
click at [461, 337] on link "2" at bounding box center [463, 342] width 31 height 31
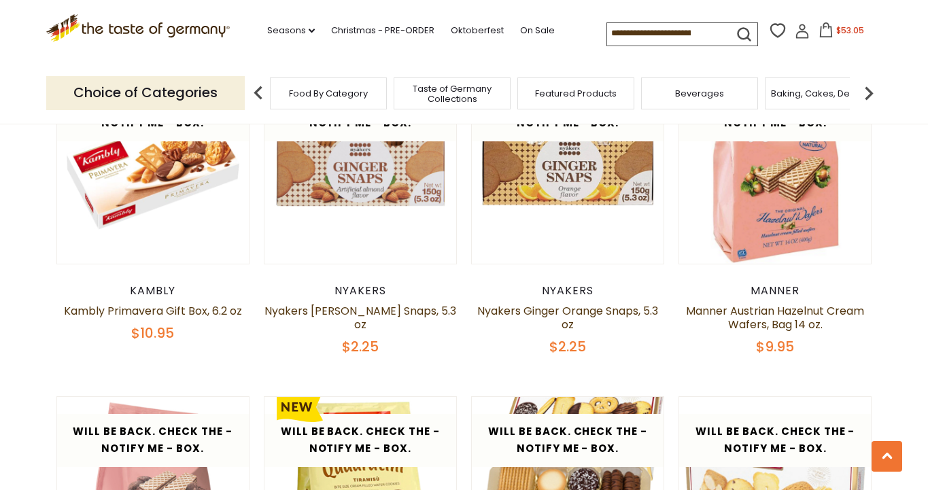
scroll to position [1732, 0]
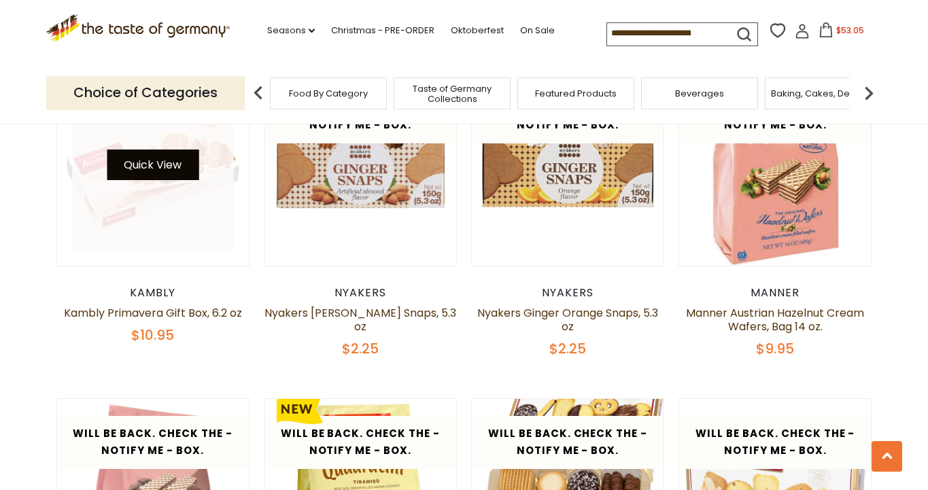
click at [169, 166] on button "Quick View" at bounding box center [153, 164] width 92 height 31
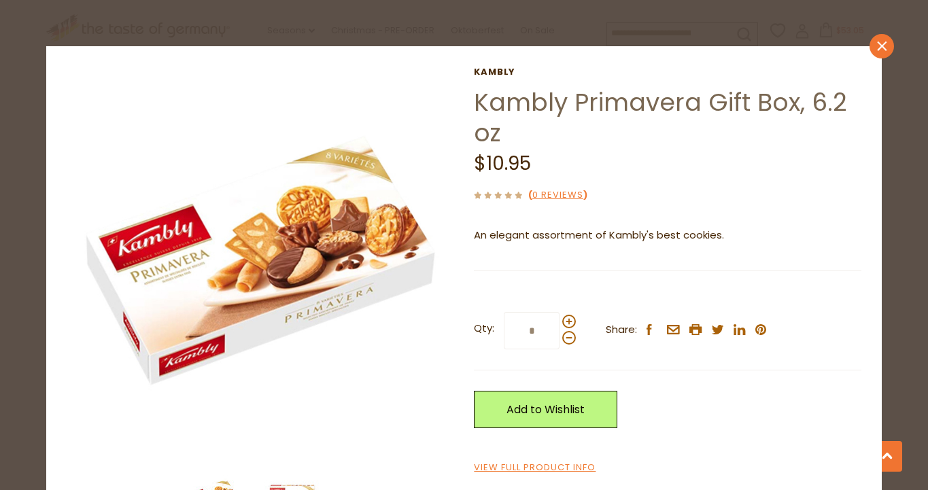
click at [886, 45] on icon "close" at bounding box center [881, 46] width 10 height 10
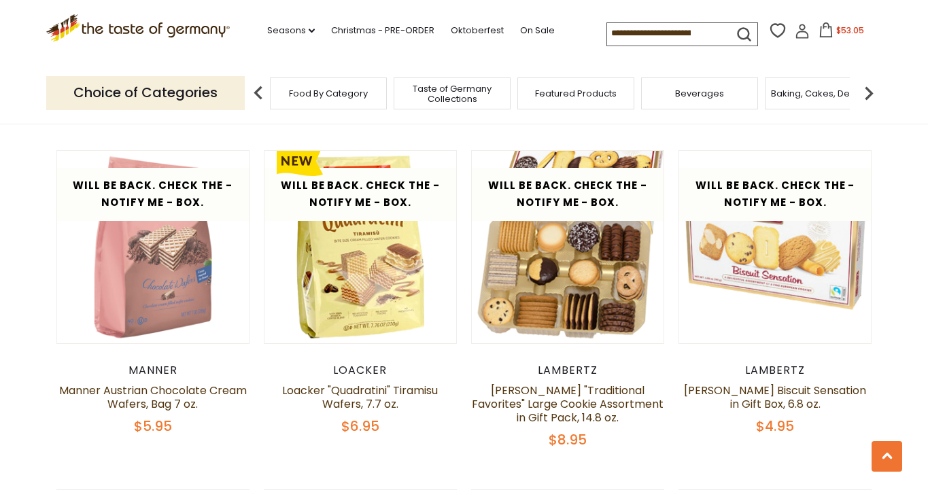
scroll to position [1985, 0]
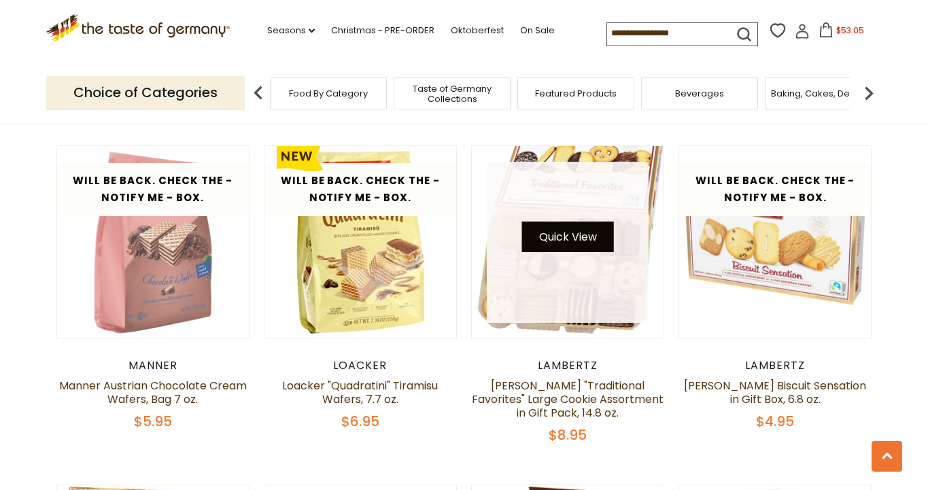
click at [576, 237] on button "Quick View" at bounding box center [568, 237] width 92 height 31
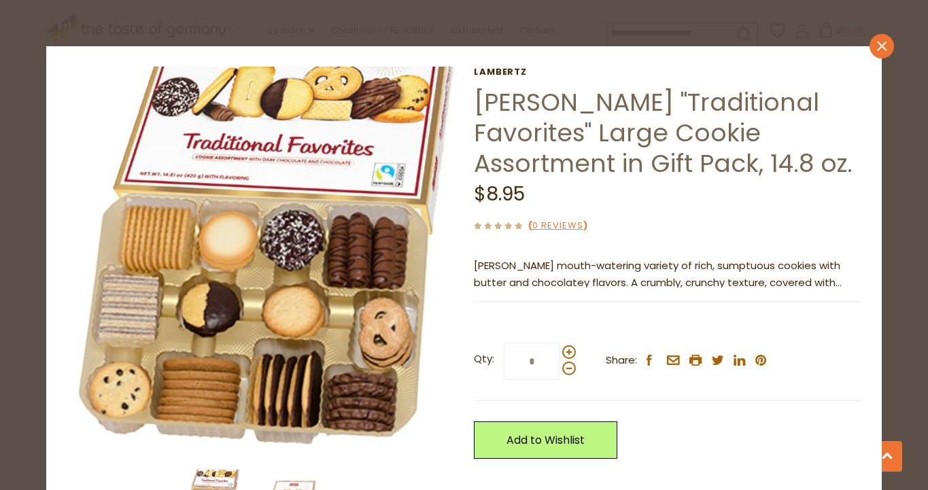
click at [883, 52] on link "close" at bounding box center [881, 46] width 24 height 24
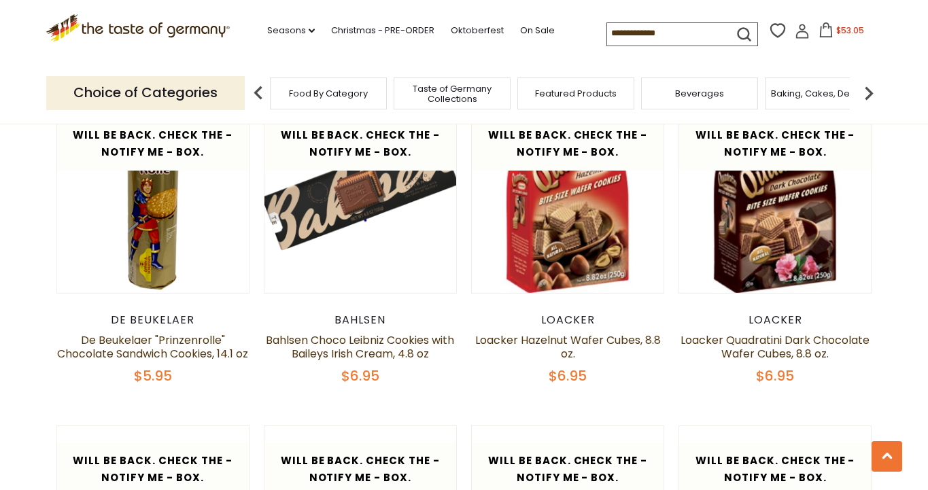
scroll to position [2721, 0]
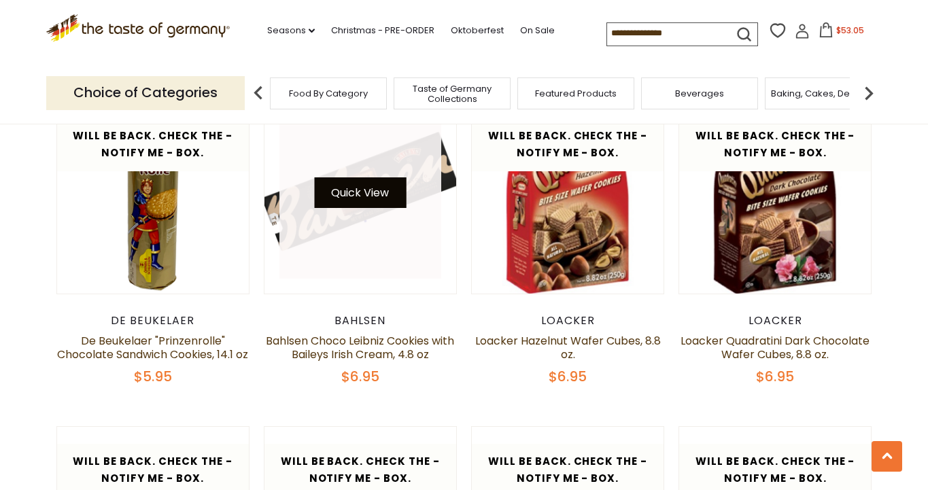
click at [366, 178] on button "Quick View" at bounding box center [360, 192] width 92 height 31
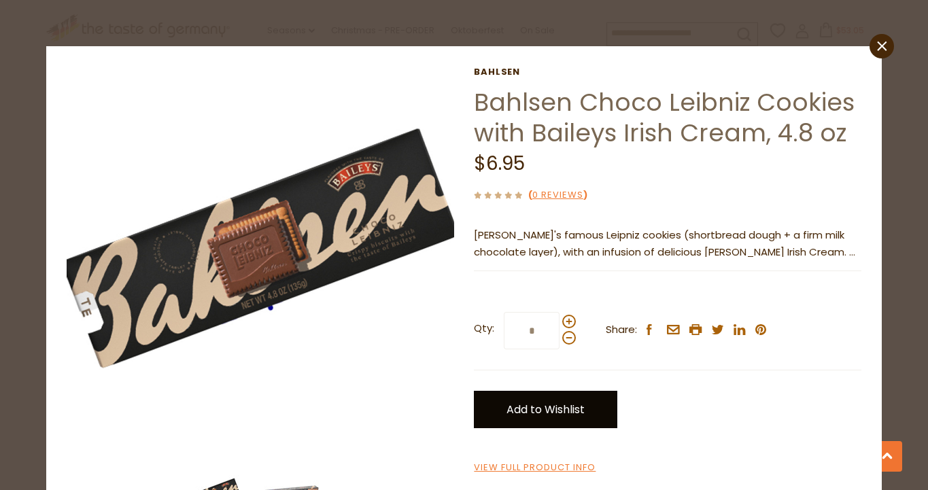
click at [573, 411] on link "Add to Wishlist" at bounding box center [545, 409] width 143 height 37
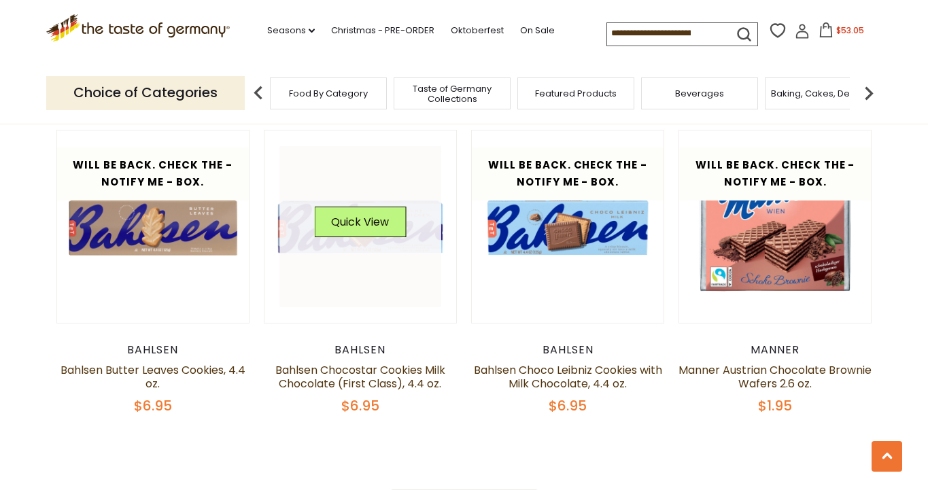
scroll to position [3023, 0]
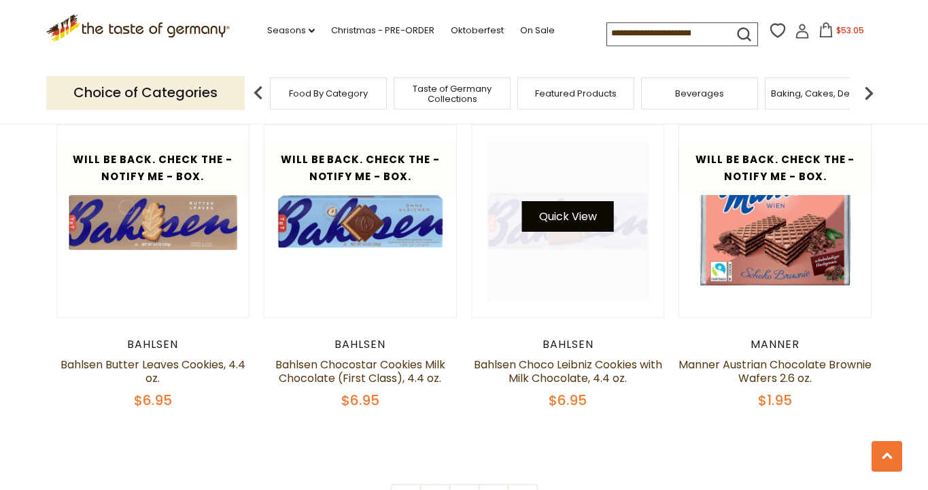
click at [566, 219] on button "Quick View" at bounding box center [568, 216] width 92 height 31
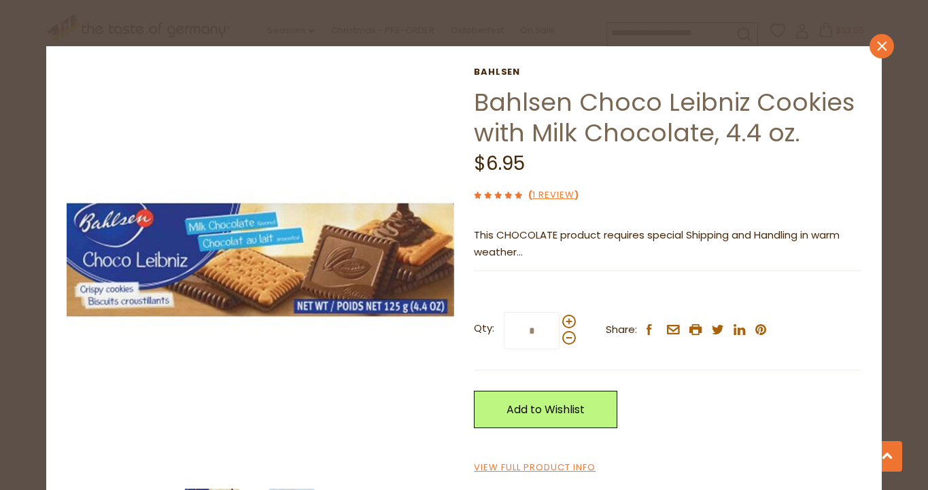
click at [879, 42] on icon "close" at bounding box center [881, 46] width 10 height 10
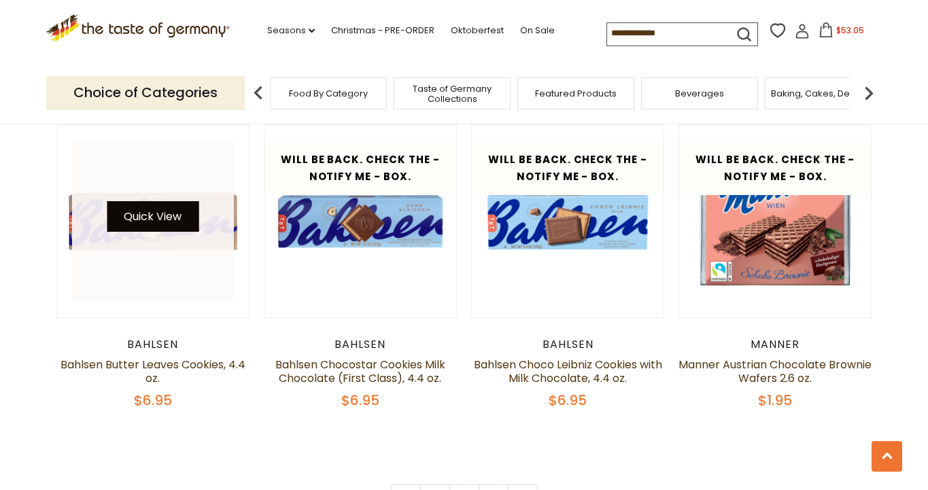
click at [161, 222] on button "Quick View" at bounding box center [153, 216] width 92 height 31
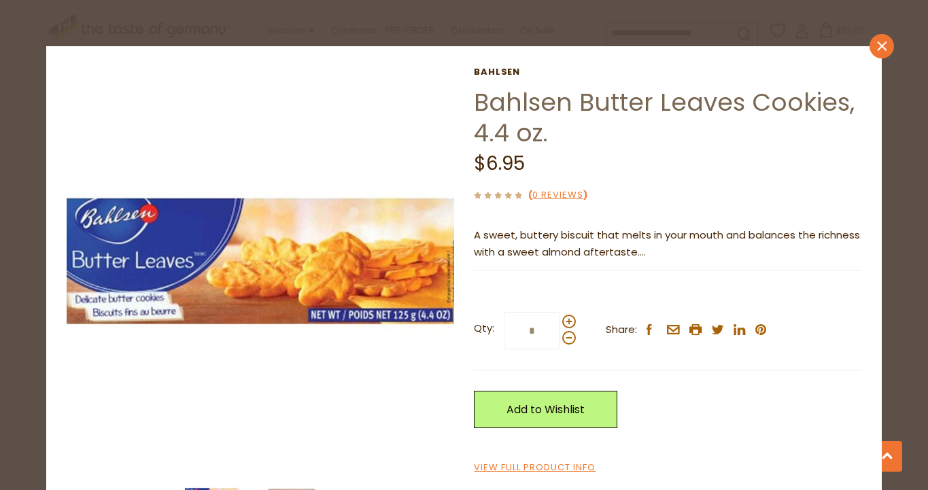
click at [887, 54] on link "close" at bounding box center [881, 46] width 24 height 24
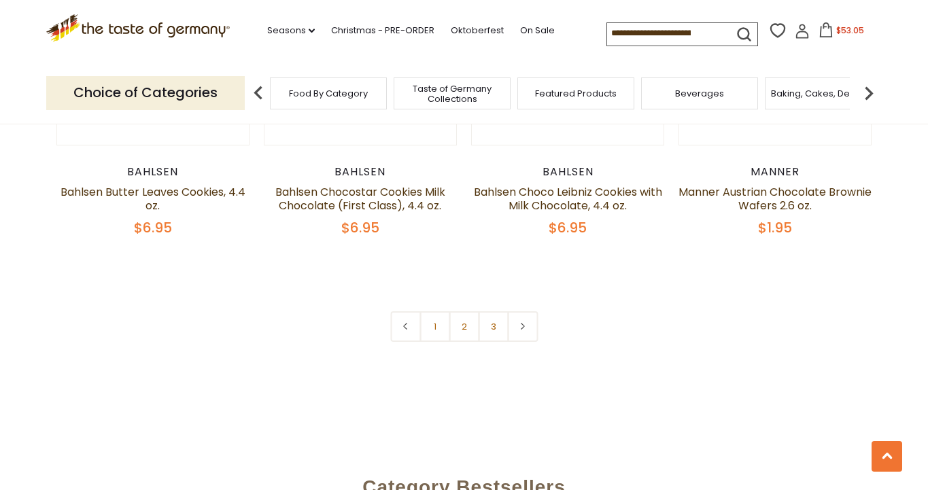
scroll to position [3196, 0]
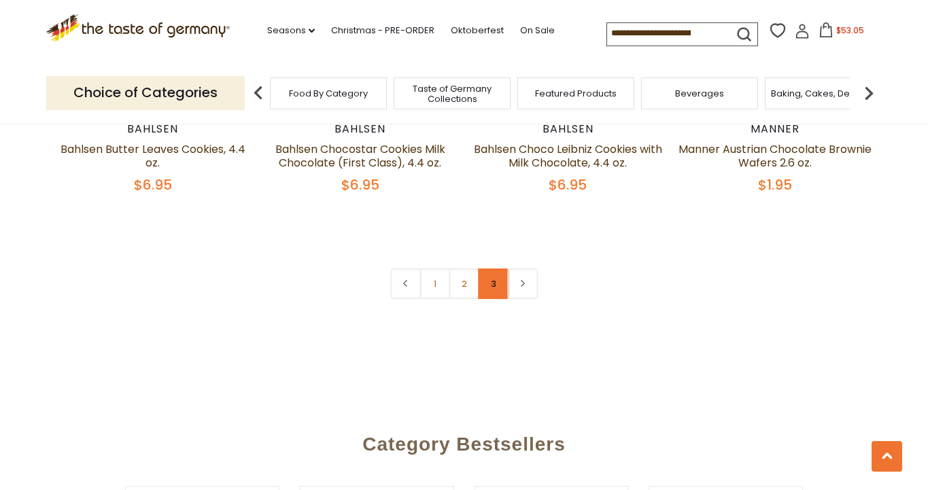
click at [494, 289] on link "3" at bounding box center [493, 283] width 31 height 31
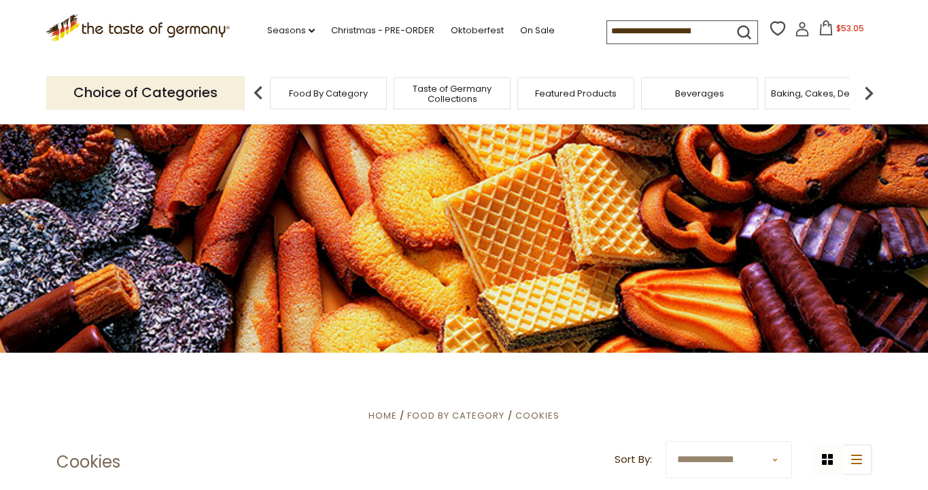
scroll to position [0, 0]
click at [868, 97] on img at bounding box center [868, 93] width 27 height 27
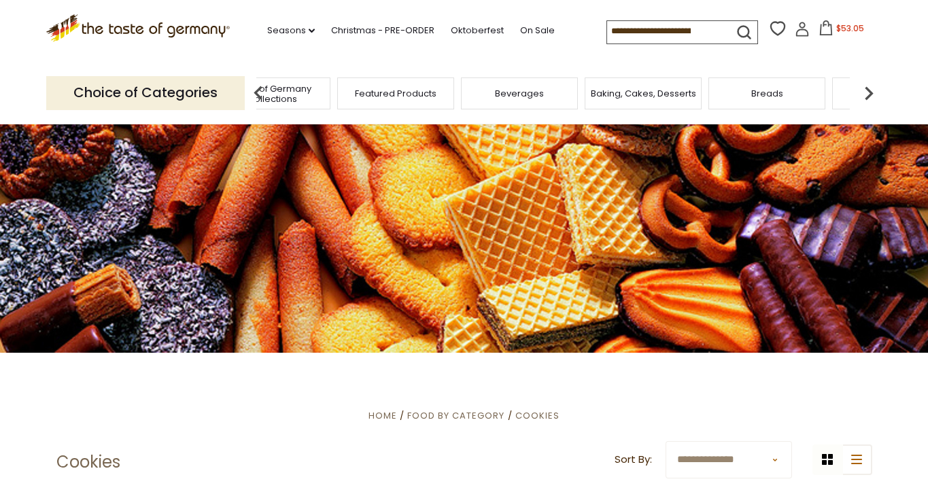
click at [868, 98] on img at bounding box center [868, 93] width 27 height 27
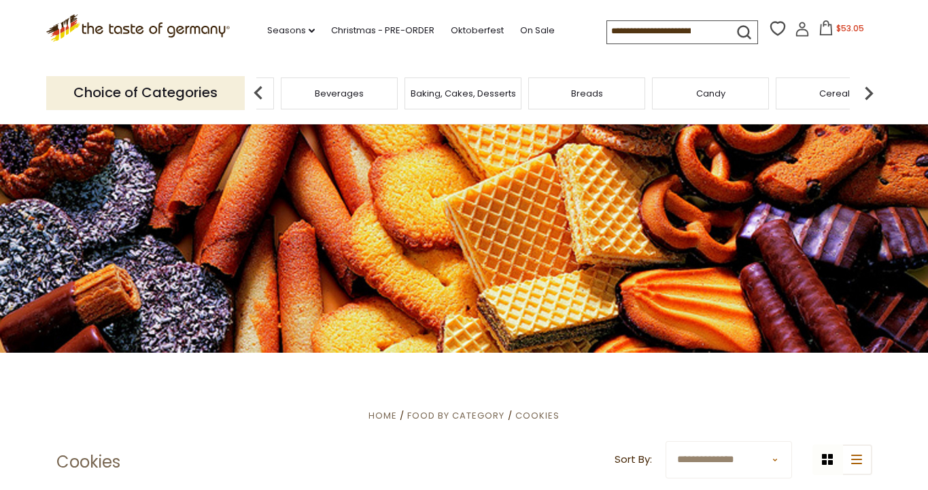
click at [868, 98] on img at bounding box center [868, 93] width 27 height 27
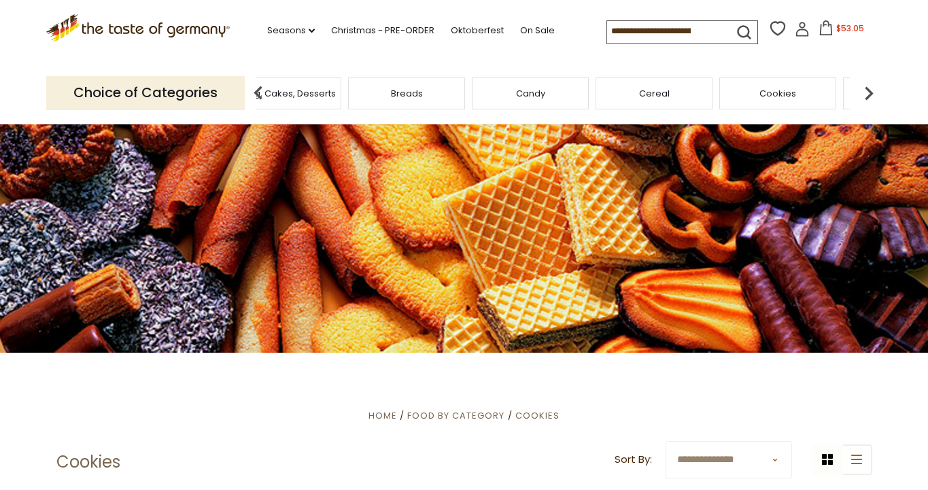
click at [868, 98] on img at bounding box center [868, 93] width 27 height 27
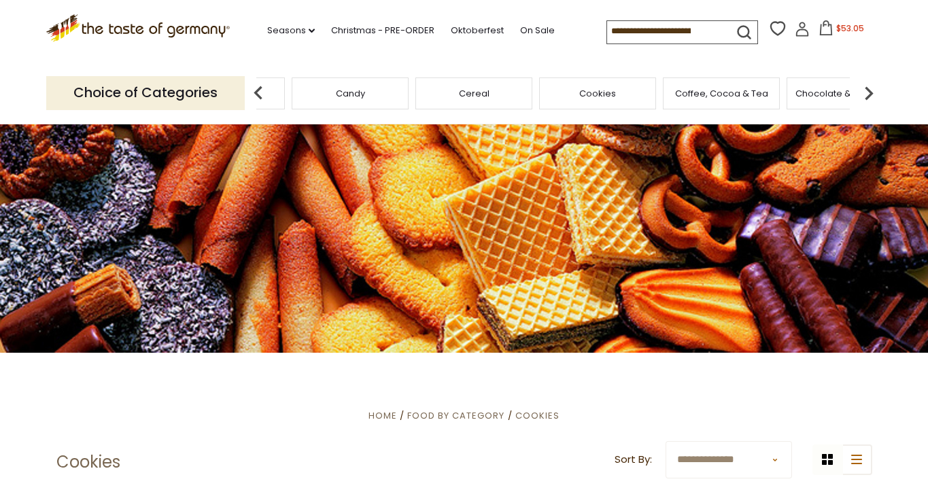
click at [868, 98] on img at bounding box center [868, 93] width 27 height 27
click at [803, 97] on div "Cheese & Dairy" at bounding box center [798, 93] width 117 height 32
click at [779, 101] on div "Cheese & Dairy" at bounding box center [798, 93] width 117 height 32
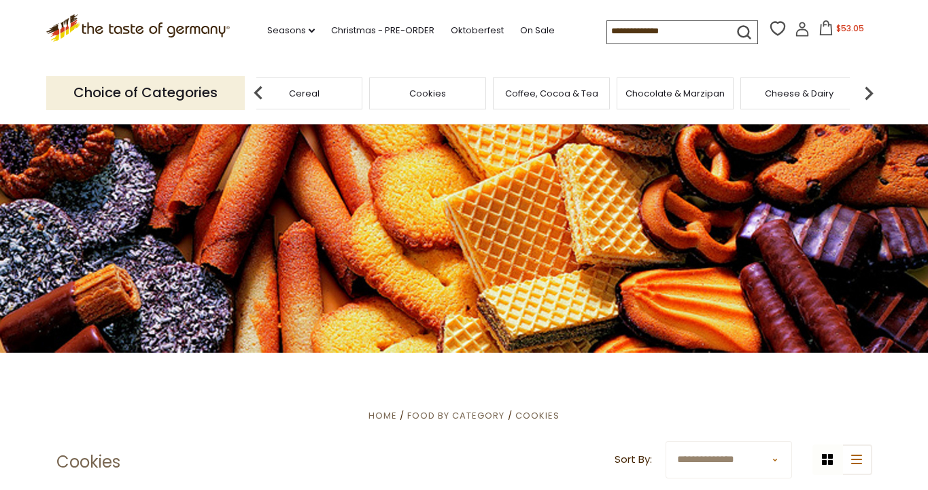
click at [803, 92] on span "Cheese & Dairy" at bounding box center [798, 93] width 69 height 10
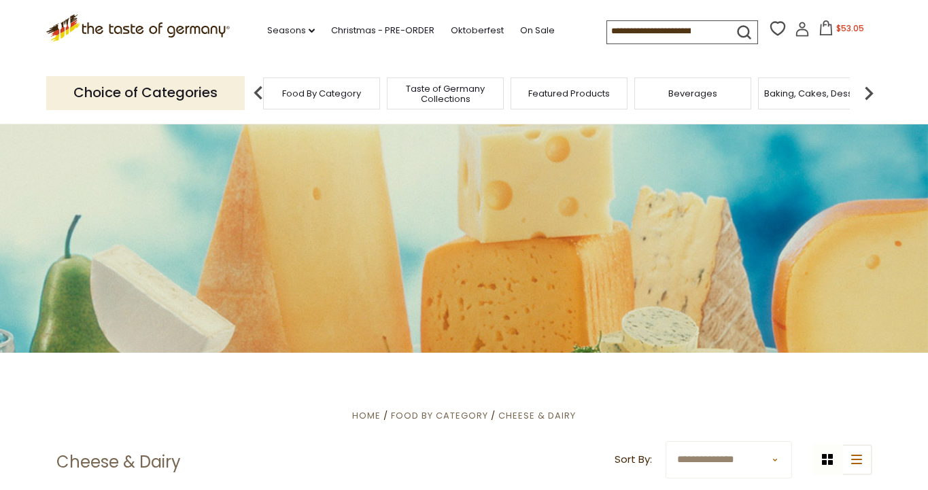
click at [815, 103] on div "Baking, Cakes, Desserts" at bounding box center [816, 93] width 117 height 32
click at [790, 91] on span "Baking, Cakes, Desserts" at bounding box center [816, 93] width 105 height 10
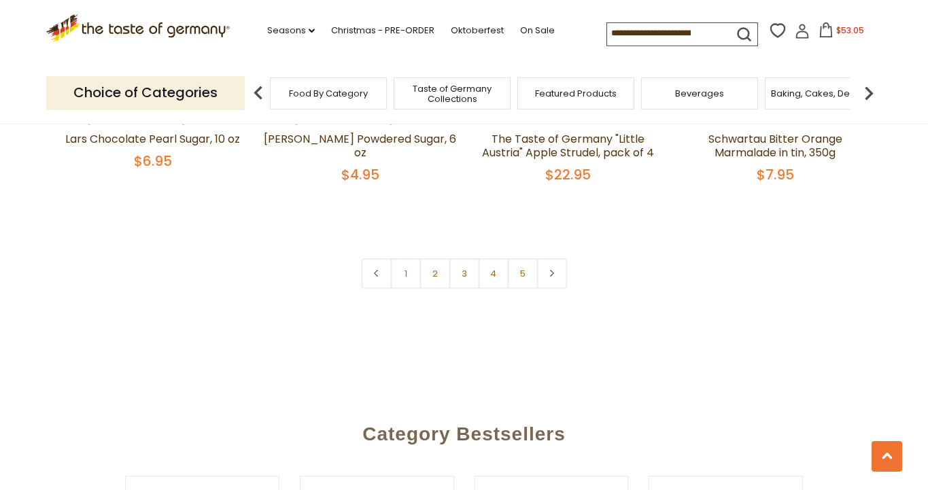
scroll to position [3306, 0]
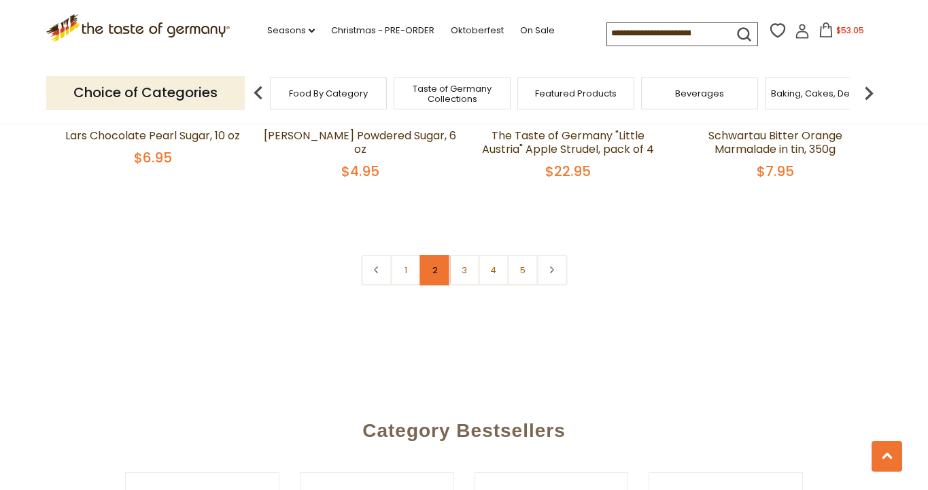
click at [434, 255] on link "2" at bounding box center [434, 270] width 31 height 31
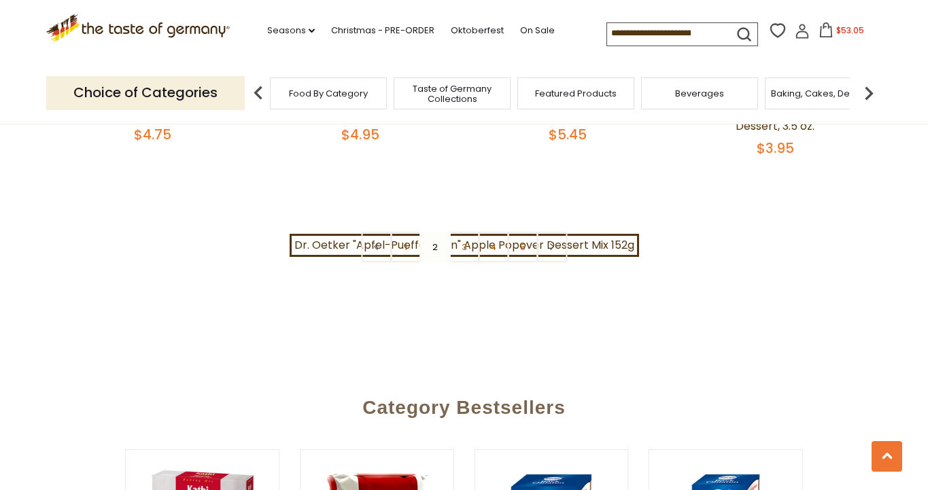
scroll to position [3320, 0]
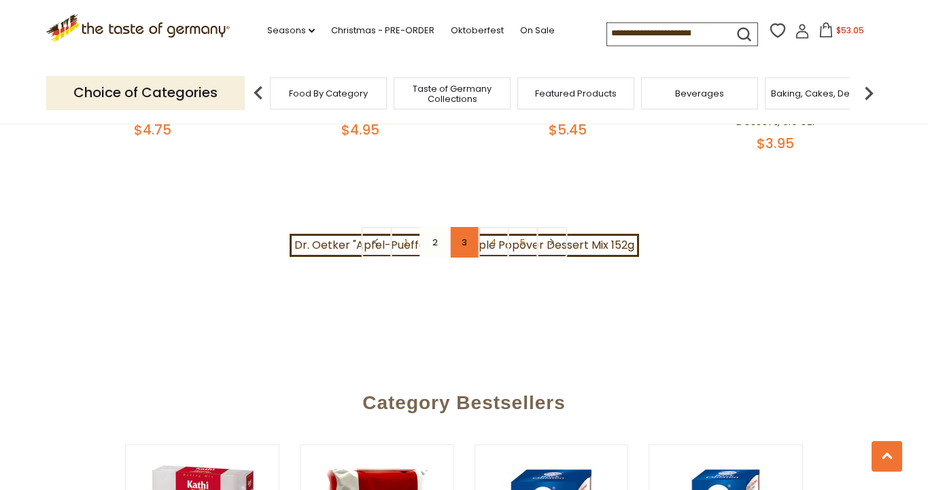
click at [462, 227] on link "3" at bounding box center [463, 242] width 31 height 31
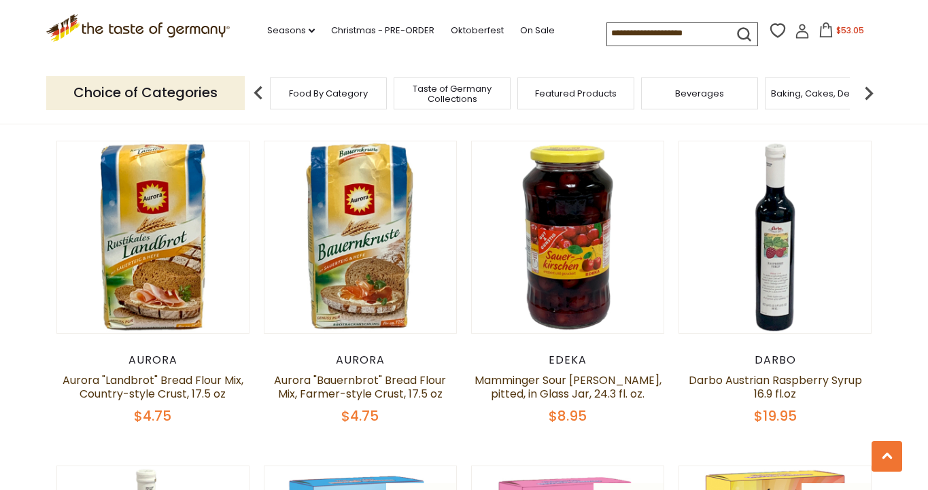
scroll to position [1047, 0]
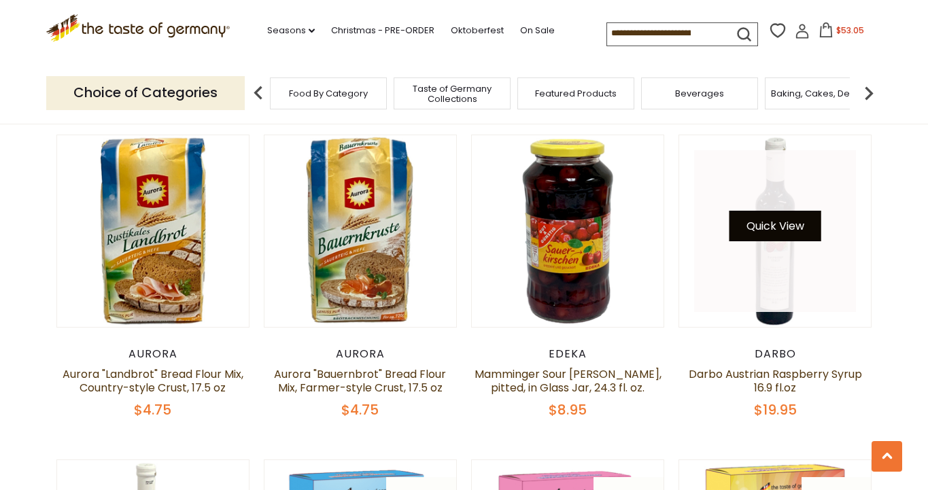
click at [790, 211] on button "Quick View" at bounding box center [775, 226] width 92 height 31
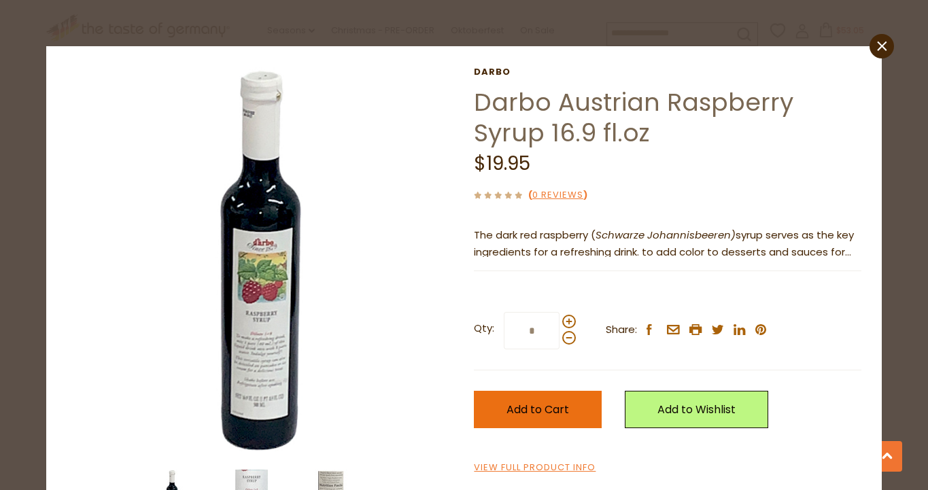
click at [546, 415] on span "Add to Cart" at bounding box center [537, 410] width 63 height 16
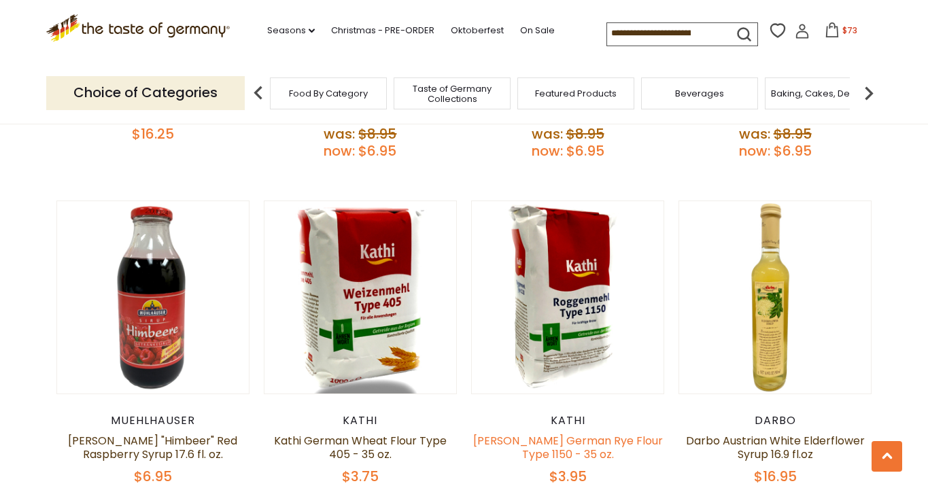
scroll to position [1648, 0]
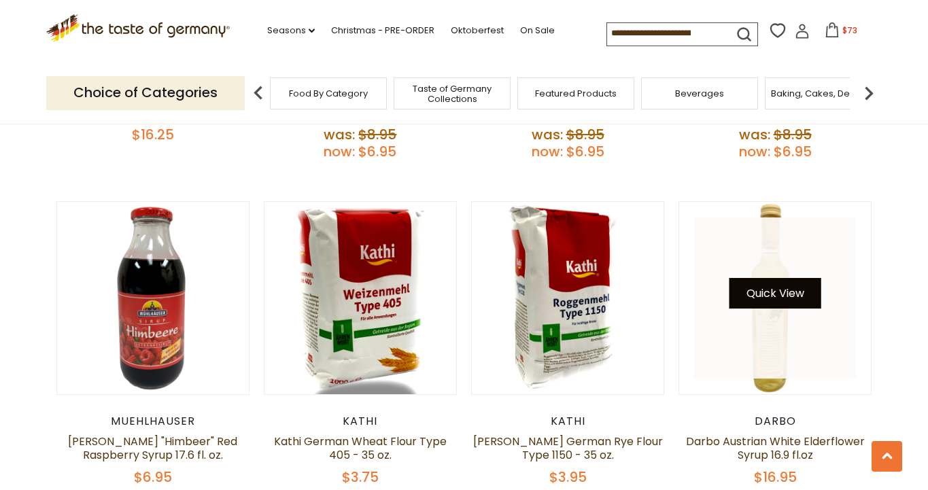
click at [790, 278] on button "Quick View" at bounding box center [775, 293] width 92 height 31
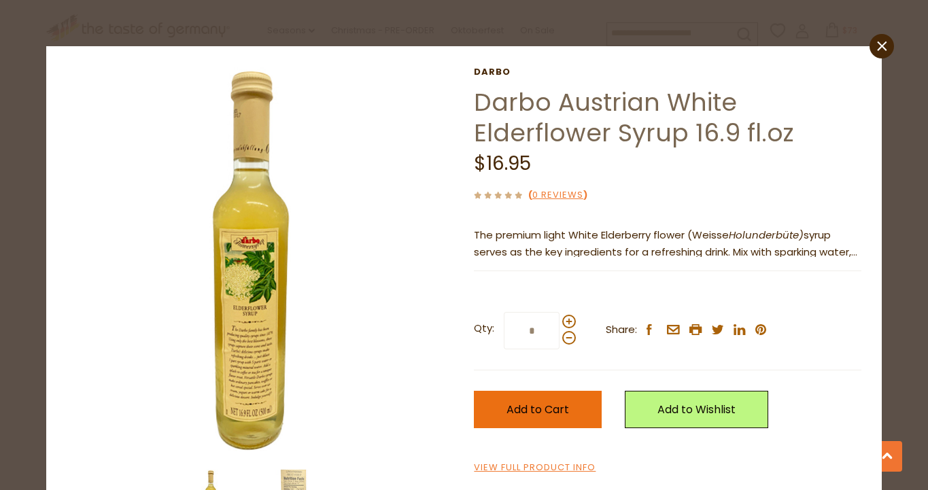
click at [514, 398] on button "Add to Cart" at bounding box center [538, 409] width 128 height 37
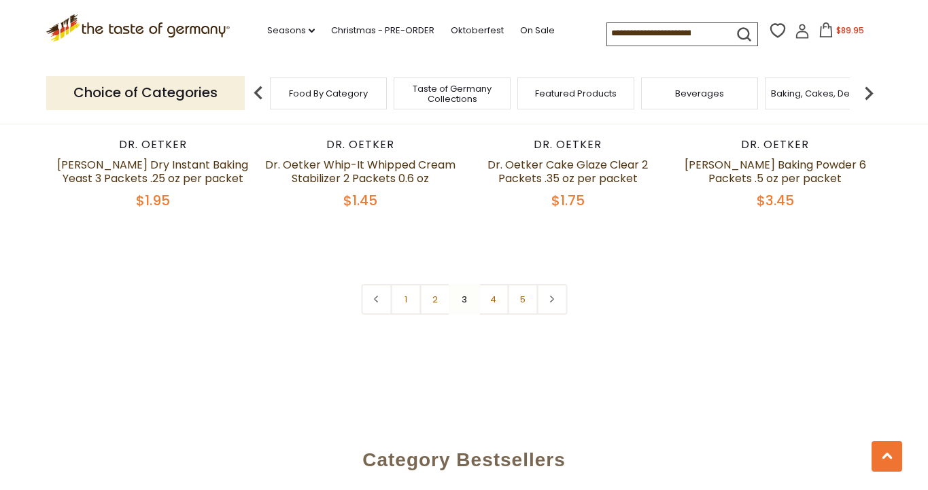
scroll to position [3273, 0]
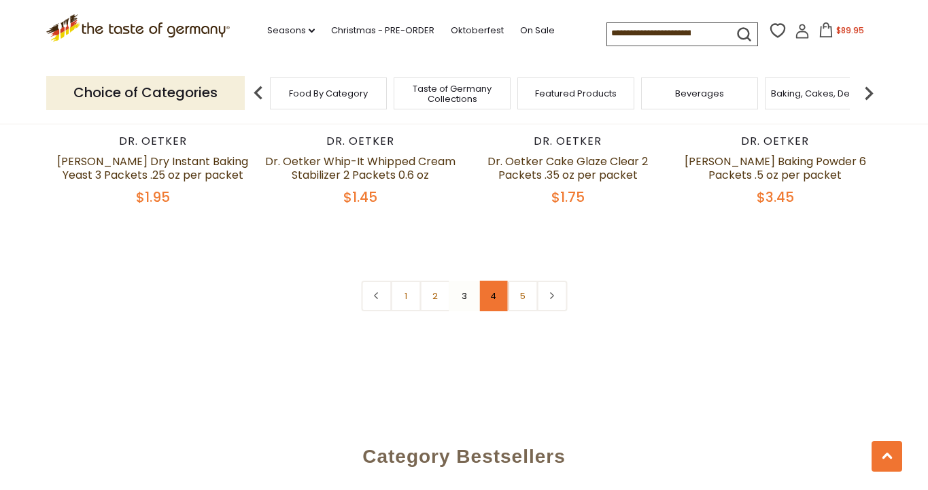
click at [487, 281] on link "4" at bounding box center [493, 296] width 31 height 31
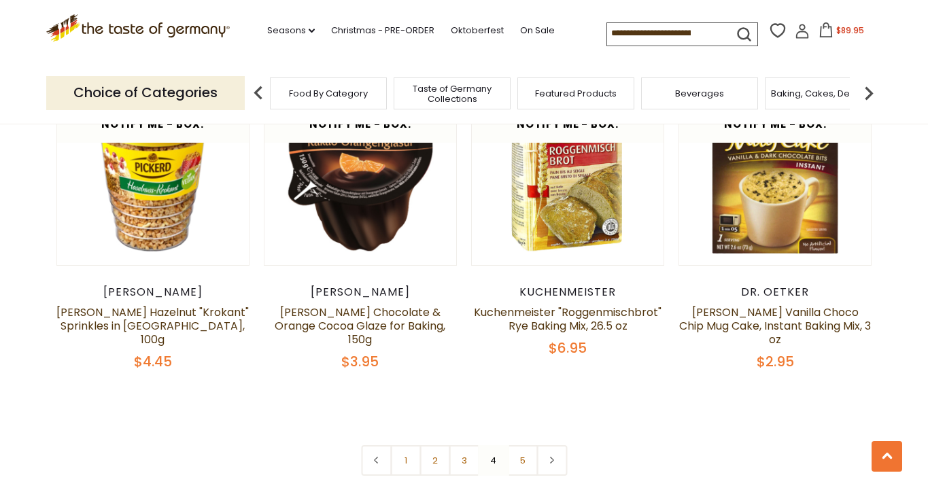
scroll to position [3130, 0]
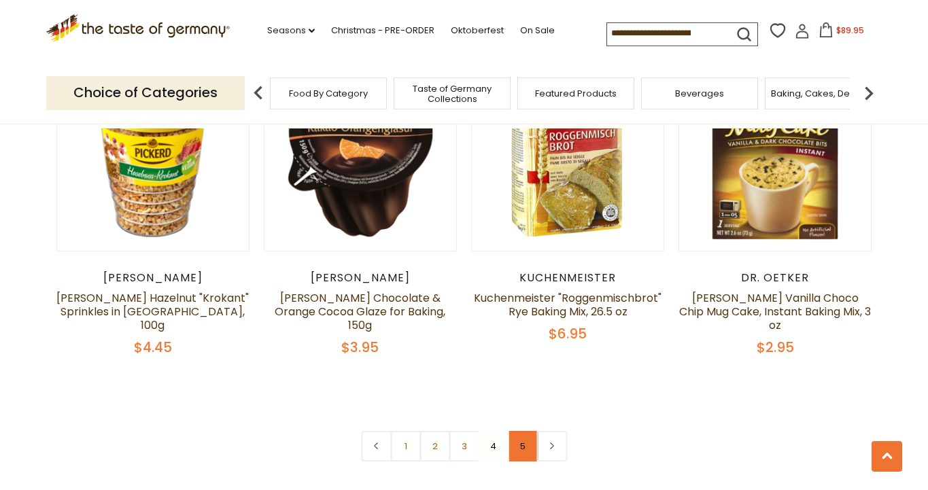
click at [517, 431] on link "5" at bounding box center [522, 446] width 31 height 31
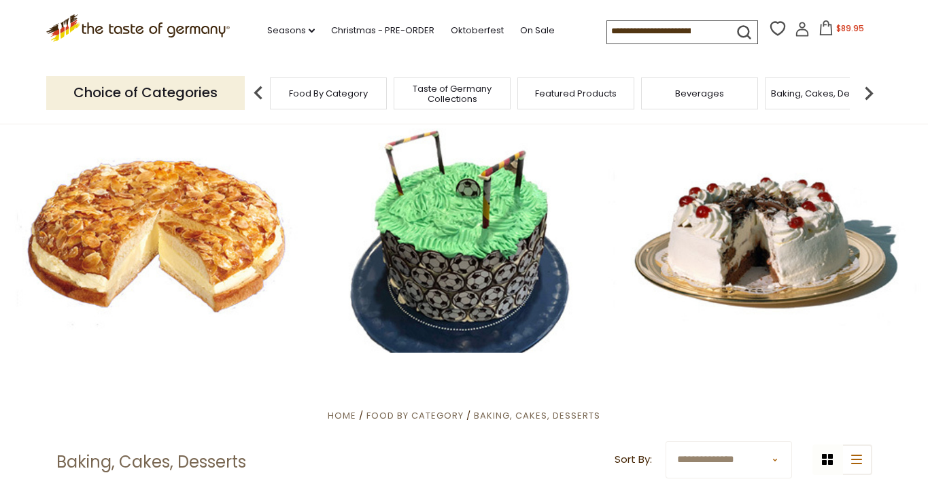
scroll to position [0, 0]
click at [642, 33] on input at bounding box center [664, 30] width 115 height 19
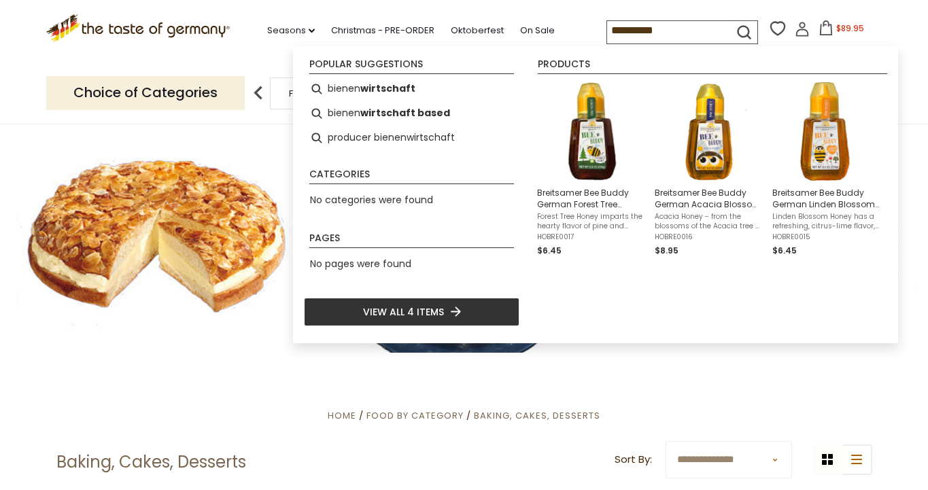
type input "**********"
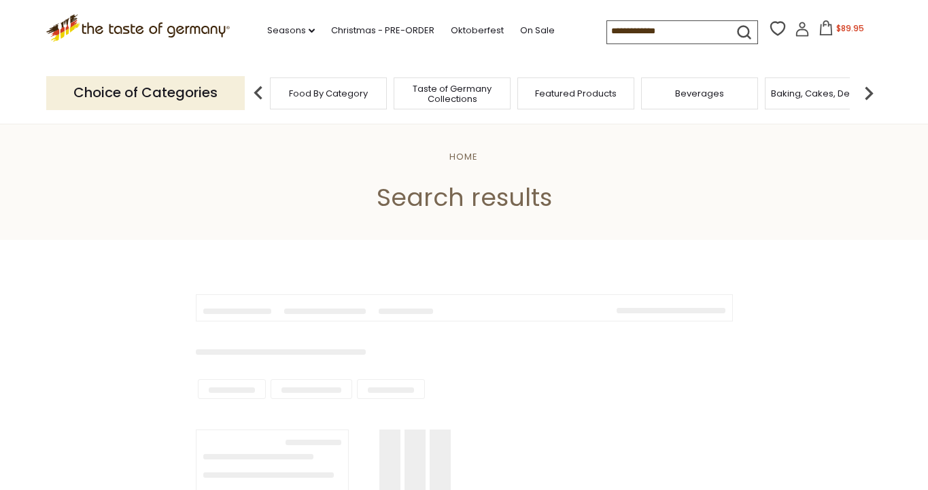
type input "**********"
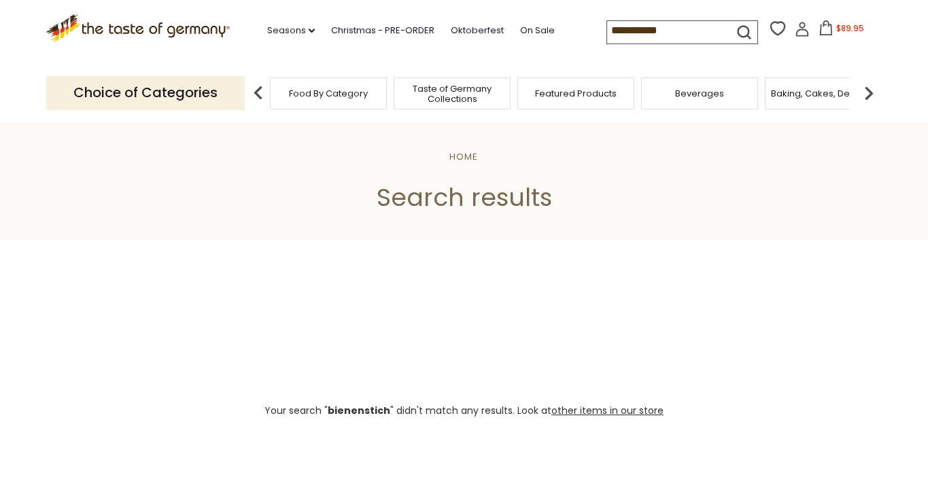
click at [864, 90] on img at bounding box center [868, 93] width 27 height 27
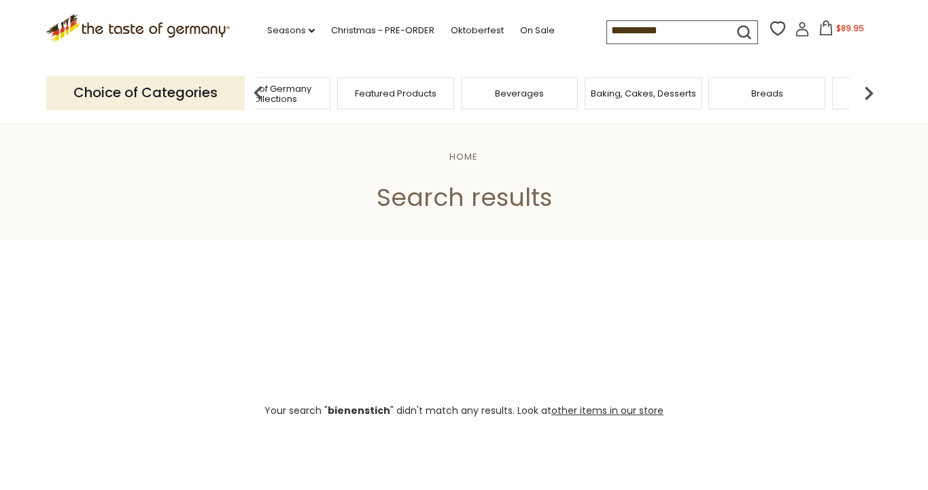
click at [864, 90] on img at bounding box center [868, 93] width 27 height 27
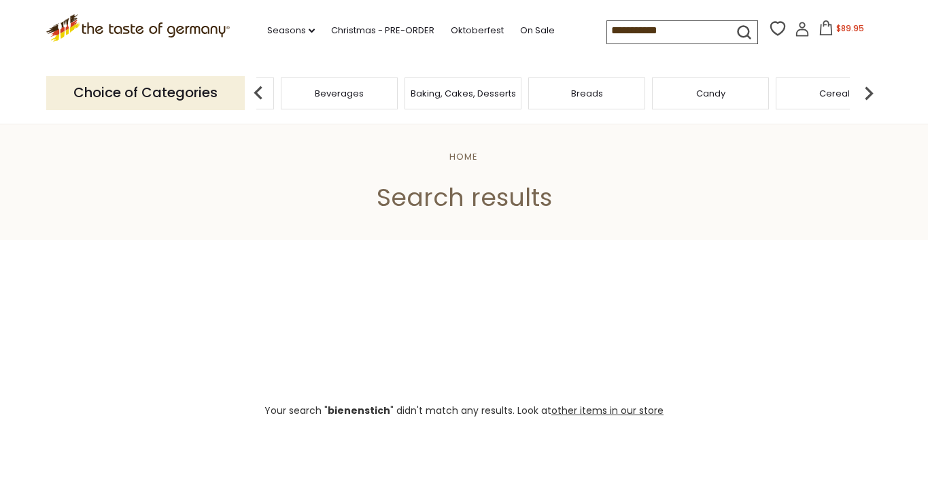
click at [863, 90] on img at bounding box center [868, 93] width 27 height 27
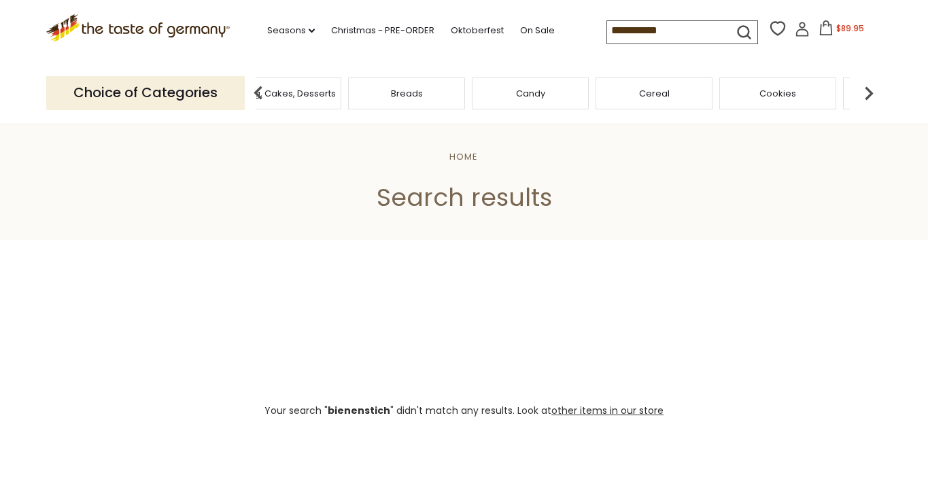
click at [863, 90] on img at bounding box center [868, 93] width 27 height 27
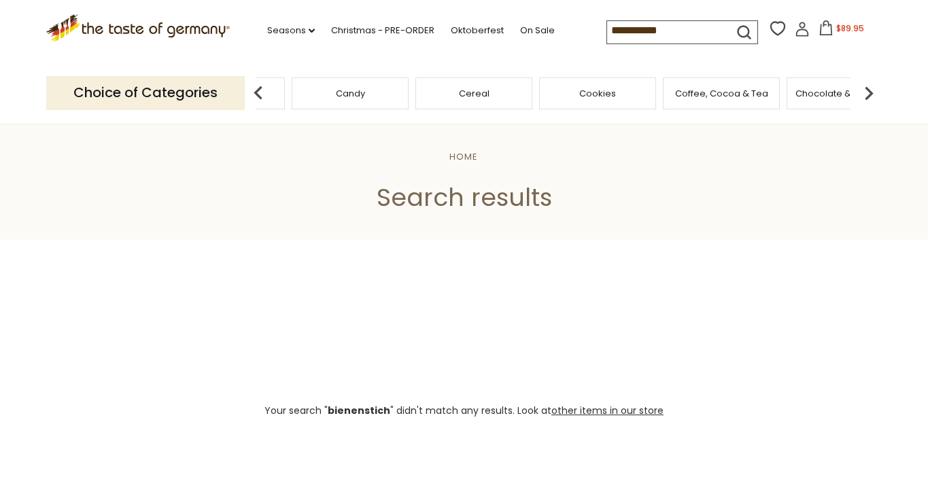
click at [863, 90] on img at bounding box center [868, 93] width 27 height 27
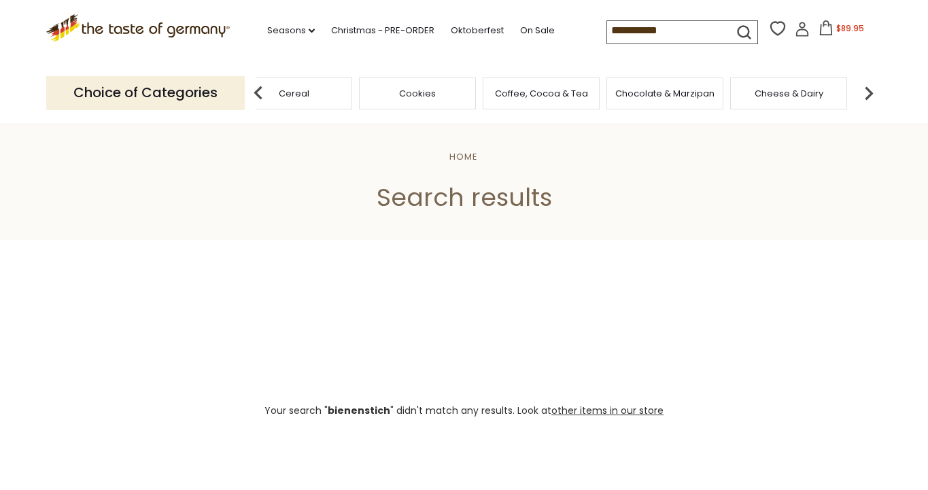
click at [863, 90] on img at bounding box center [868, 93] width 27 height 27
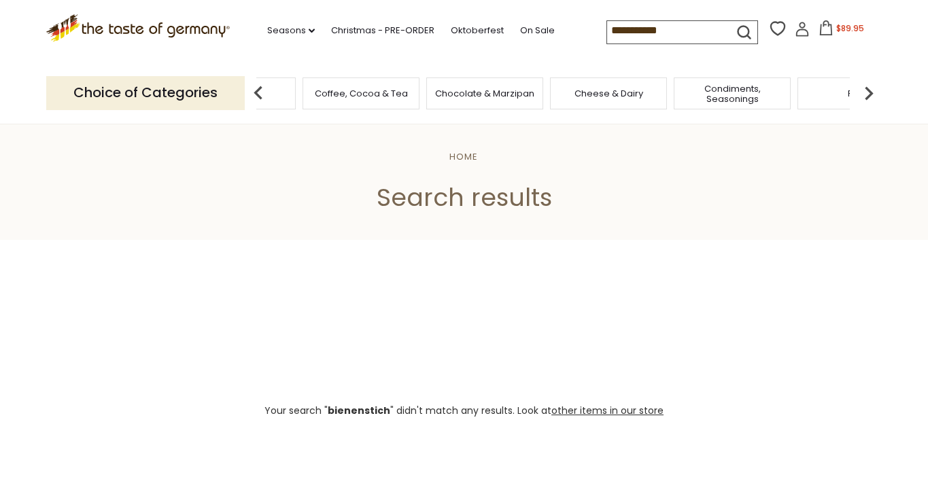
click at [863, 90] on img at bounding box center [868, 93] width 27 height 27
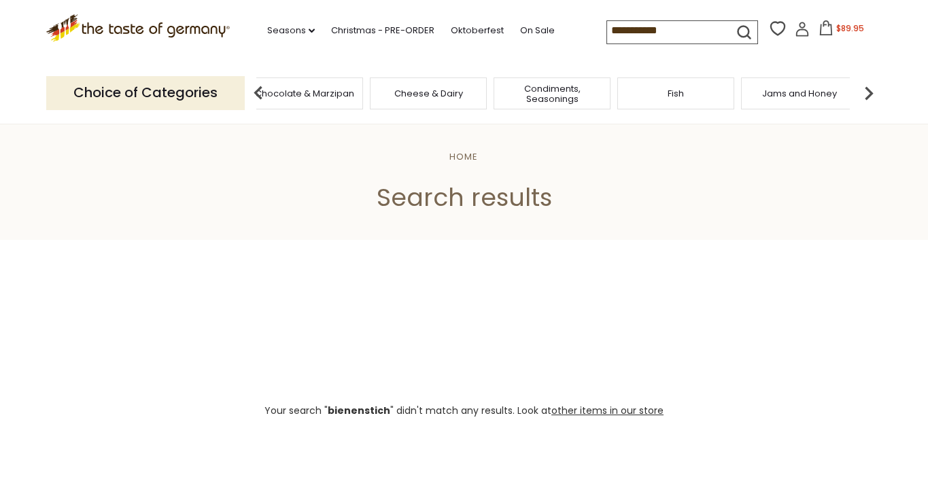
click at [298, 93] on span "Chocolate & Marzipan" at bounding box center [304, 93] width 99 height 10
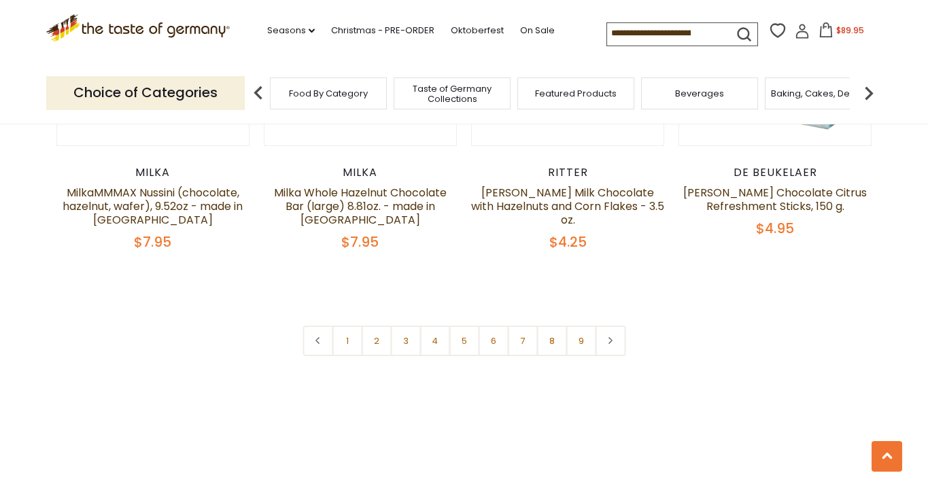
scroll to position [3295, 0]
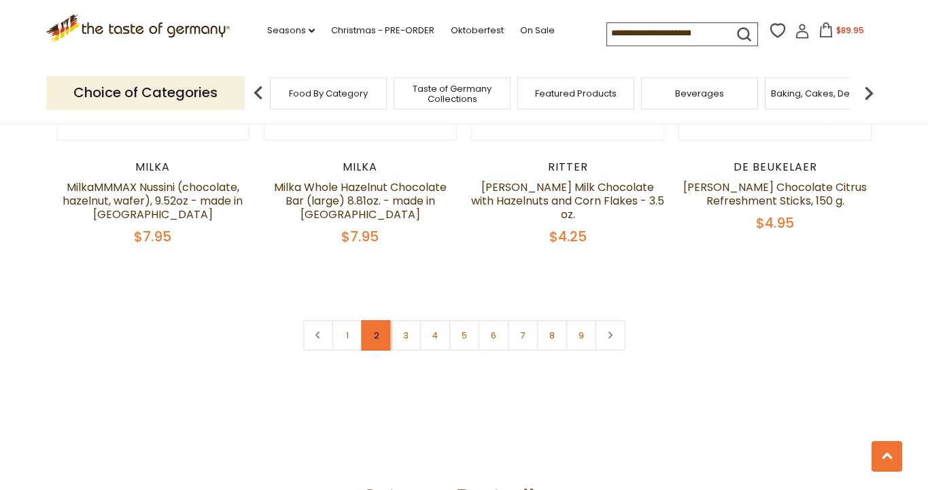
click at [371, 320] on link "2" at bounding box center [376, 335] width 31 height 31
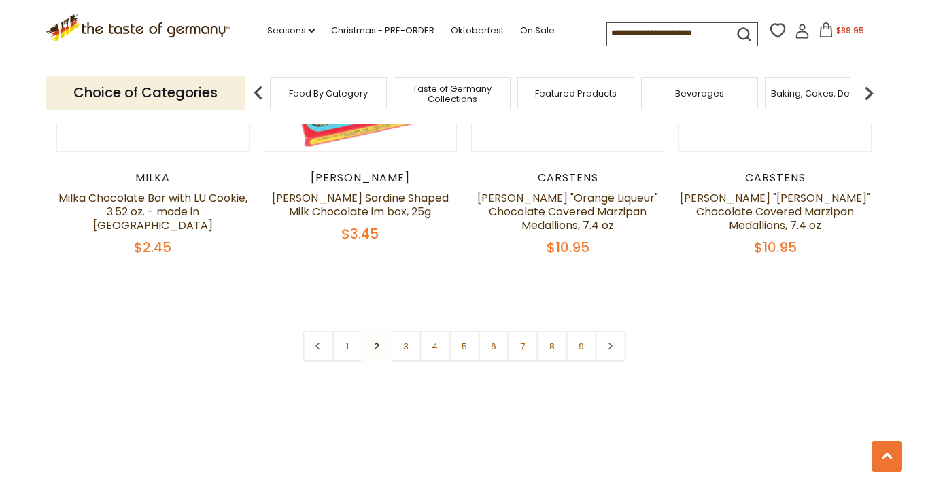
scroll to position [3248, 0]
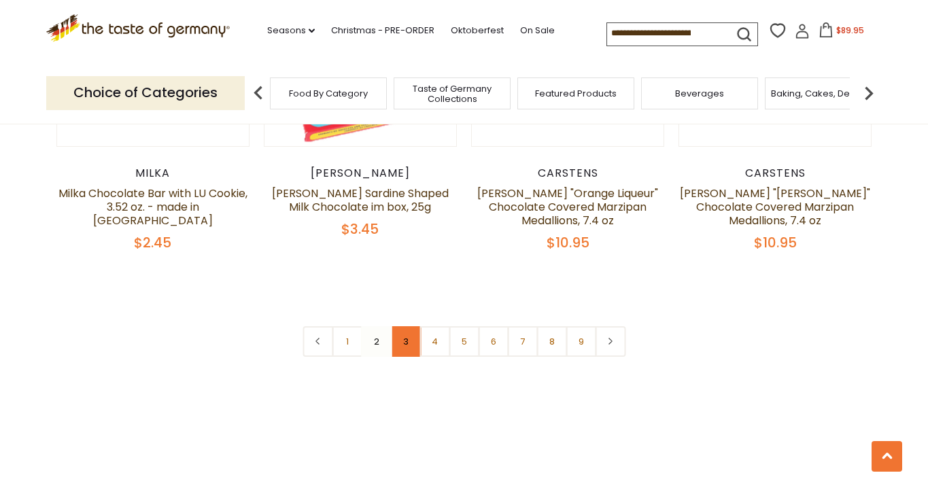
click at [402, 332] on link "3" at bounding box center [405, 341] width 31 height 31
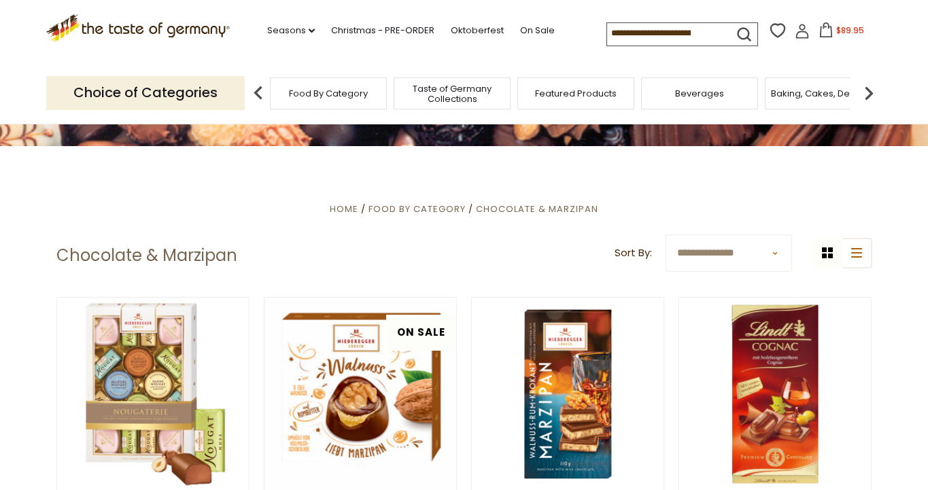
scroll to position [228, 0]
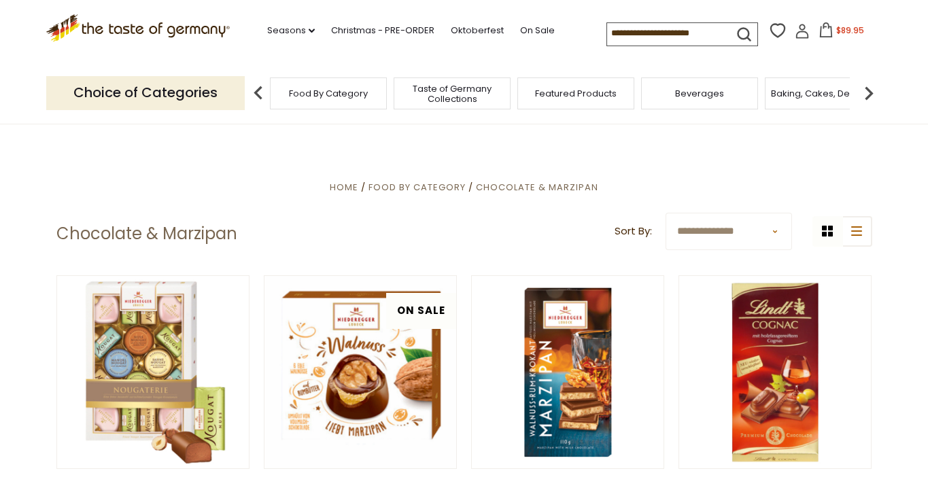
click at [607, 24] on input at bounding box center [664, 32] width 115 height 19
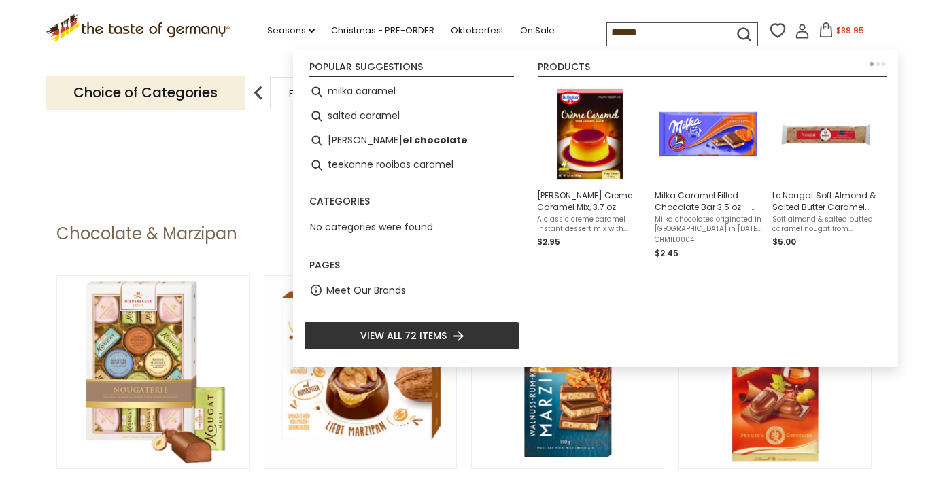
type input "*******"
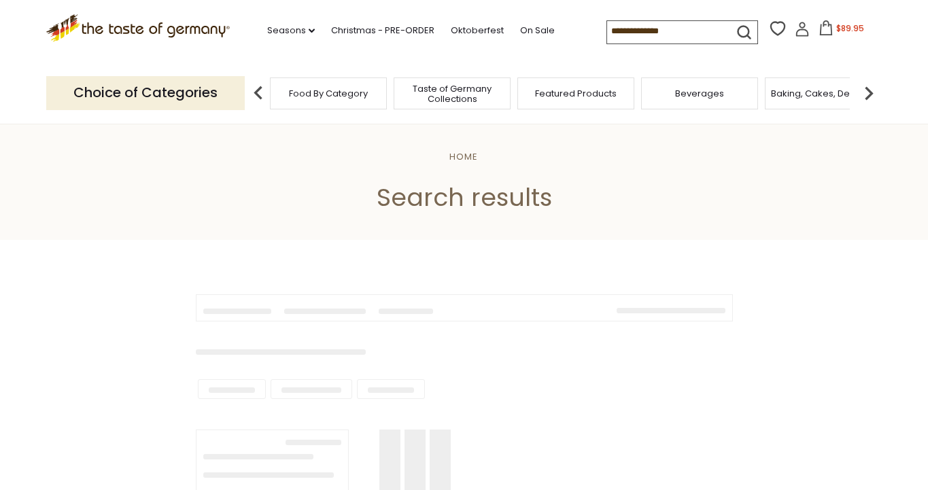
type input "*******"
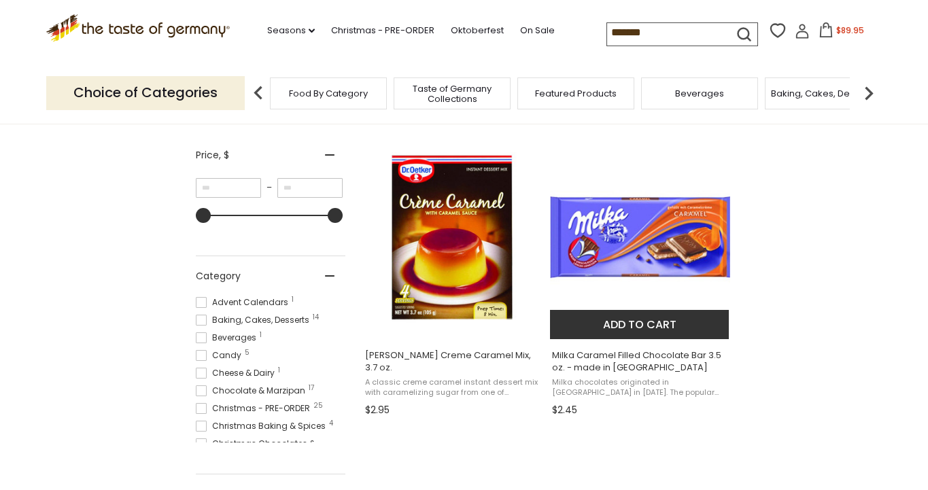
scroll to position [242, 0]
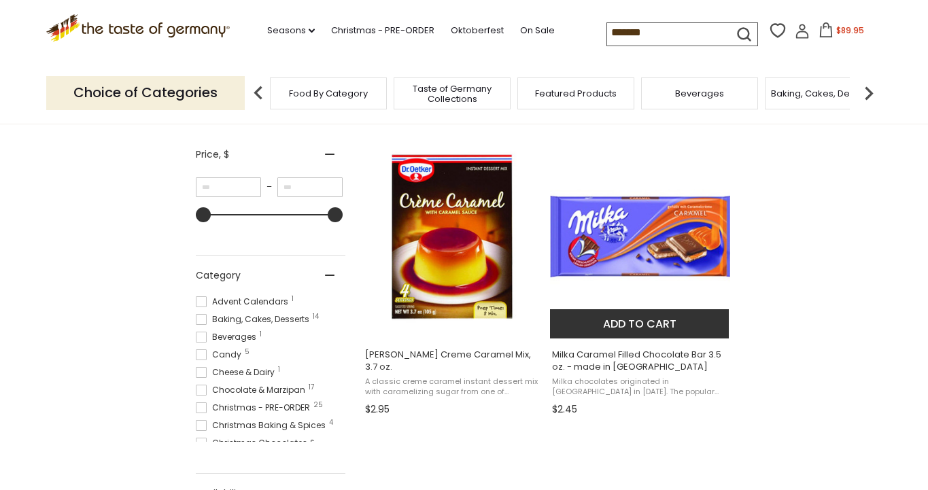
click at [635, 321] on button "Add to cart" at bounding box center [639, 323] width 179 height 29
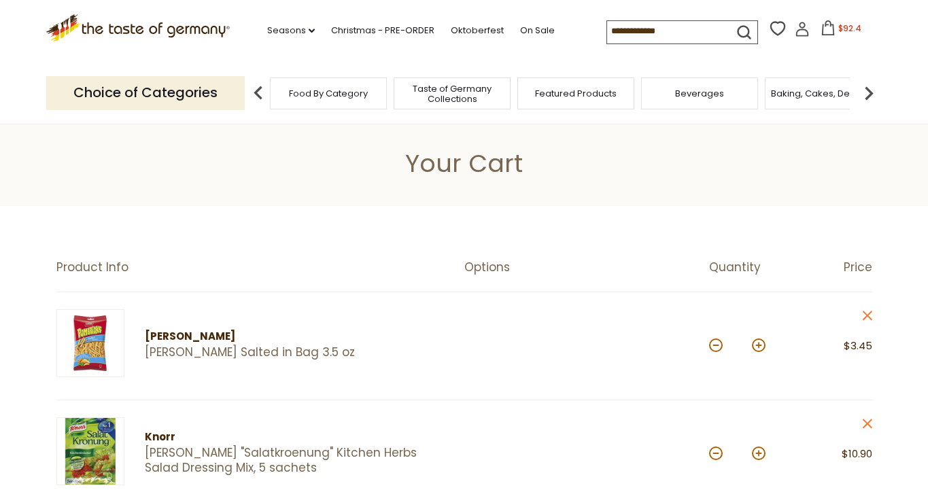
click at [616, 37] on input at bounding box center [664, 30] width 115 height 19
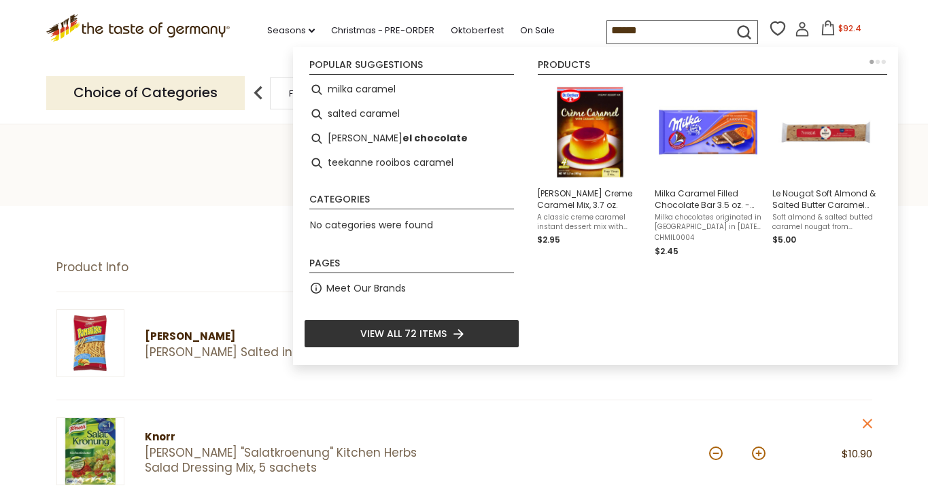
type input "*******"
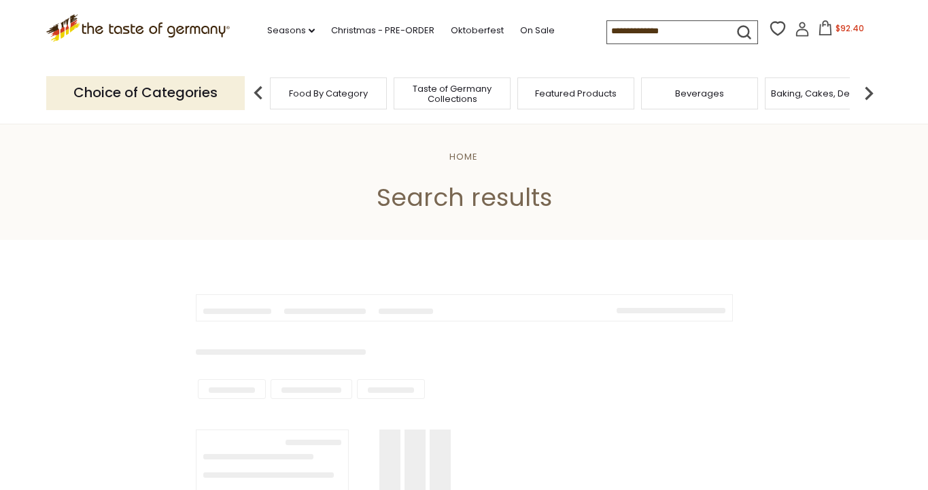
type input "*******"
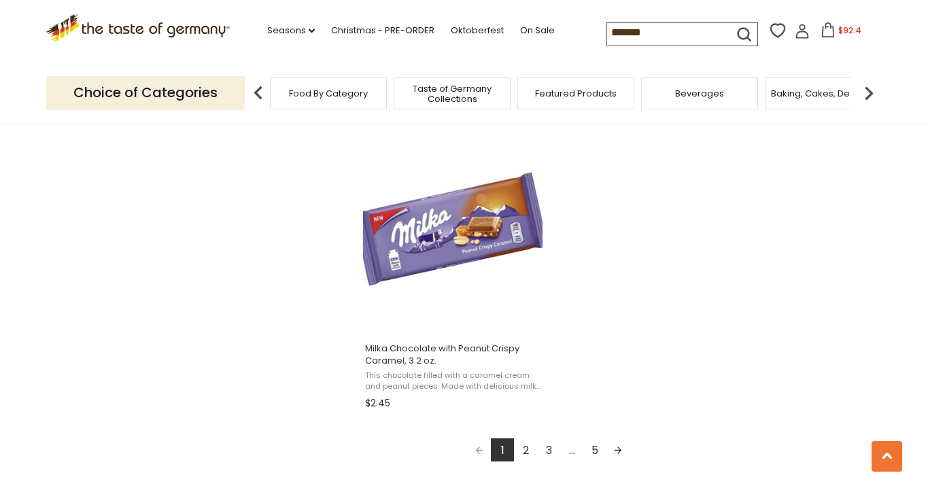
scroll to position [2325, 0]
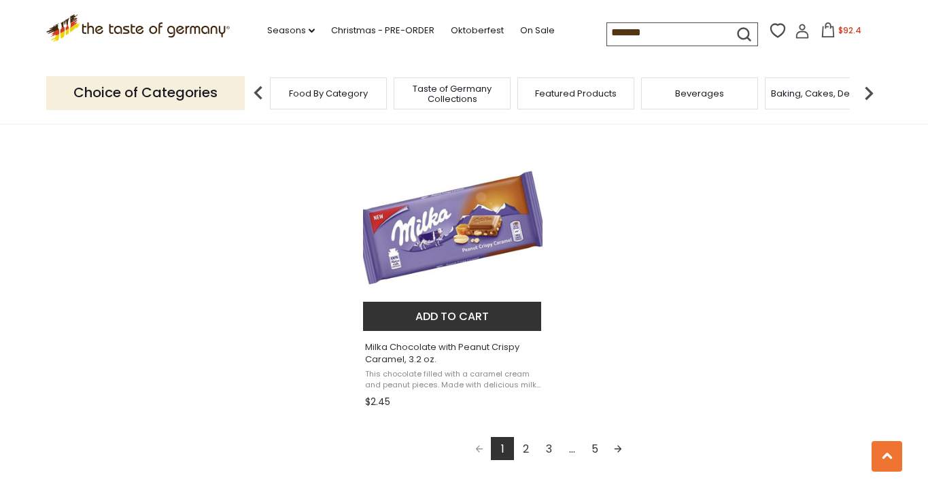
click at [444, 306] on button "Add to cart" at bounding box center [452, 316] width 179 height 29
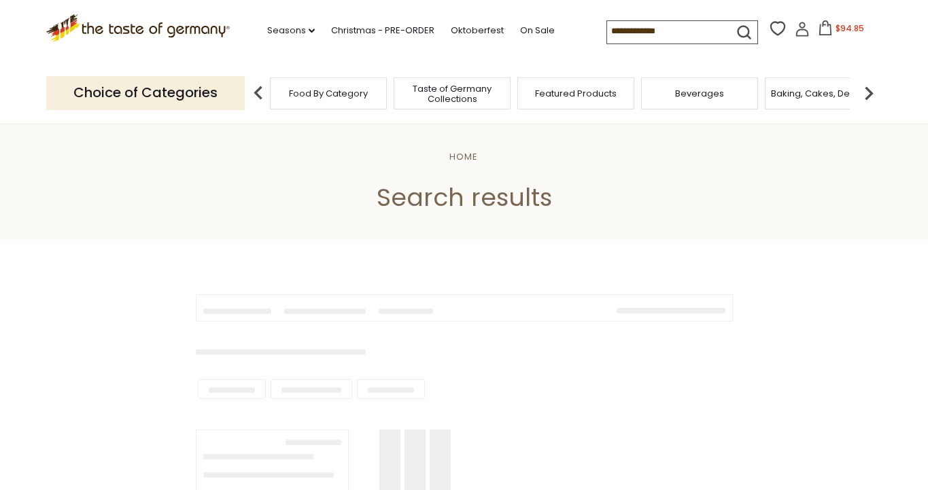
type input "*******"
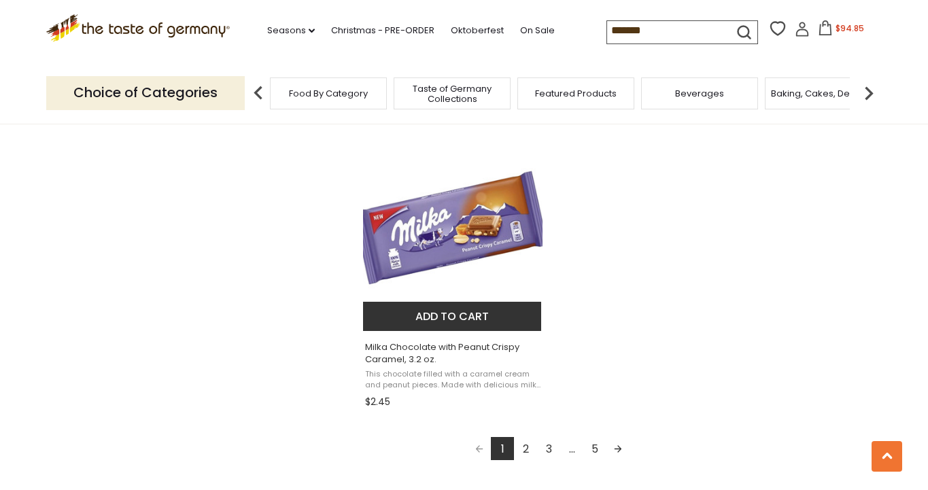
click at [453, 244] on img "Milka Chocolate with Peanut Crispy Caramel, 3.2 oz." at bounding box center [453, 229] width 180 height 180
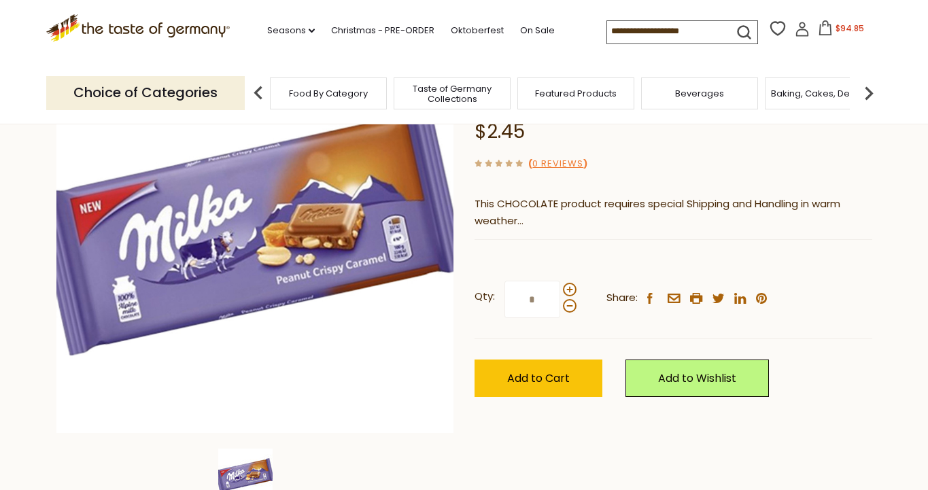
scroll to position [168, 0]
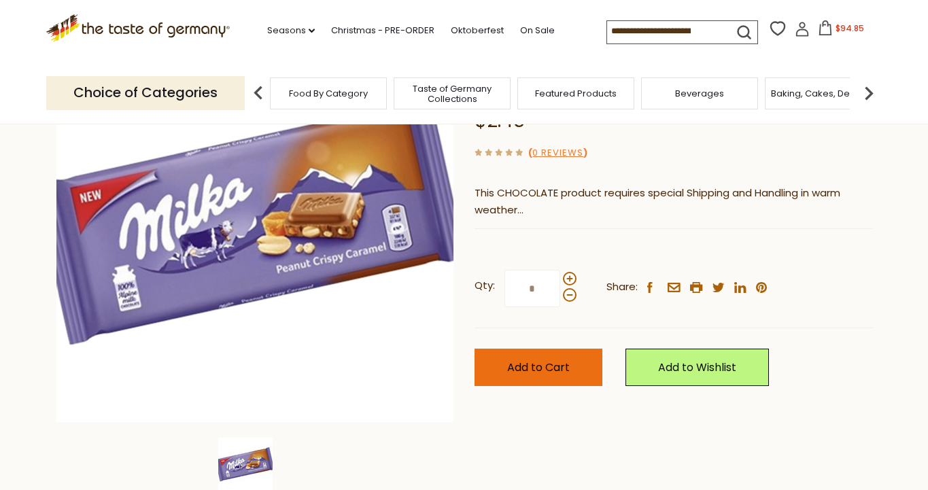
click at [547, 360] on span "Add to Cart" at bounding box center [538, 367] width 63 height 16
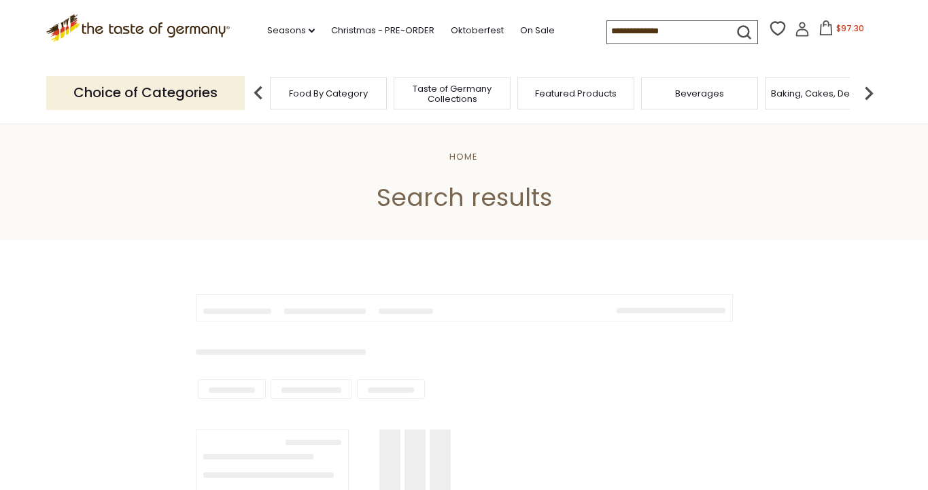
type input "*******"
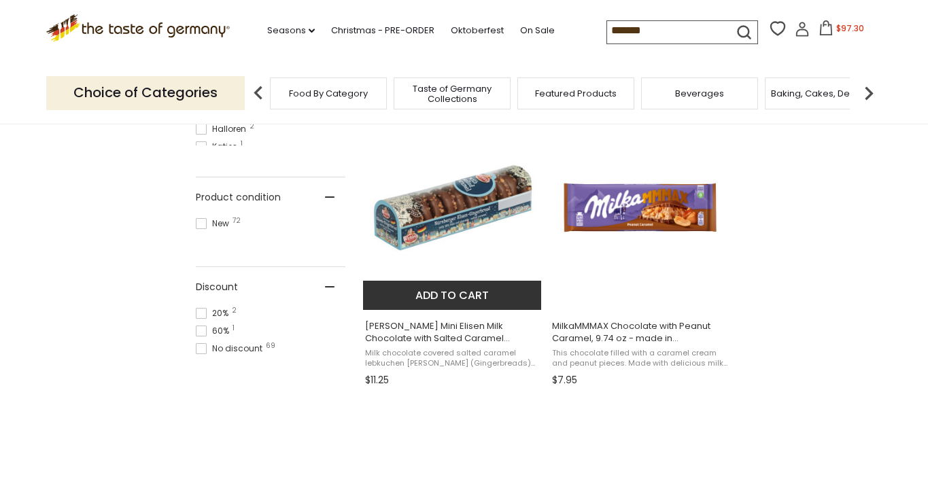
scroll to position [864, 0]
click at [436, 196] on img "Wicklein Mini Elisen Milk Chocolate with Salted Caramel Gingerbread Rounds 5.3oz" at bounding box center [453, 208] width 180 height 180
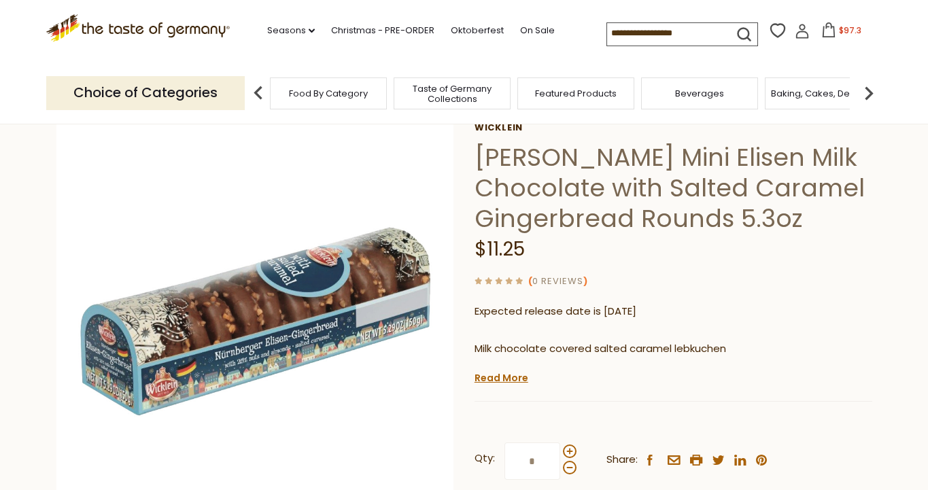
scroll to position [188, 0]
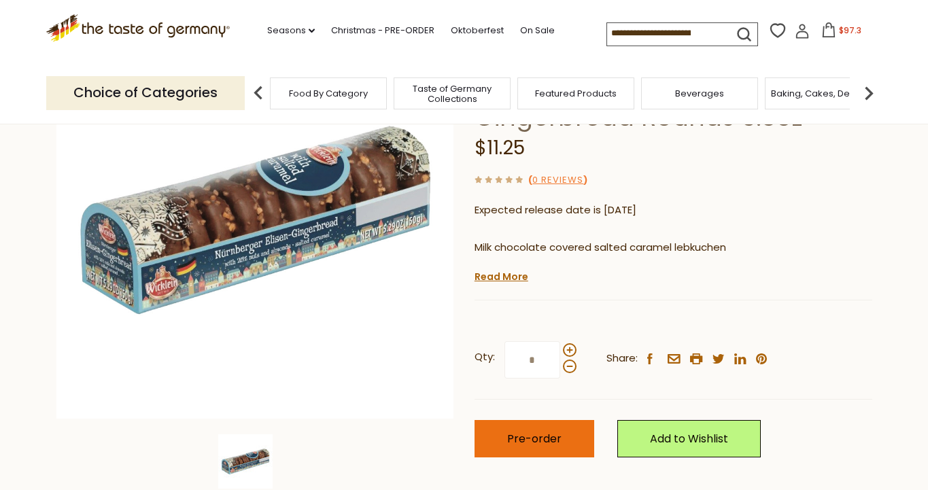
click at [527, 431] on span "Pre-order" at bounding box center [534, 439] width 54 height 16
click at [570, 343] on span at bounding box center [570, 350] width 14 height 14
click at [560, 341] on input "*" at bounding box center [532, 359] width 56 height 37
type input "*"
click at [510, 431] on span "Pre-order" at bounding box center [534, 439] width 54 height 16
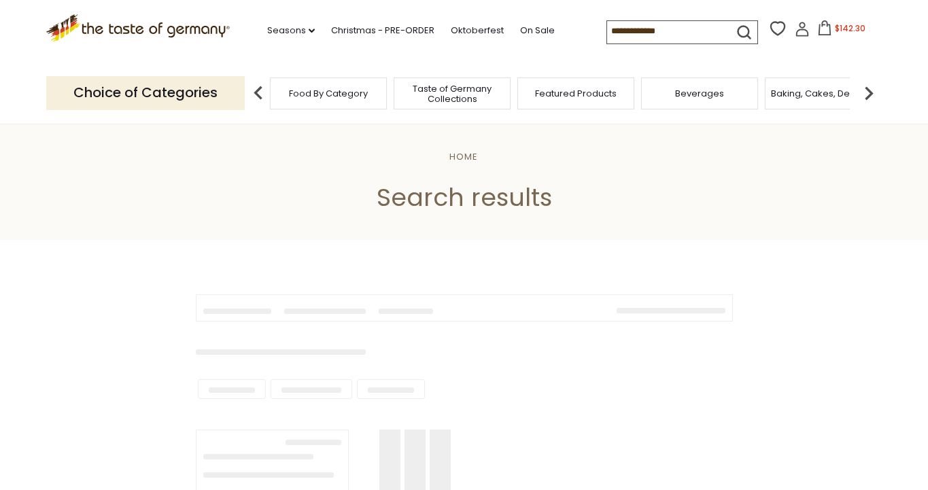
type input "*******"
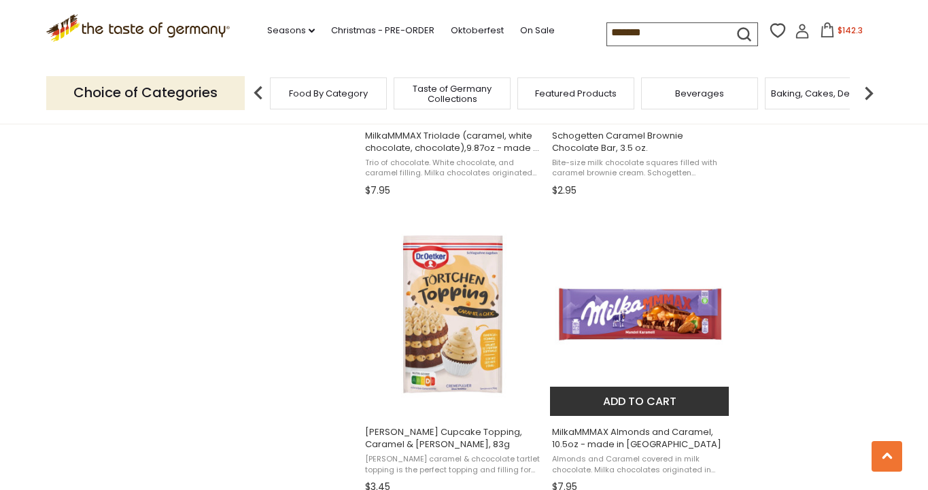
scroll to position [1381, 0]
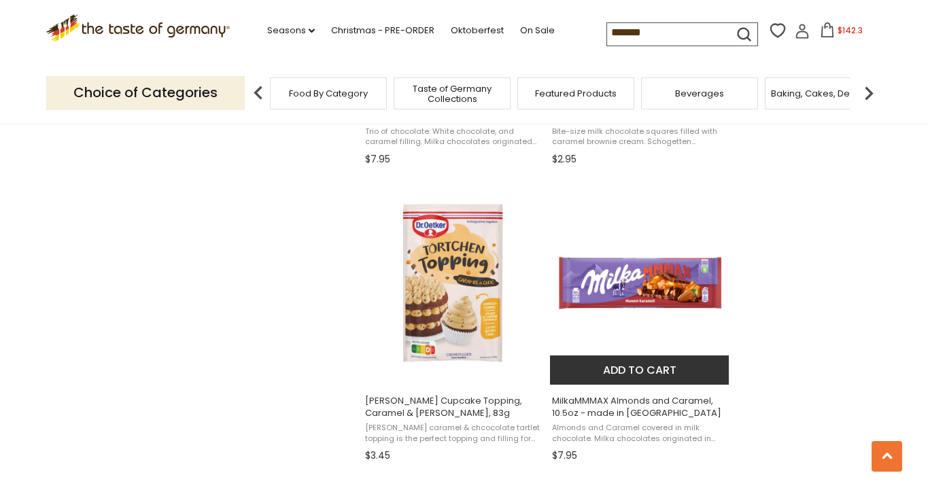
click at [645, 272] on img "MilkaMMMAX Almonds and Caramel, 10.5oz - made in Austria" at bounding box center [640, 283] width 180 height 180
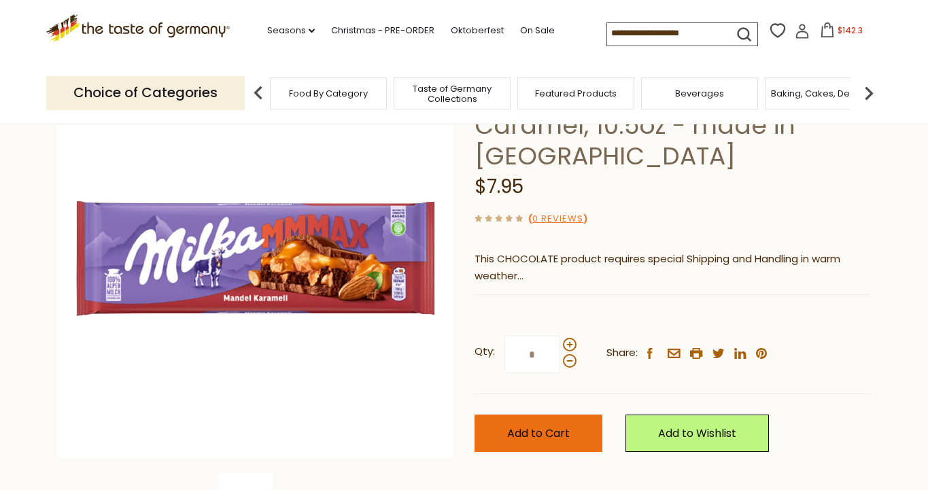
scroll to position [133, 0]
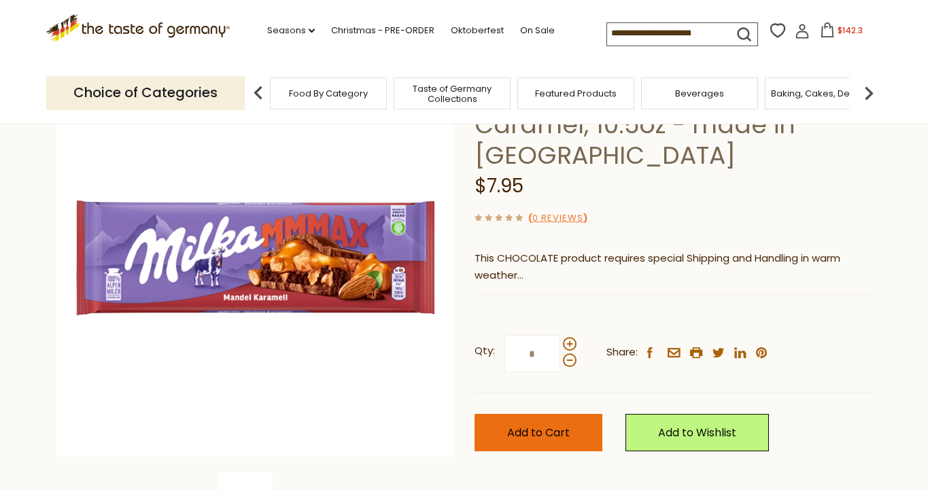
click at [510, 434] on span "Add to Cart" at bounding box center [538, 433] width 63 height 16
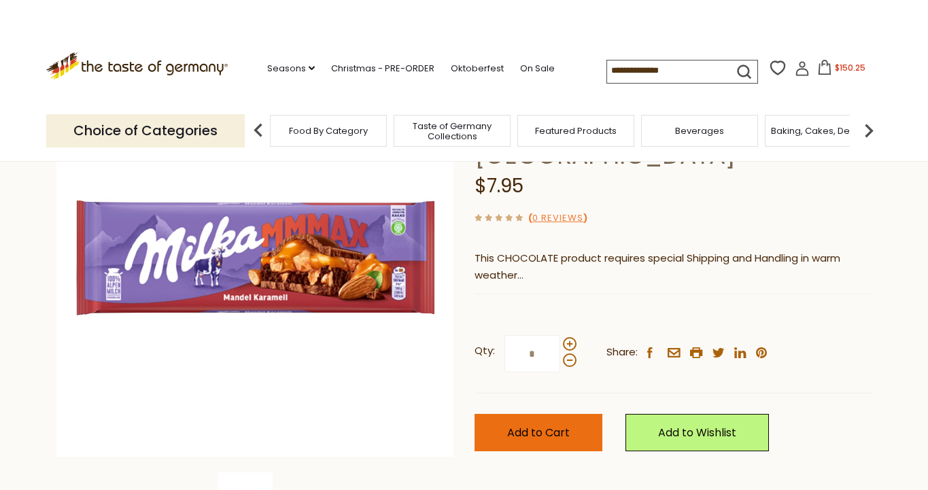
click at [522, 435] on span "Add to Cart" at bounding box center [538, 433] width 63 height 16
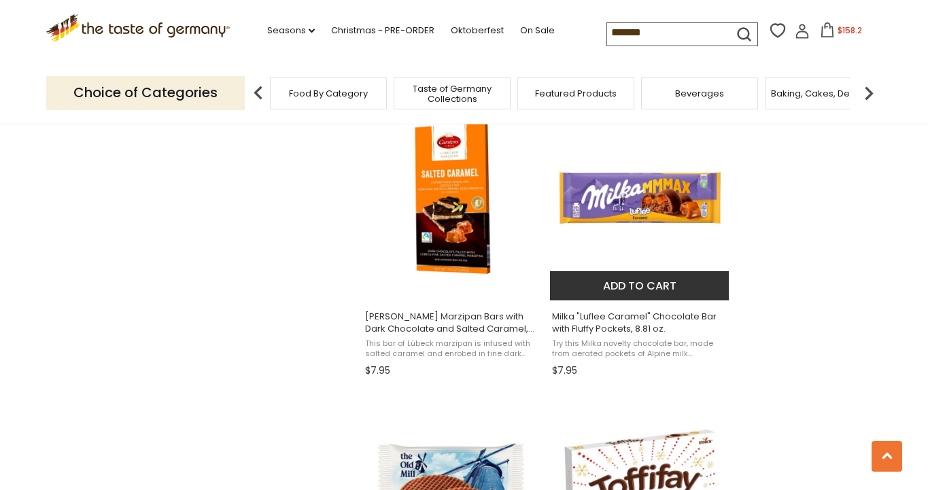
scroll to position [1772, 0]
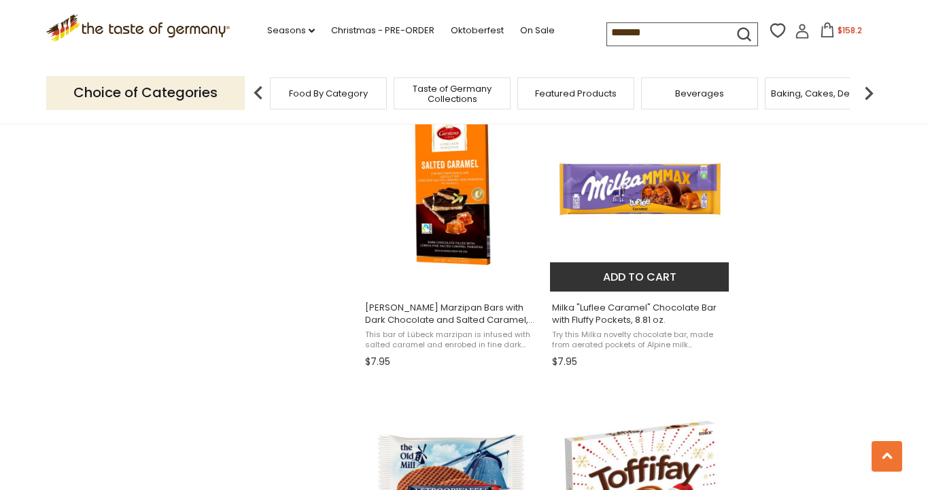
click at [630, 207] on img at bounding box center [640, 189] width 180 height 180
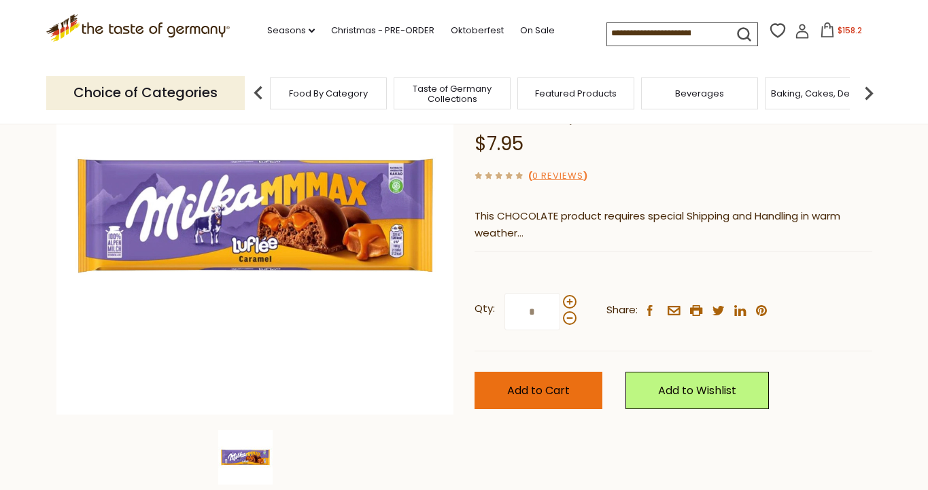
scroll to position [177, 0]
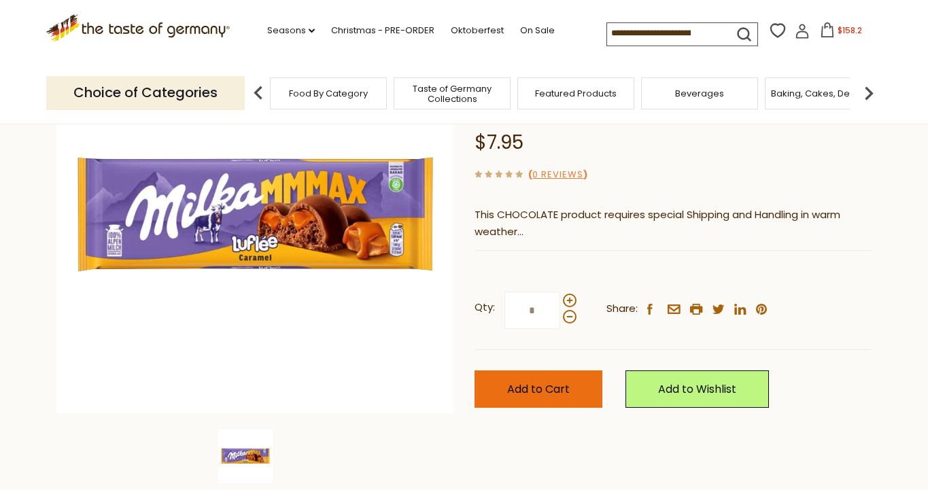
click at [532, 388] on span "Add to Cart" at bounding box center [538, 389] width 63 height 16
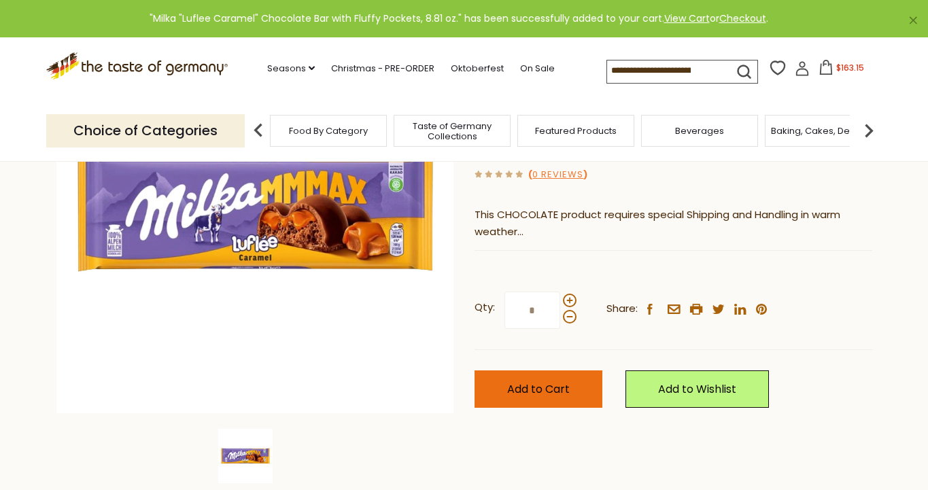
click at [507, 389] on span "Add to Cart" at bounding box center [538, 389] width 63 height 16
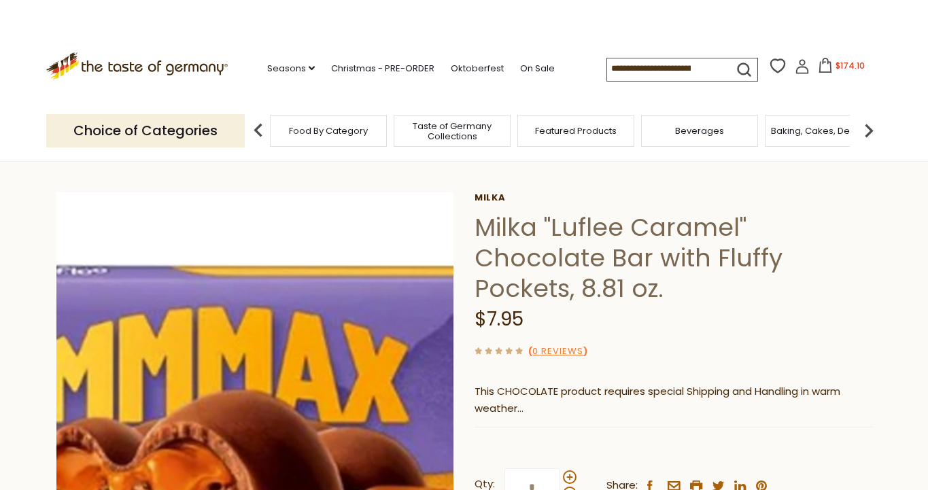
scroll to position [0, 0]
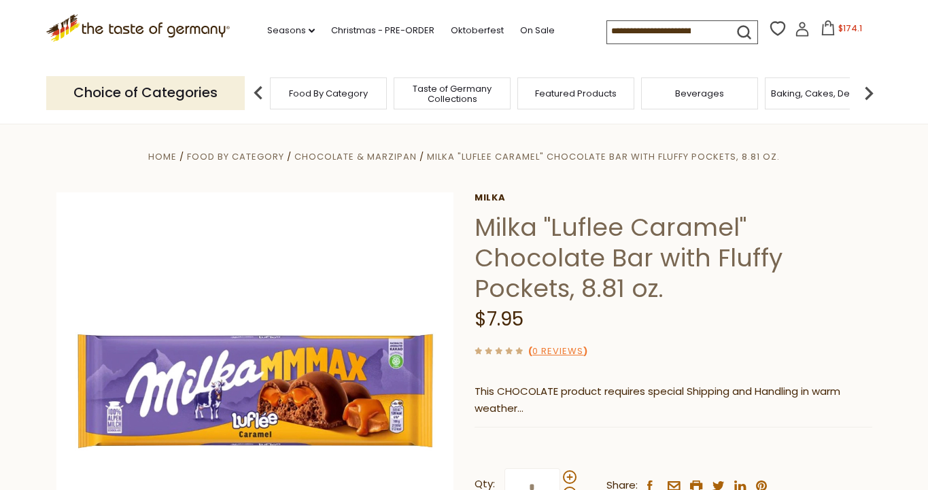
click at [864, 93] on img at bounding box center [868, 93] width 27 height 27
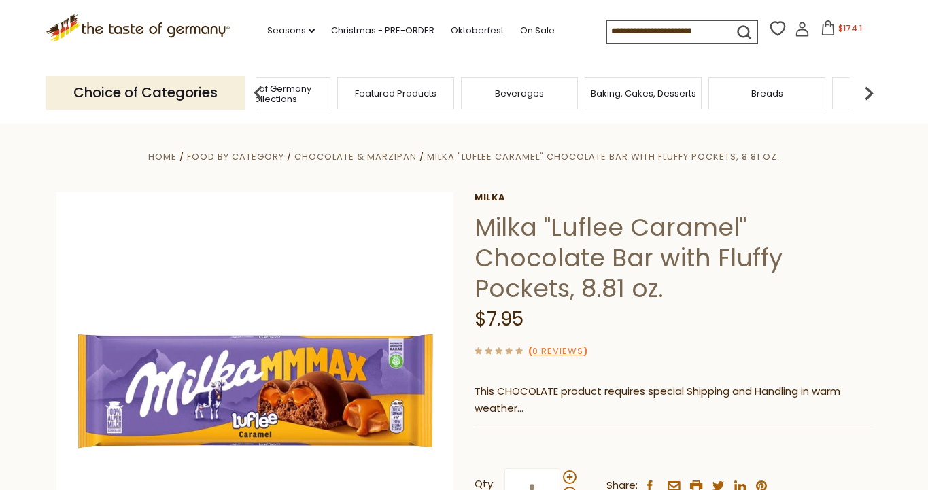
click at [864, 93] on img at bounding box center [868, 93] width 27 height 27
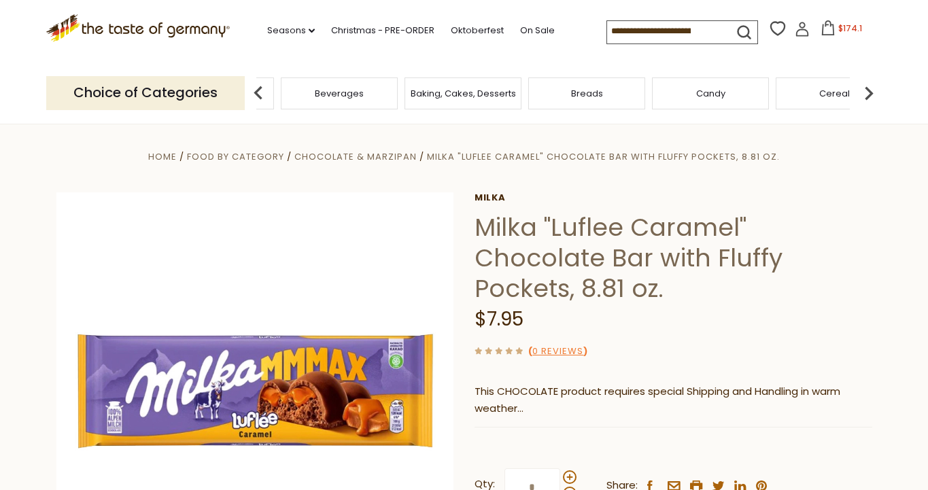
click at [864, 93] on img at bounding box center [868, 93] width 27 height 27
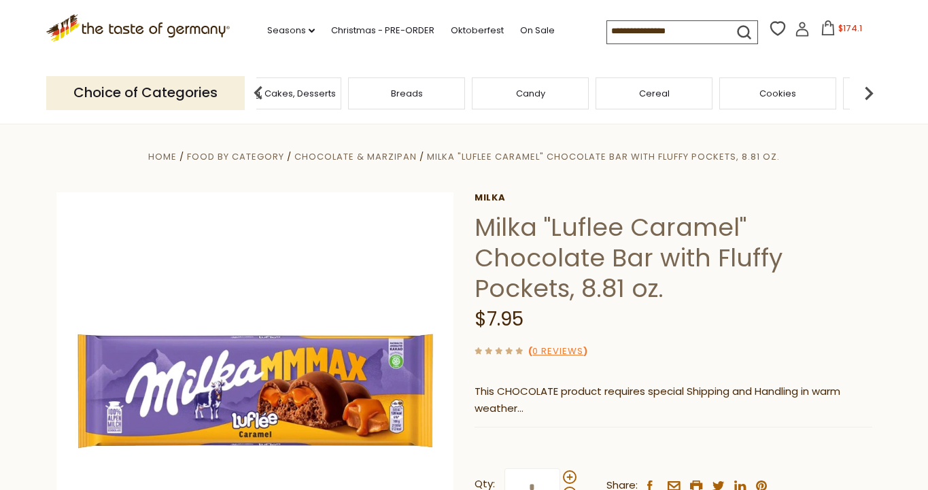
click at [864, 93] on img at bounding box center [868, 93] width 27 height 27
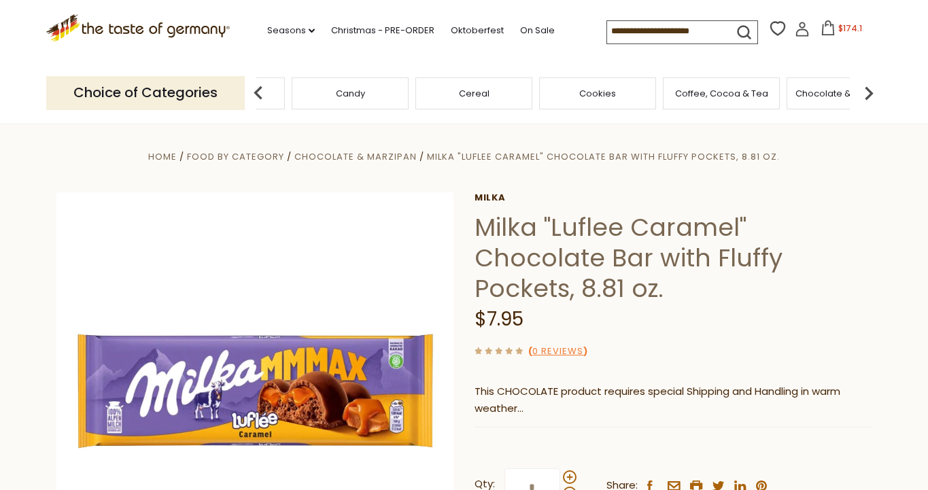
click at [864, 93] on img at bounding box center [868, 93] width 27 height 27
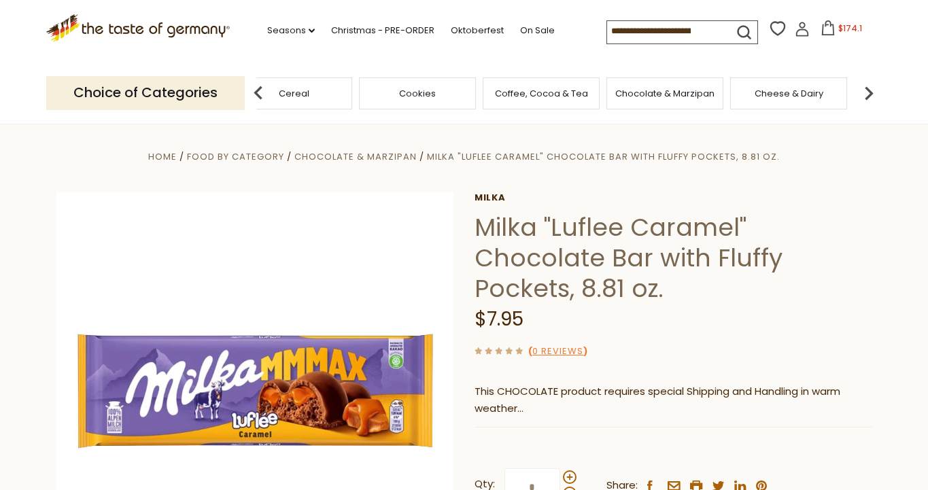
click at [864, 93] on img at bounding box center [868, 93] width 27 height 27
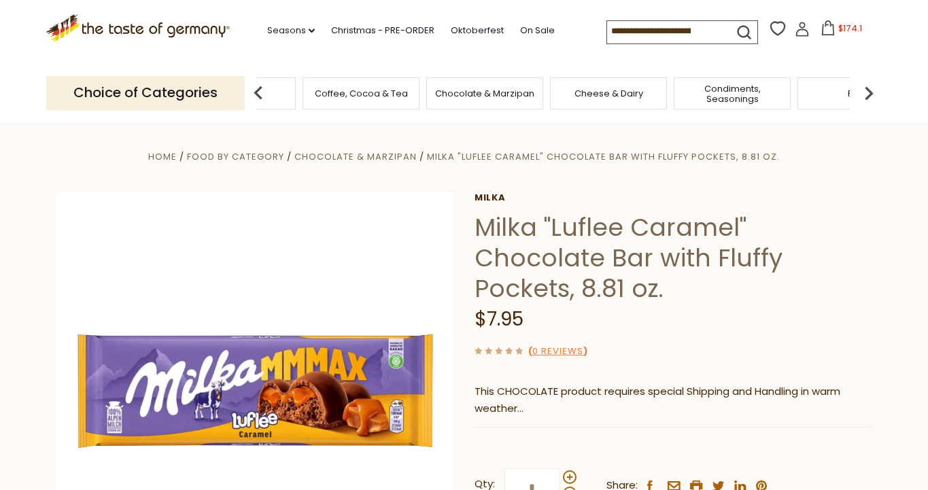
click at [864, 93] on img at bounding box center [868, 93] width 27 height 27
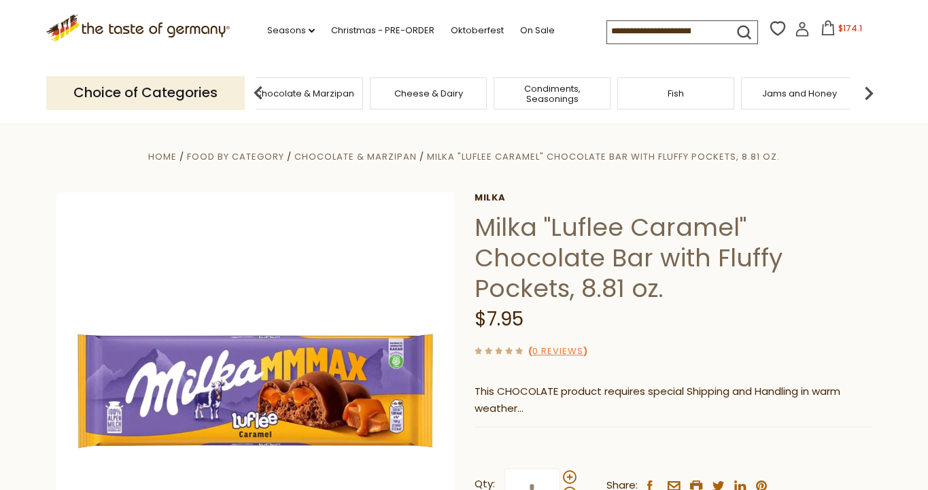
click at [864, 93] on img at bounding box center [868, 93] width 27 height 27
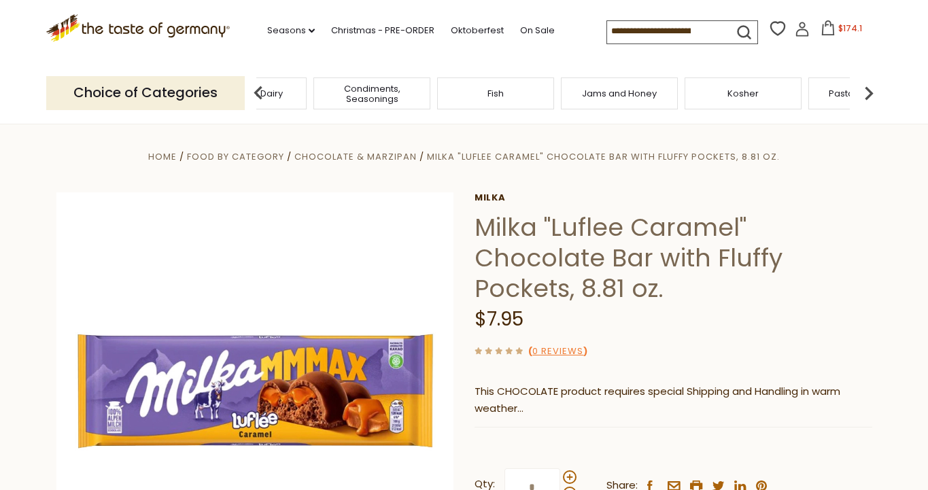
click at [864, 93] on img at bounding box center [868, 93] width 27 height 27
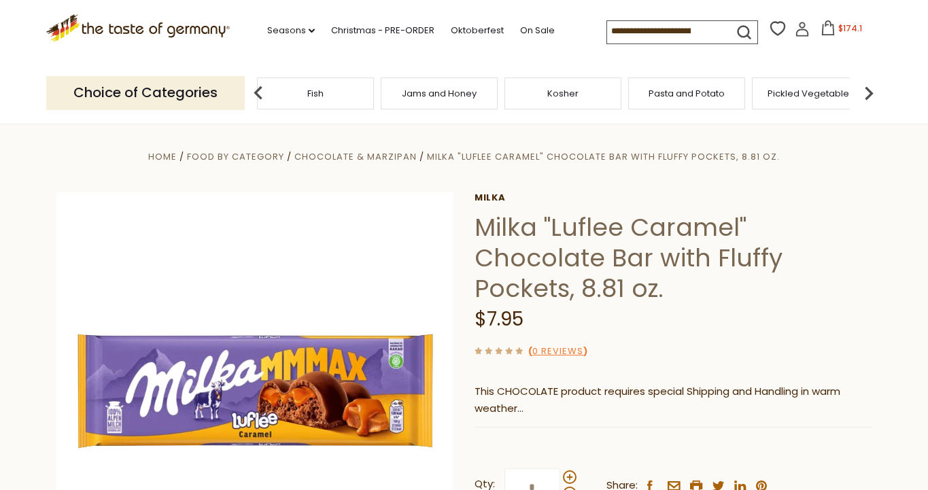
click at [863, 93] on img at bounding box center [868, 93] width 27 height 27
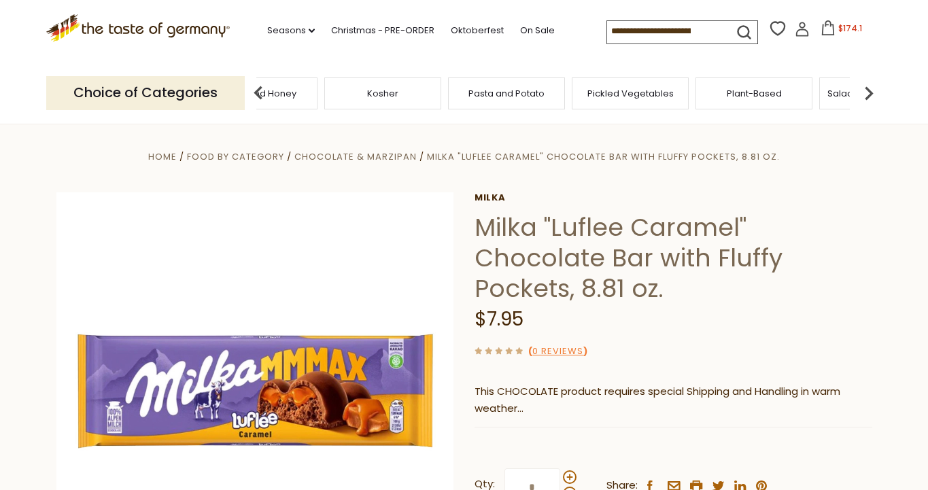
click at [862, 94] on img at bounding box center [868, 93] width 27 height 27
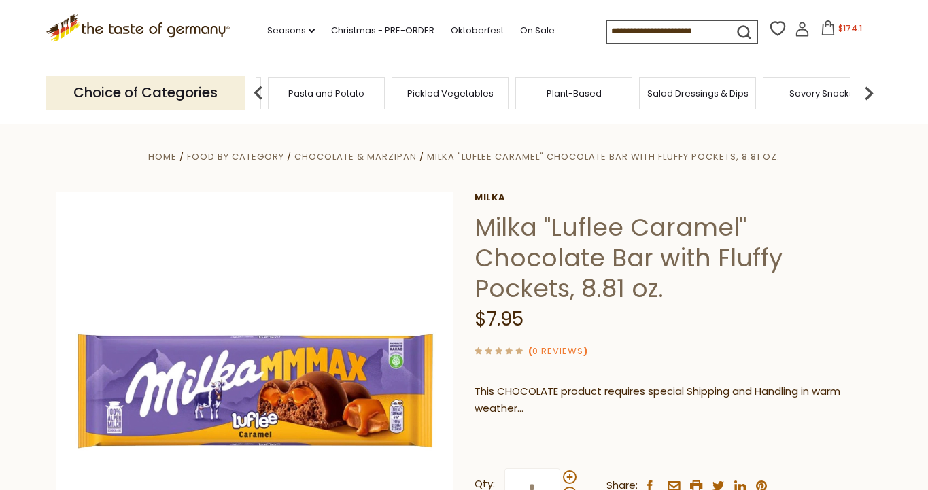
click at [861, 94] on img at bounding box center [868, 93] width 27 height 27
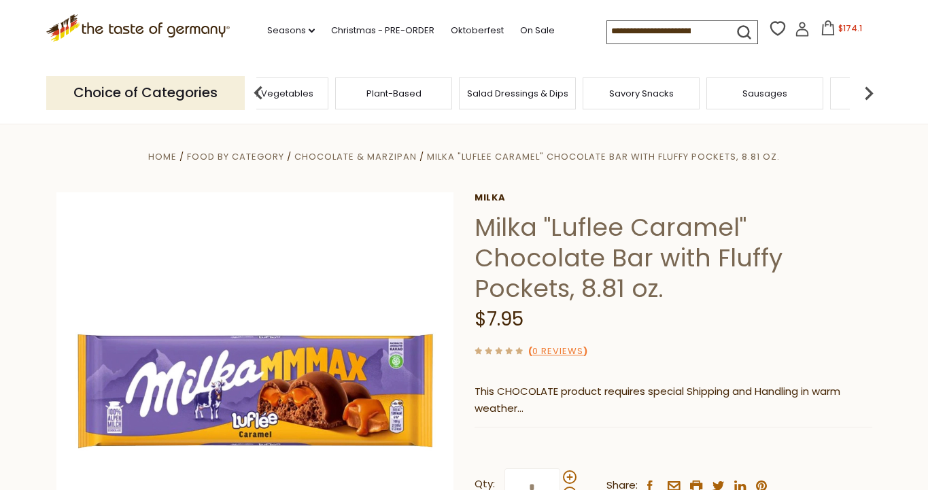
click at [861, 94] on img at bounding box center [868, 93] width 27 height 27
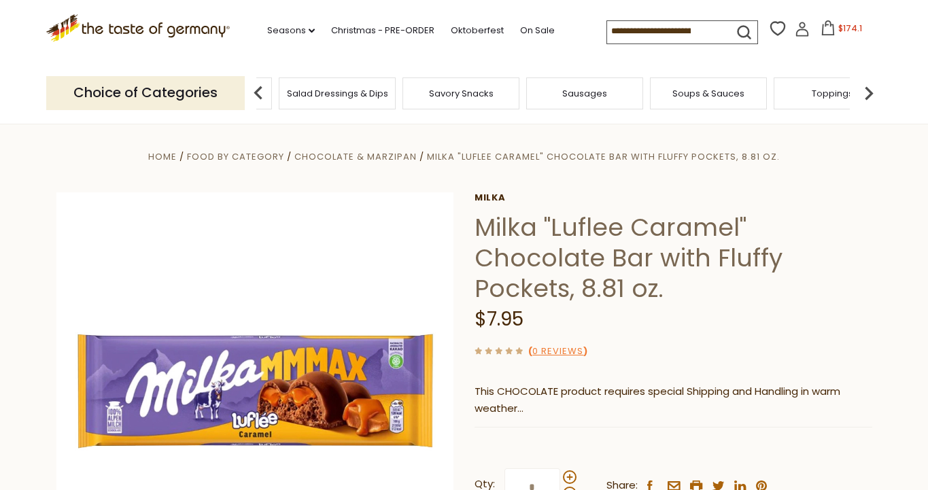
click at [860, 94] on img at bounding box center [868, 93] width 27 height 27
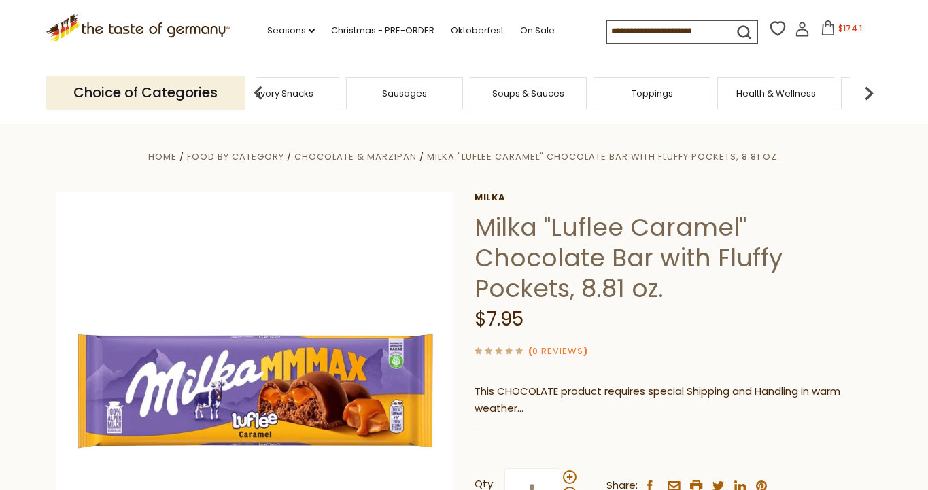
click at [649, 94] on span "Toppings" at bounding box center [651, 93] width 41 height 10
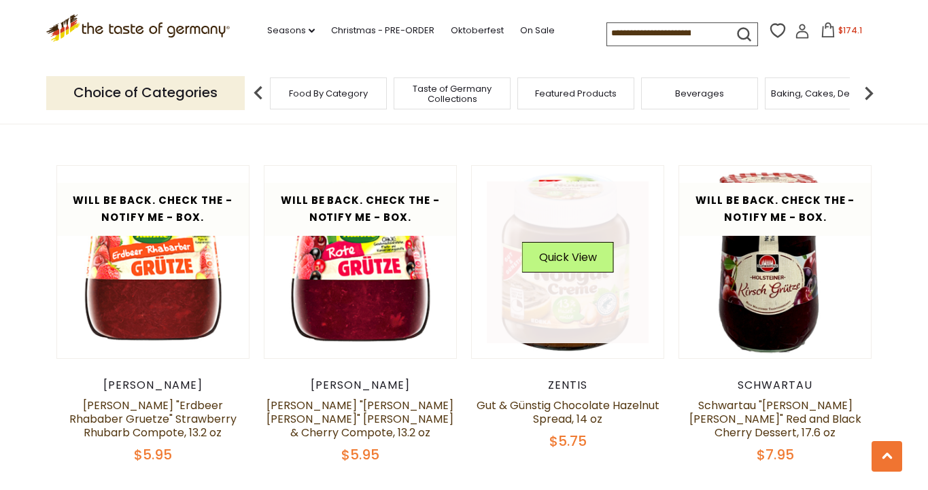
scroll to position [2126, 0]
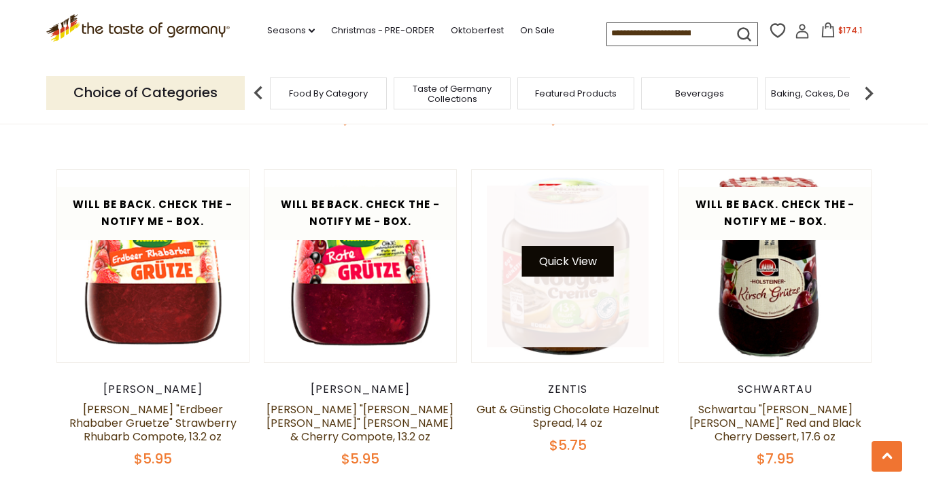
click at [575, 246] on button "Quick View" at bounding box center [568, 261] width 92 height 31
click at [582, 246] on button "Quick View" at bounding box center [568, 261] width 92 height 31
click at [572, 246] on button "Quick View" at bounding box center [568, 261] width 92 height 31
click at [555, 246] on button "Quick View" at bounding box center [568, 261] width 92 height 31
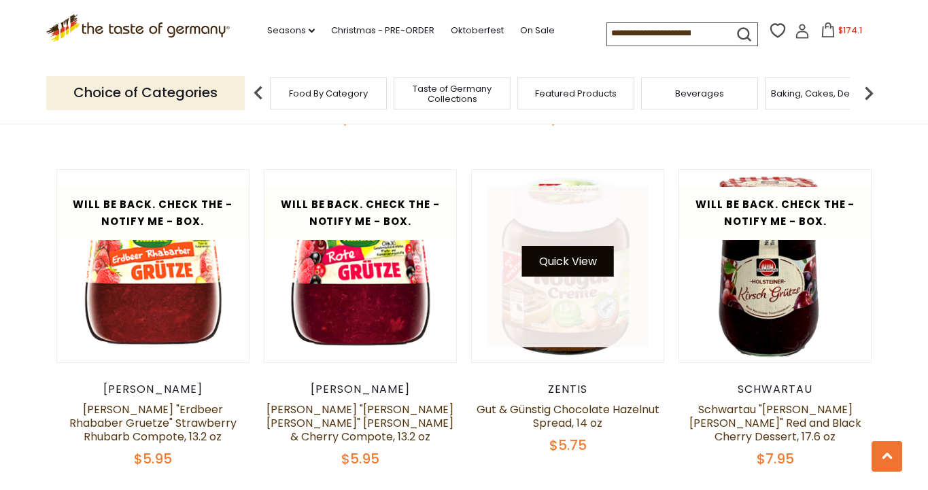
click at [555, 246] on button "Quick View" at bounding box center [568, 261] width 92 height 31
click at [559, 246] on button "Quick View" at bounding box center [568, 261] width 92 height 31
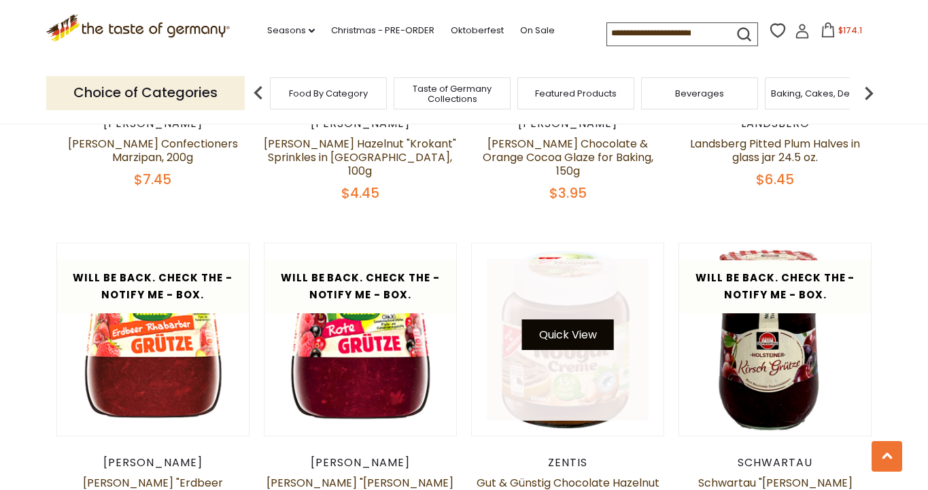
scroll to position [2052, 0]
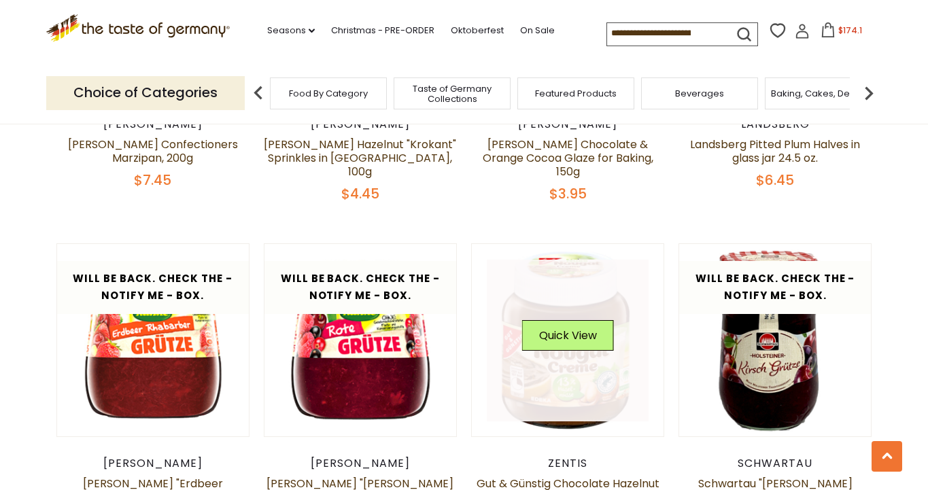
click at [565, 260] on link at bounding box center [568, 341] width 162 height 162
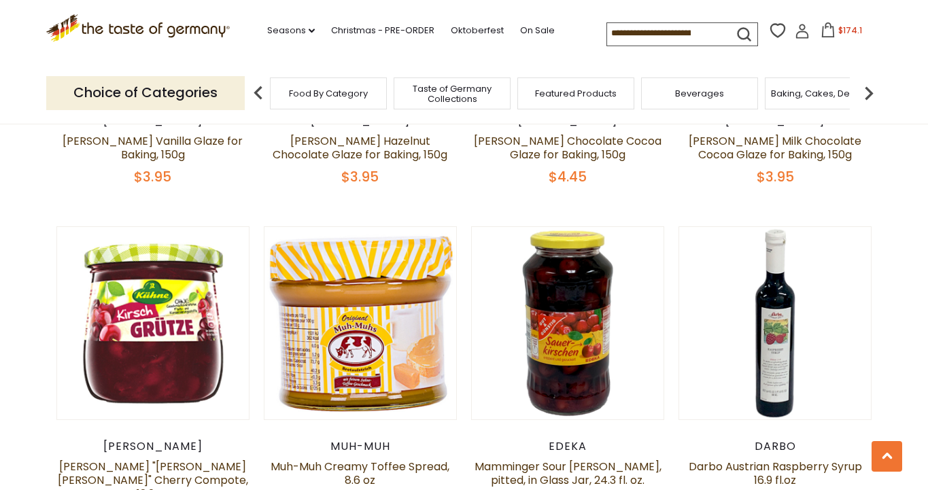
scroll to position [1046, 0]
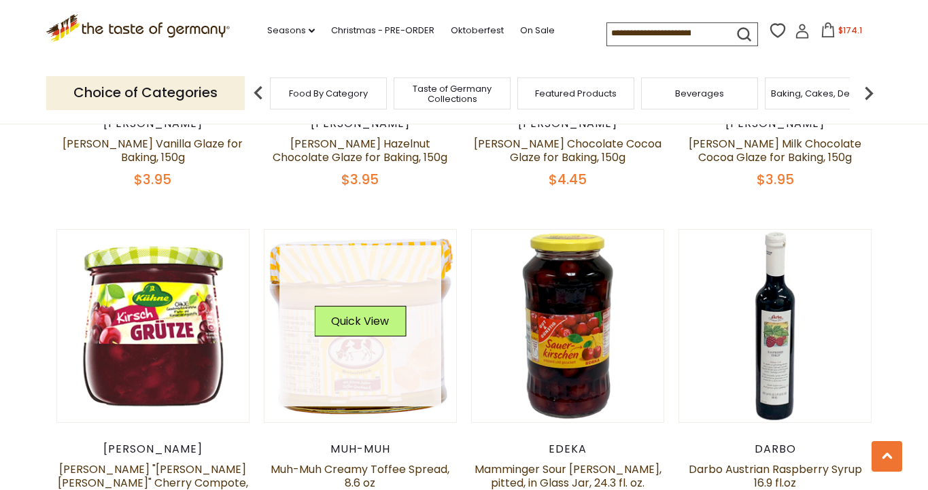
click at [402, 306] on div "Quick View" at bounding box center [360, 326] width 92 height 41
click at [377, 306] on button "Quick View" at bounding box center [360, 321] width 92 height 31
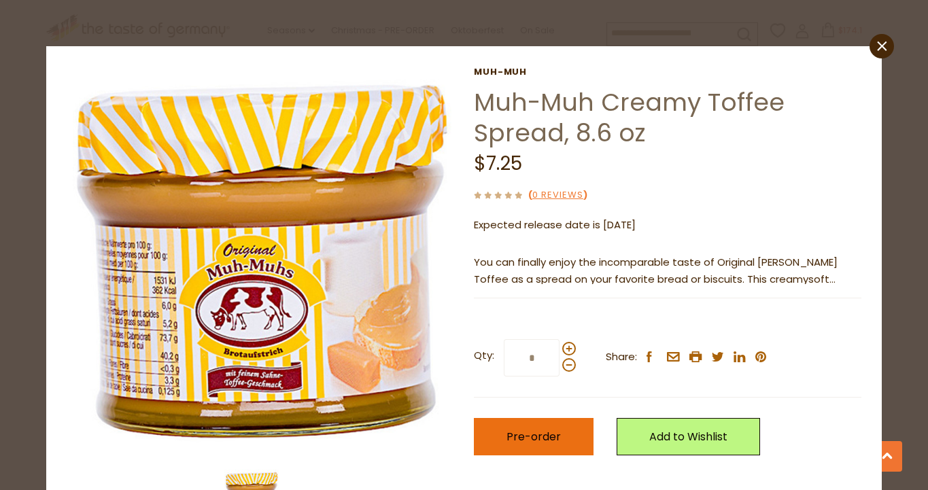
click at [549, 437] on span "Pre-order" at bounding box center [533, 437] width 54 height 16
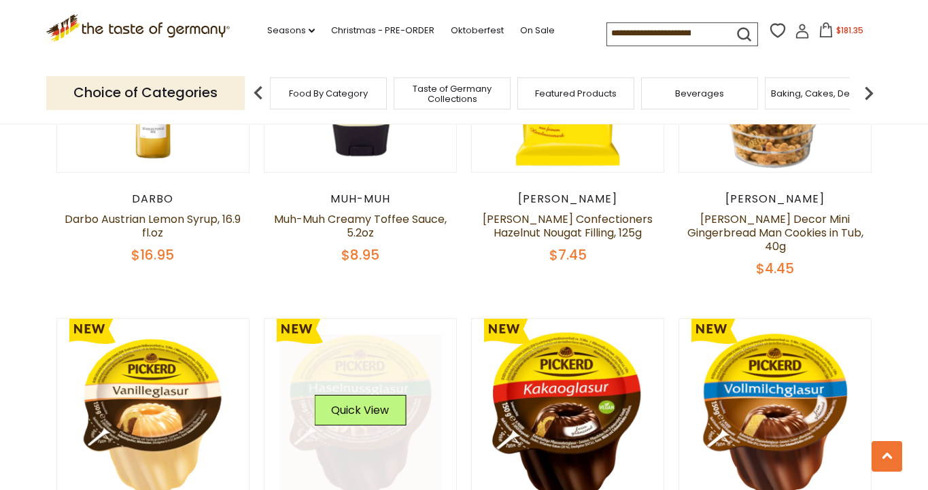
scroll to position [639, 0]
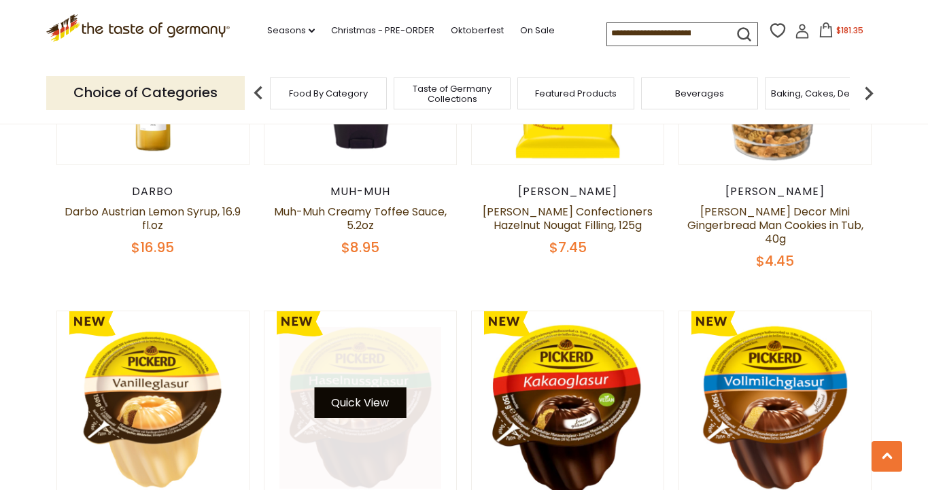
click at [374, 387] on button "Quick View" at bounding box center [360, 402] width 92 height 31
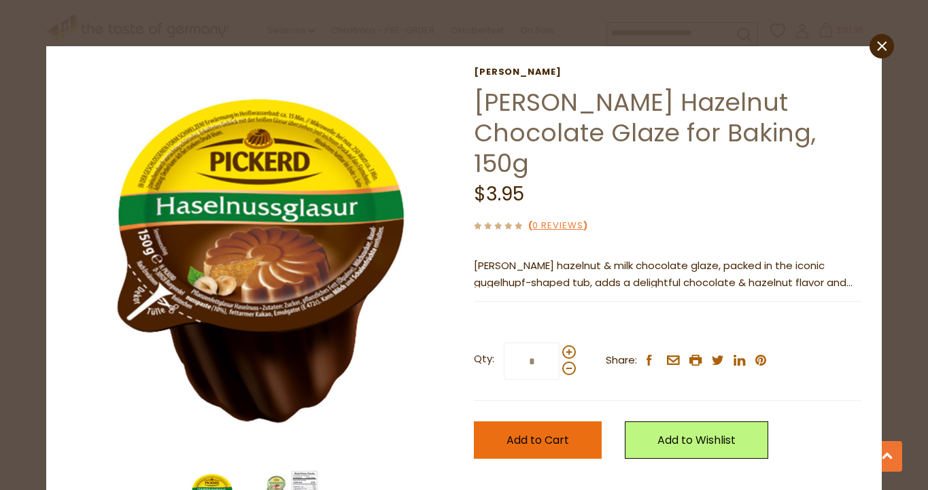
click at [559, 432] on span "Add to Cart" at bounding box center [537, 440] width 63 height 16
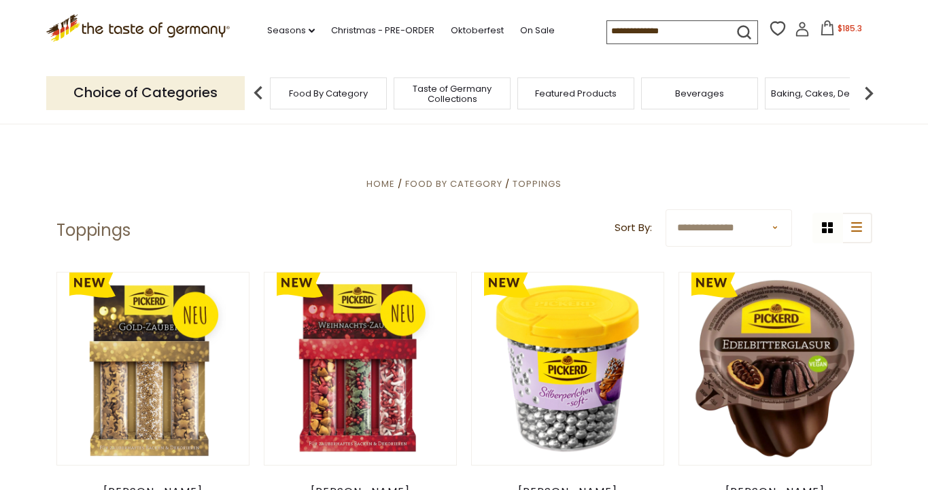
scroll to position [0, 0]
click at [574, 88] on span "Featured Products" at bounding box center [576, 93] width 82 height 10
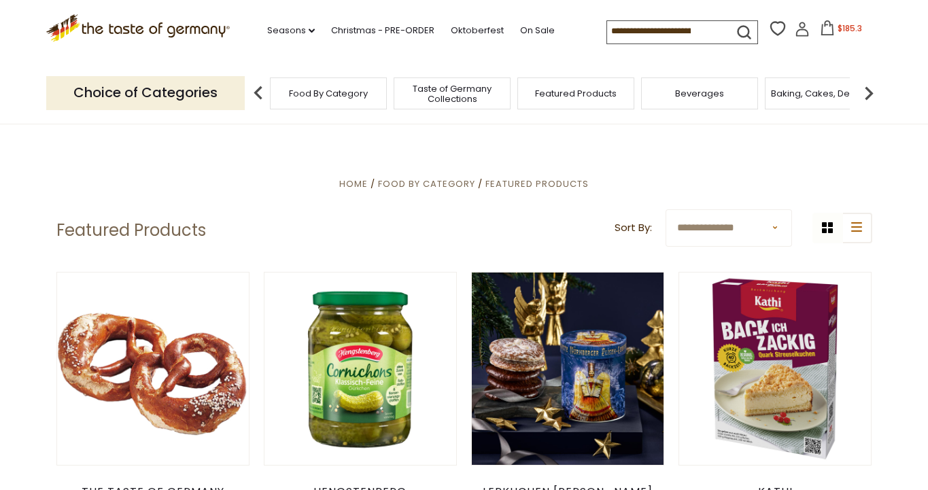
click at [569, 93] on span "Featured Products" at bounding box center [576, 93] width 82 height 10
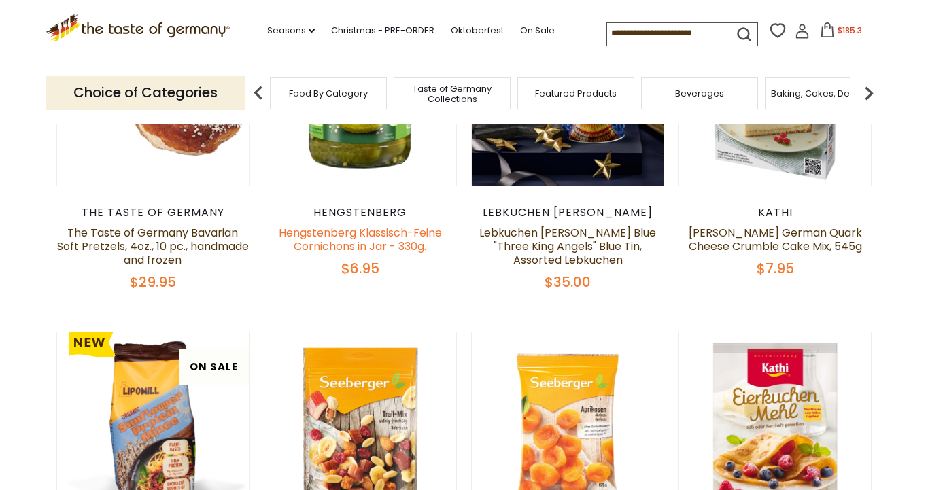
scroll to position [213, 0]
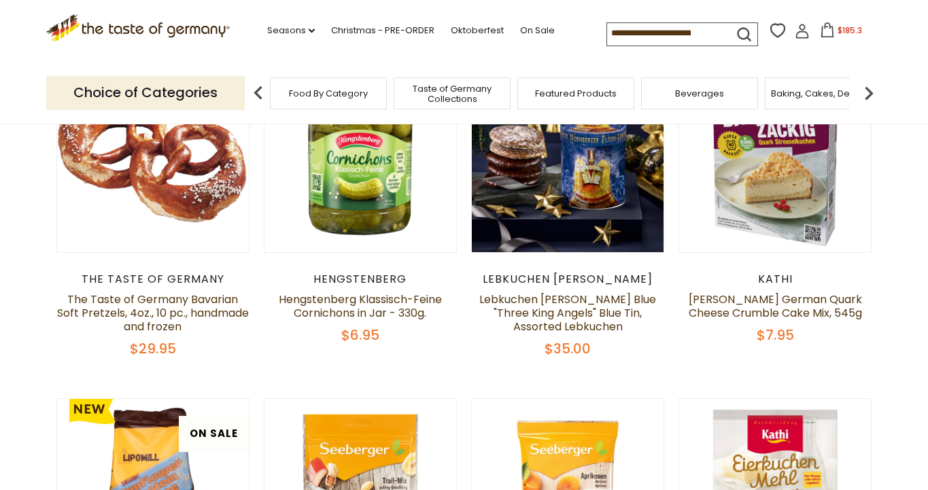
click at [330, 91] on span "Food By Category" at bounding box center [328, 93] width 79 height 10
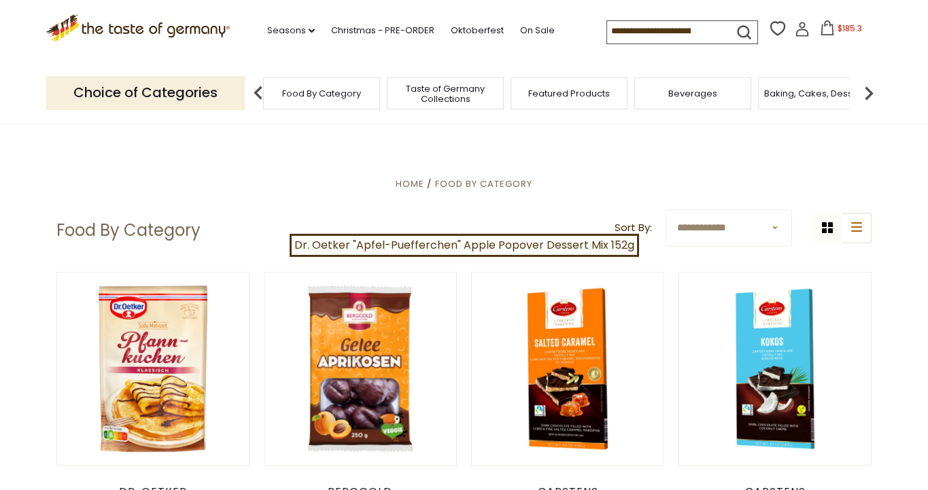
click at [572, 101] on div "Featured Products" at bounding box center [568, 93] width 117 height 32
click at [867, 92] on img at bounding box center [868, 93] width 27 height 27
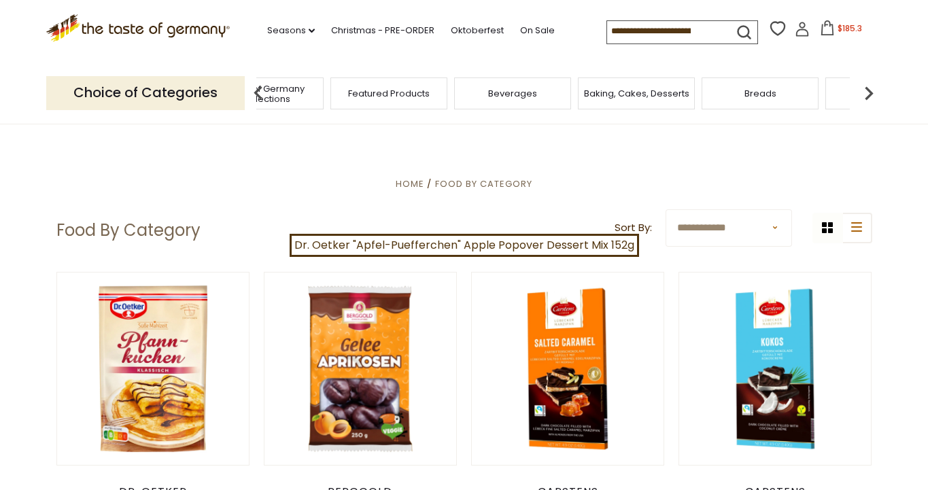
click at [865, 93] on img at bounding box center [868, 93] width 27 height 27
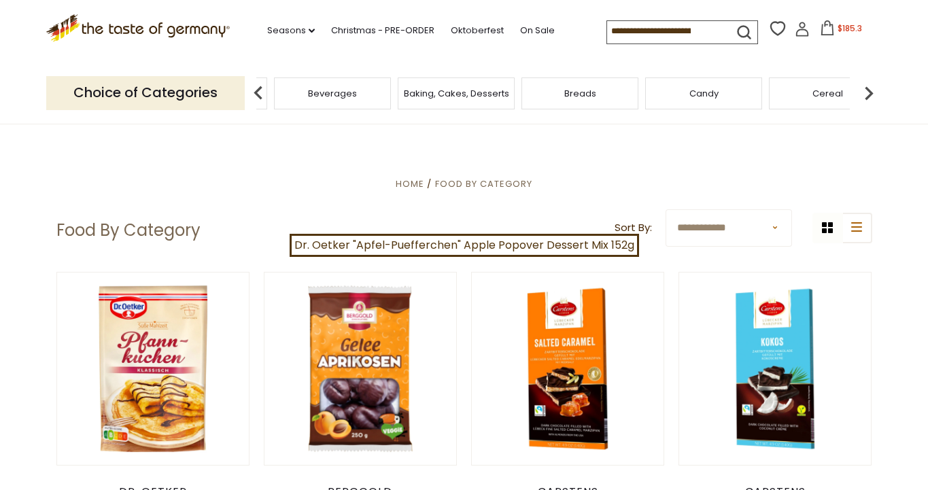
click at [576, 94] on span "Breads" at bounding box center [580, 93] width 32 height 10
